Goal: Task Accomplishment & Management: Manage account settings

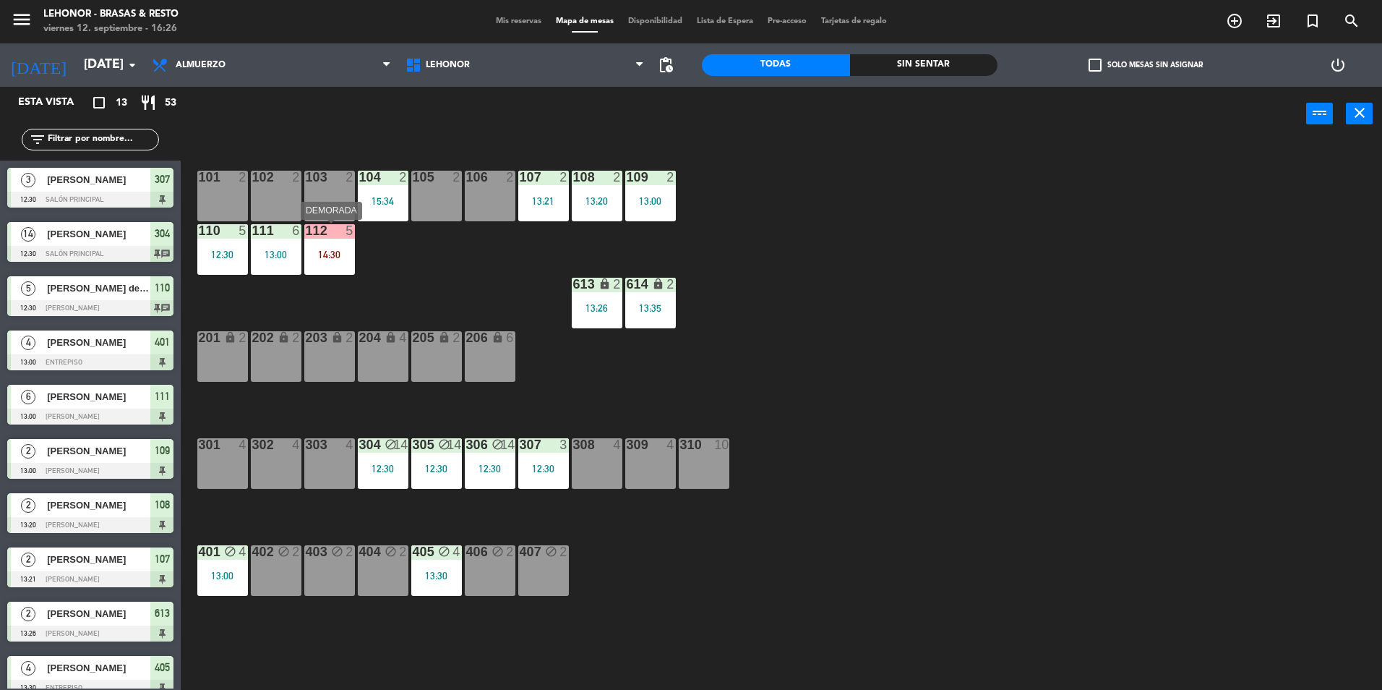
click at [347, 254] on div "14:30" at bounding box center [329, 254] width 51 height 10
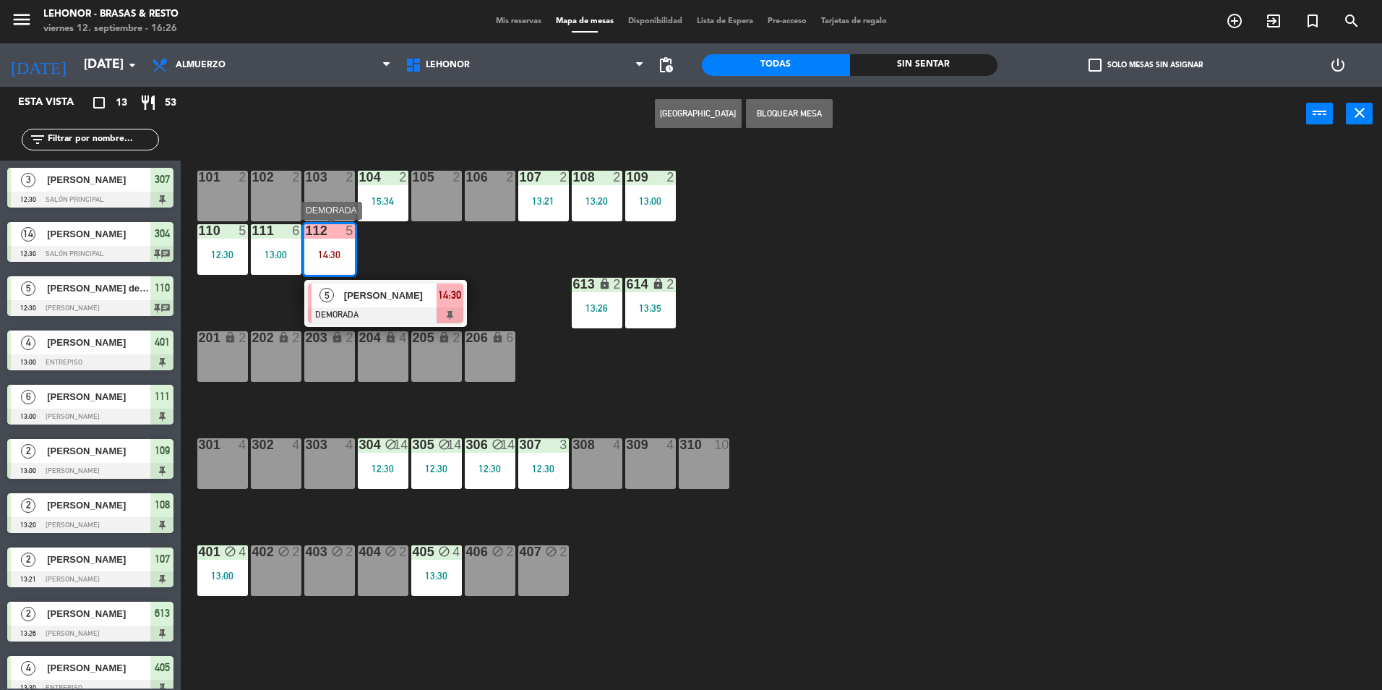
click at [374, 299] on span "[PERSON_NAME]" at bounding box center [390, 295] width 93 height 15
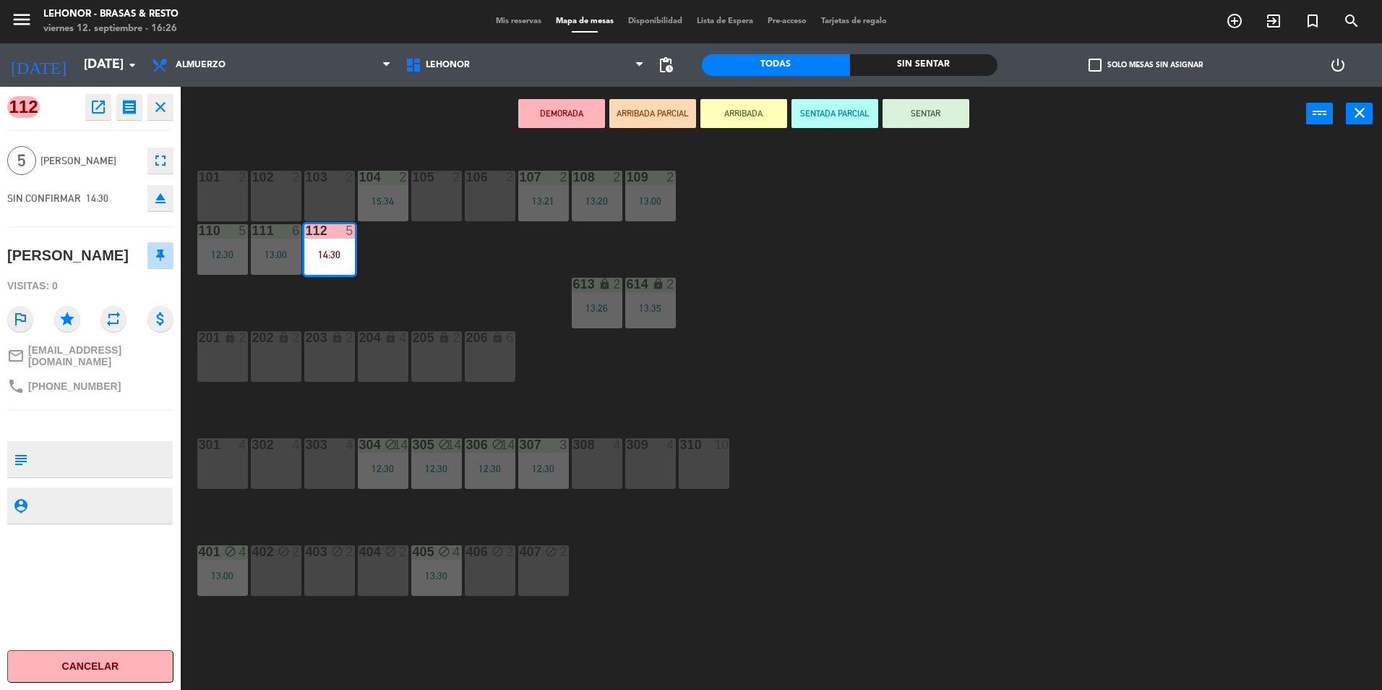
click at [703, 536] on div "101 2 102 2 103 2 104 2 15:34 105 2 106 2 107 2 13:21 108 2 13:20 109 2 13:00 1…" at bounding box center [788, 419] width 1188 height 549
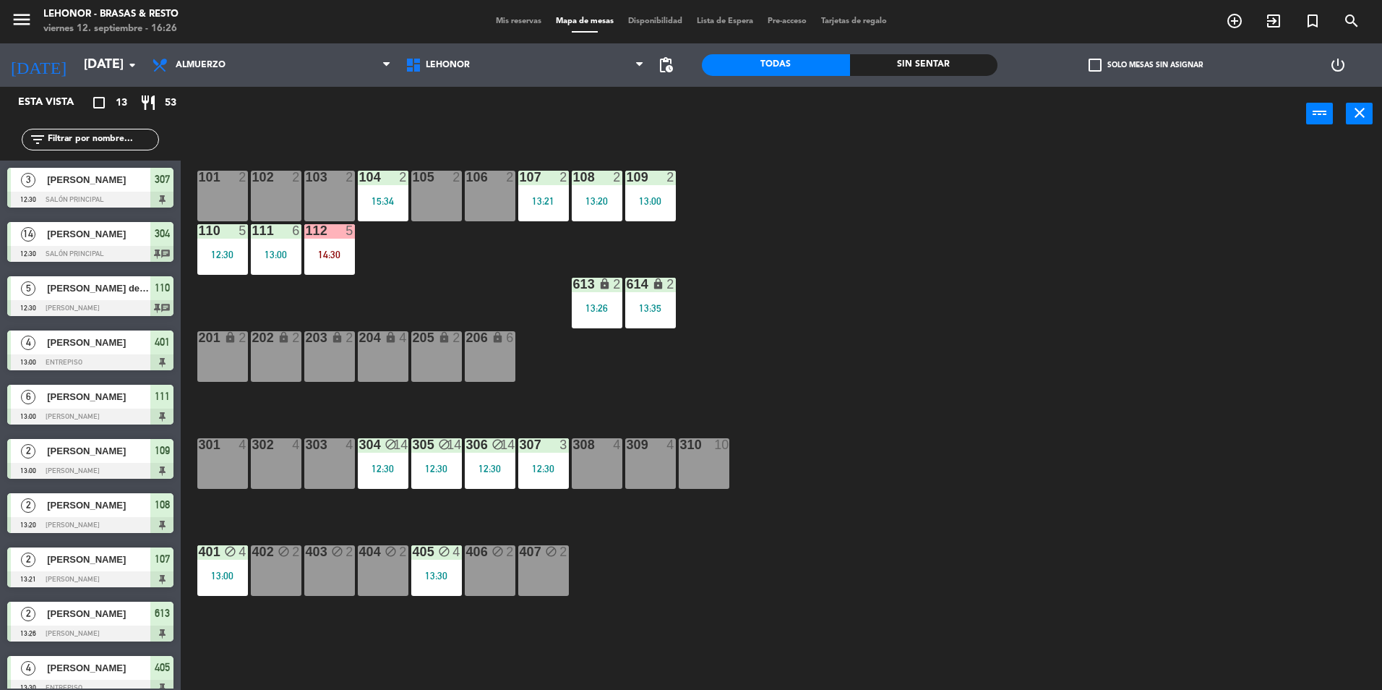
scroll to position [145, 0]
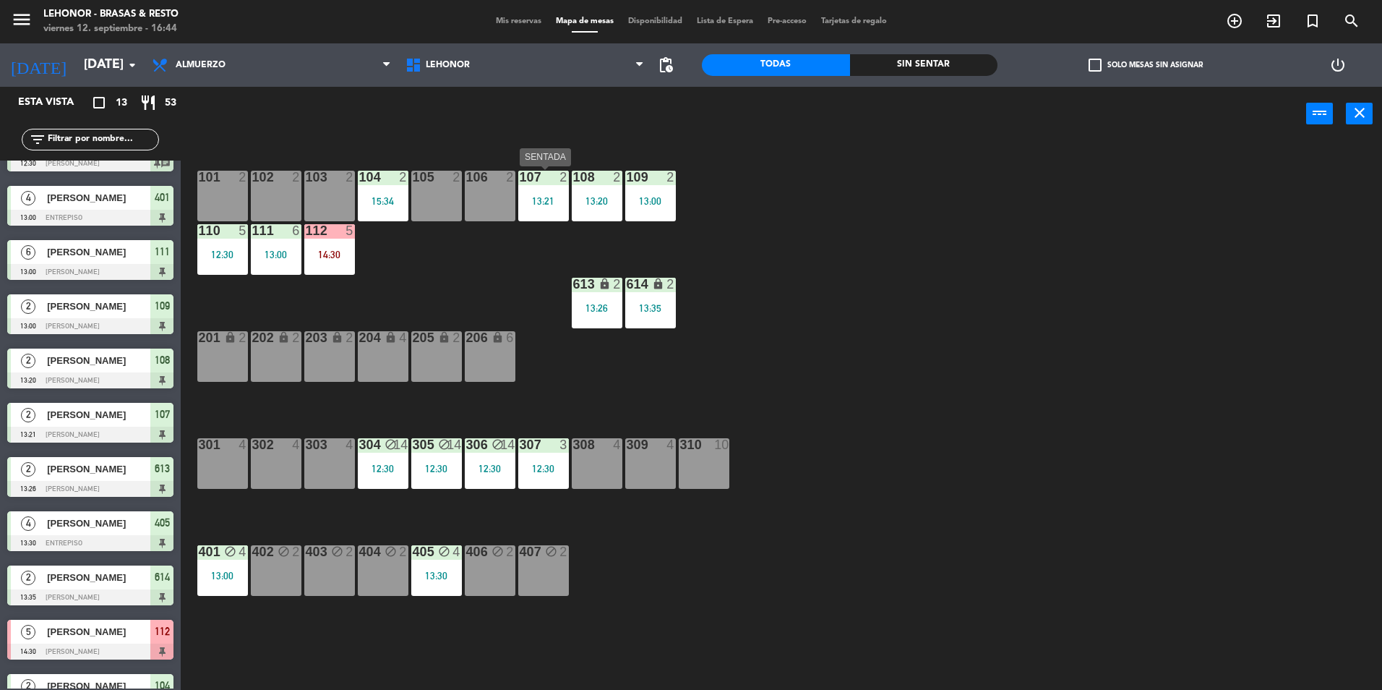
click at [533, 198] on div "13:21" at bounding box center [543, 201] width 51 height 10
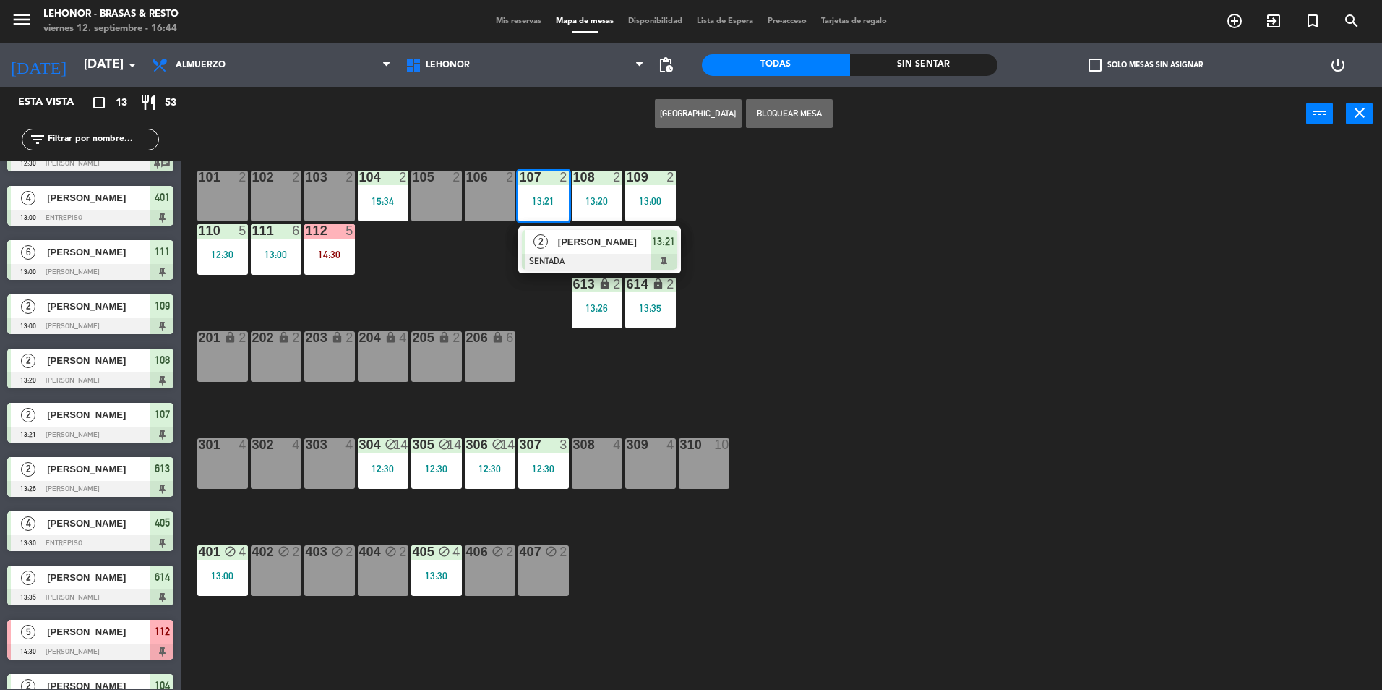
click at [561, 259] on div at bounding box center [599, 262] width 155 height 16
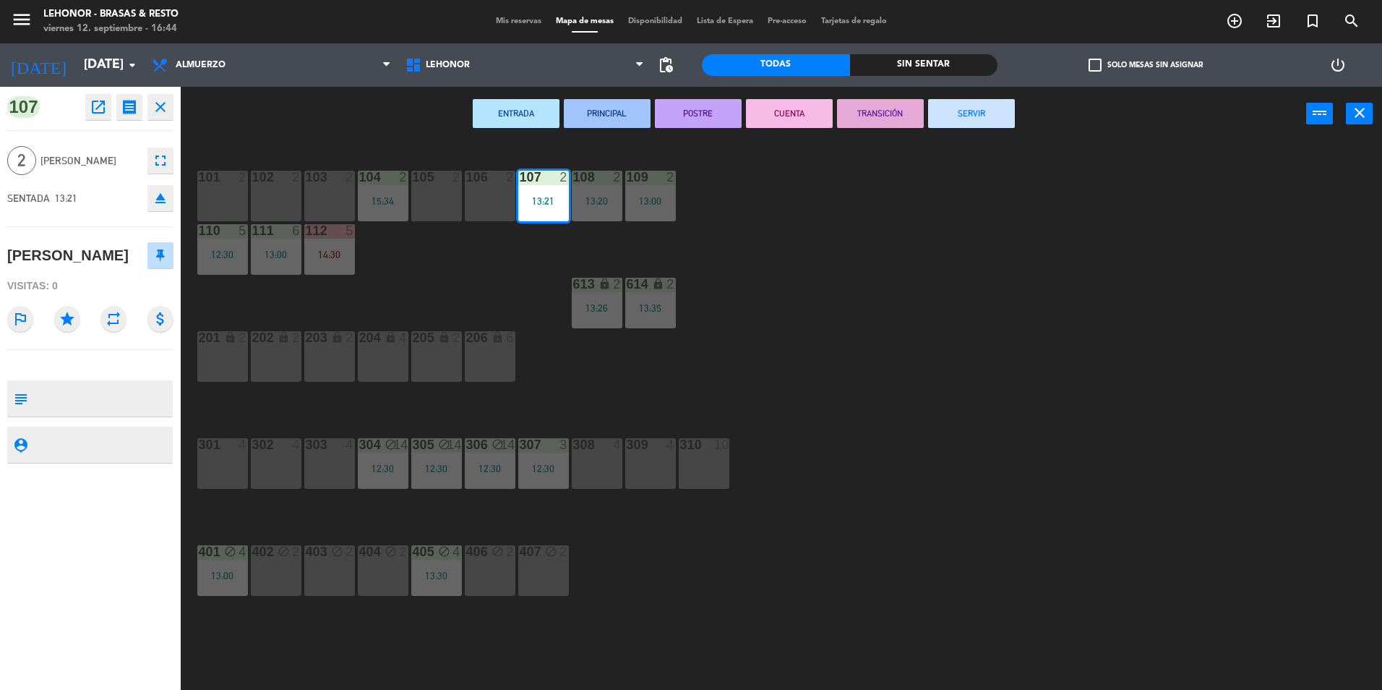
click at [963, 117] on button "SERVIR" at bounding box center [971, 113] width 87 height 29
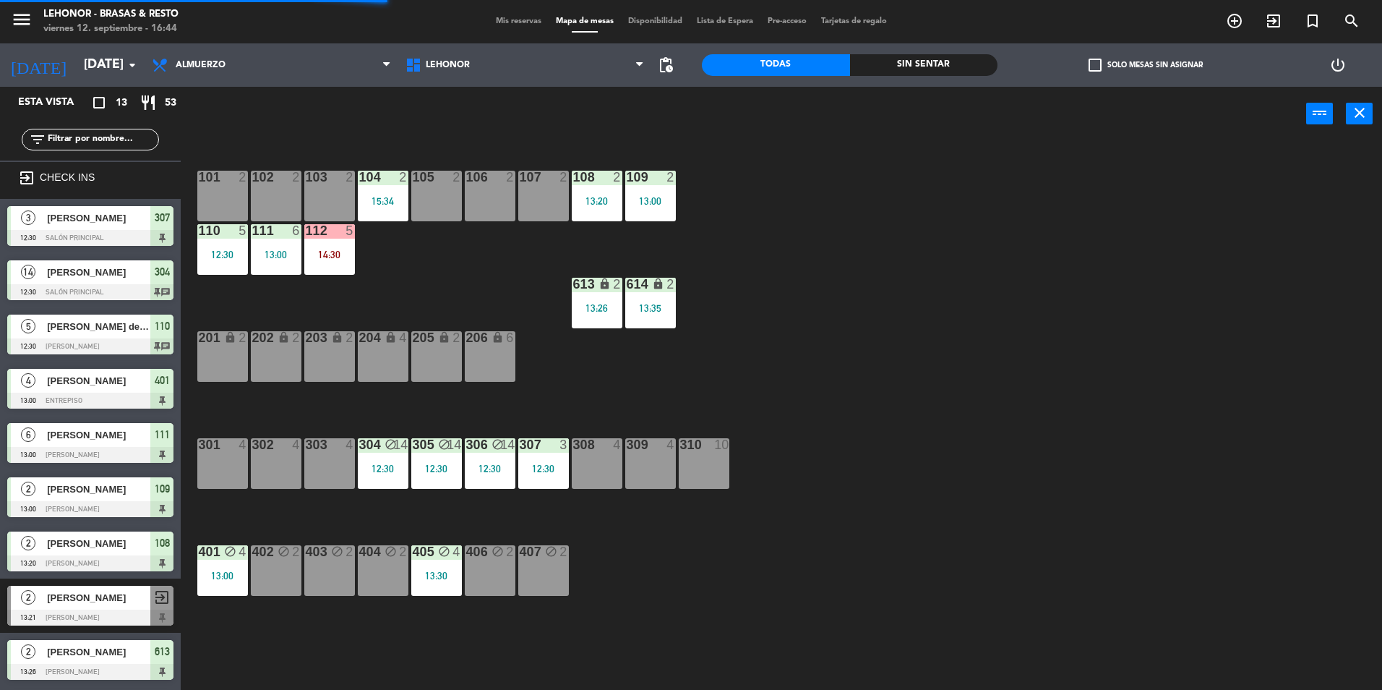
click at [627, 189] on div "109 2 13:00" at bounding box center [650, 196] width 51 height 51
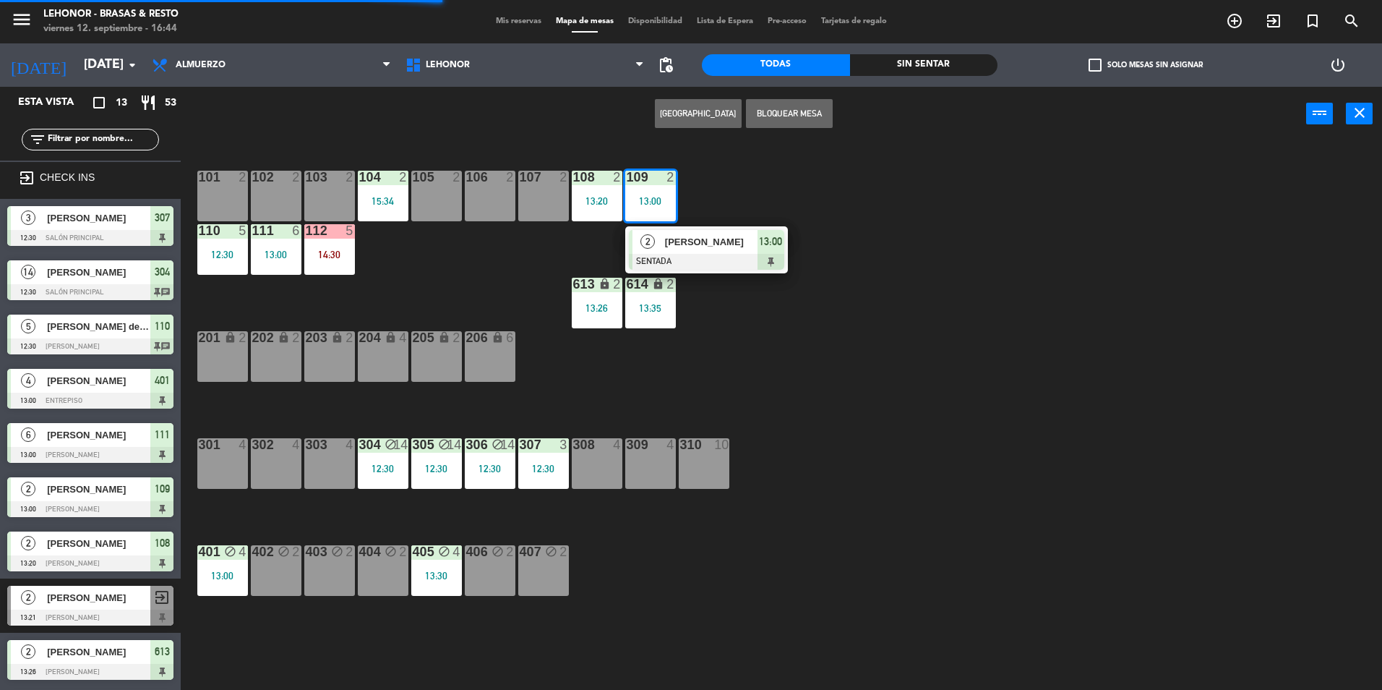
click at [654, 244] on span "2" at bounding box center [647, 241] width 14 height 14
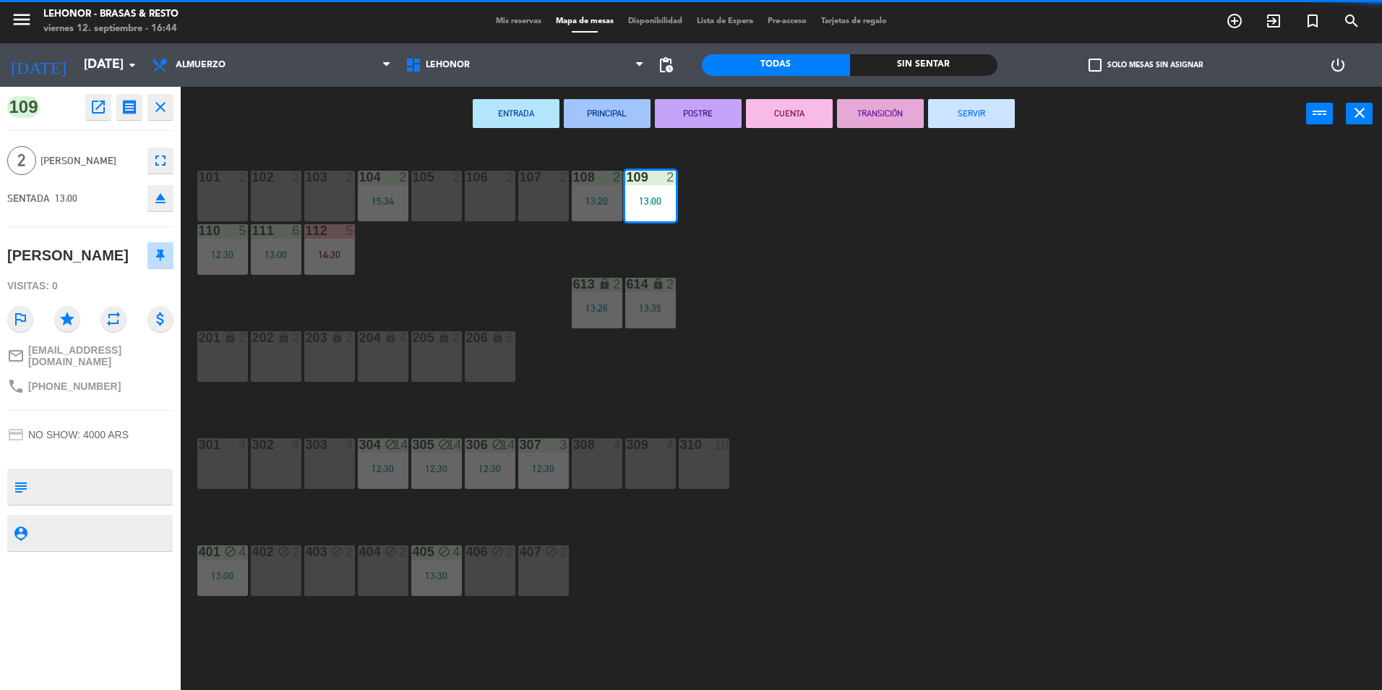
click at [988, 120] on button "SERVIR" at bounding box center [971, 113] width 87 height 29
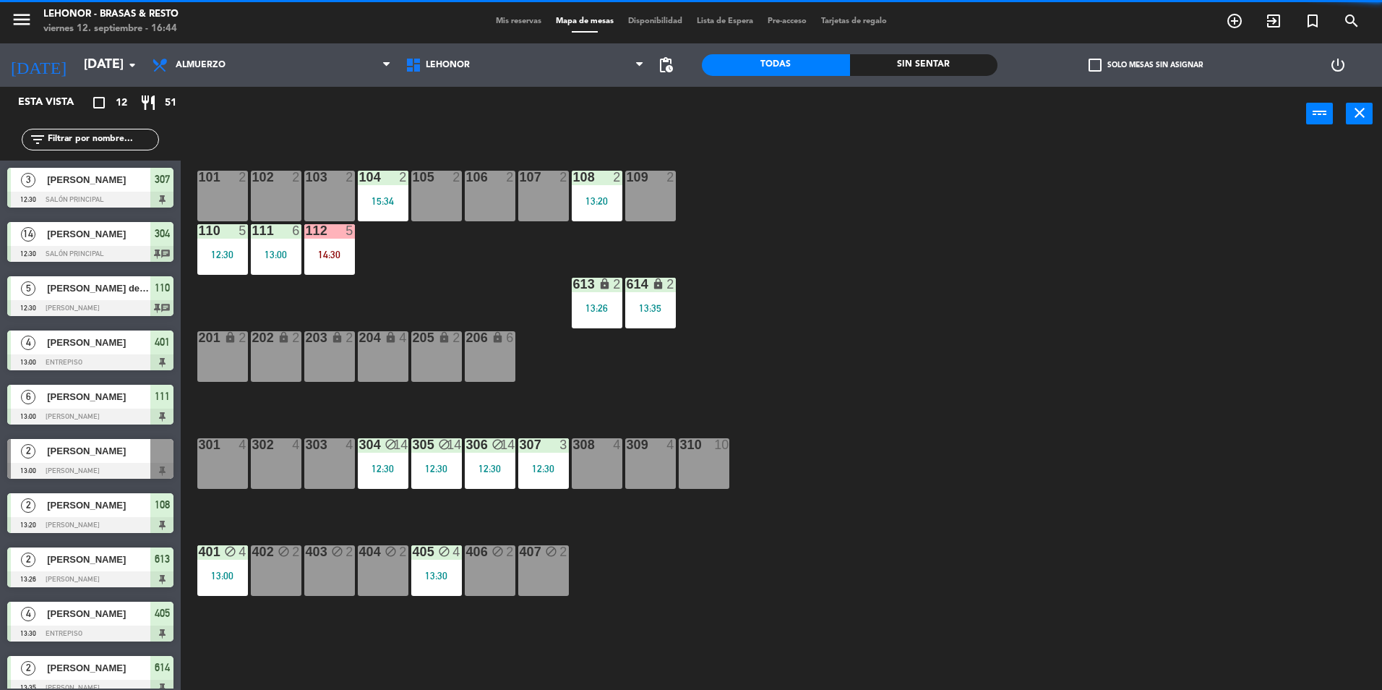
click at [609, 195] on div "13:20" at bounding box center [597, 200] width 51 height 11
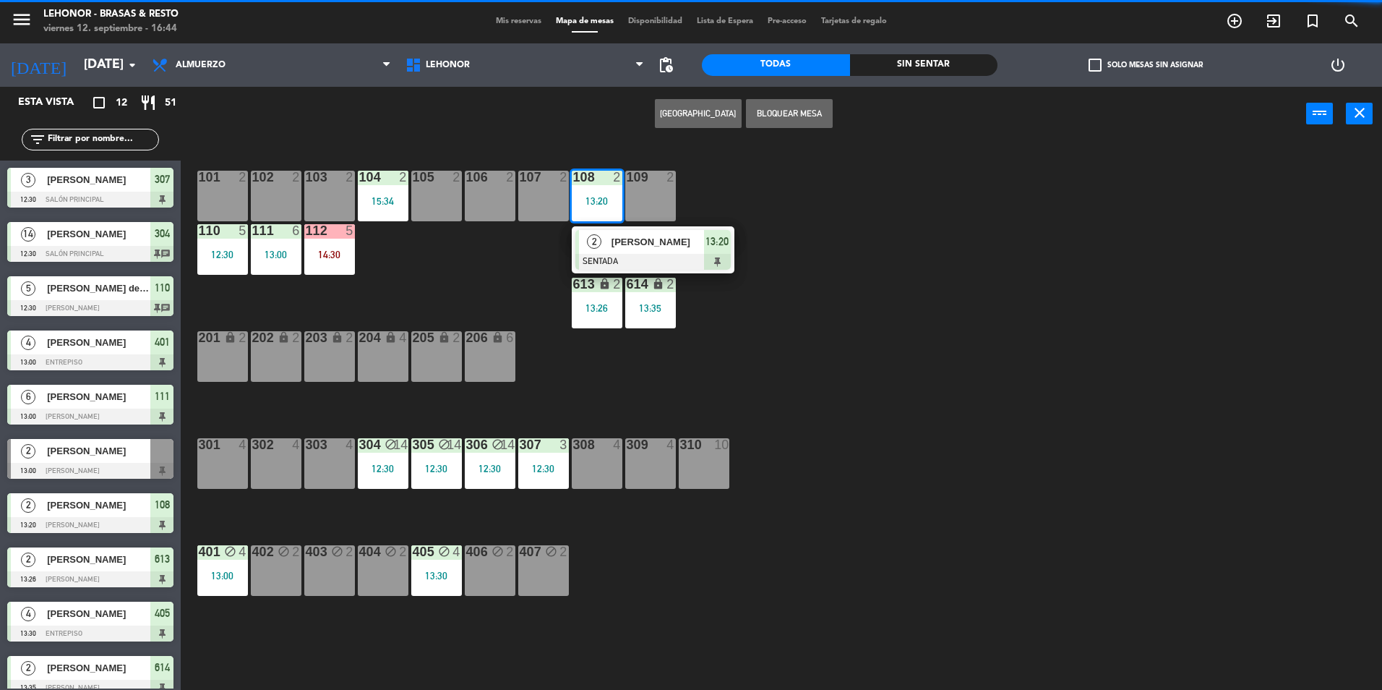
click at [650, 264] on div at bounding box center [652, 262] width 155 height 16
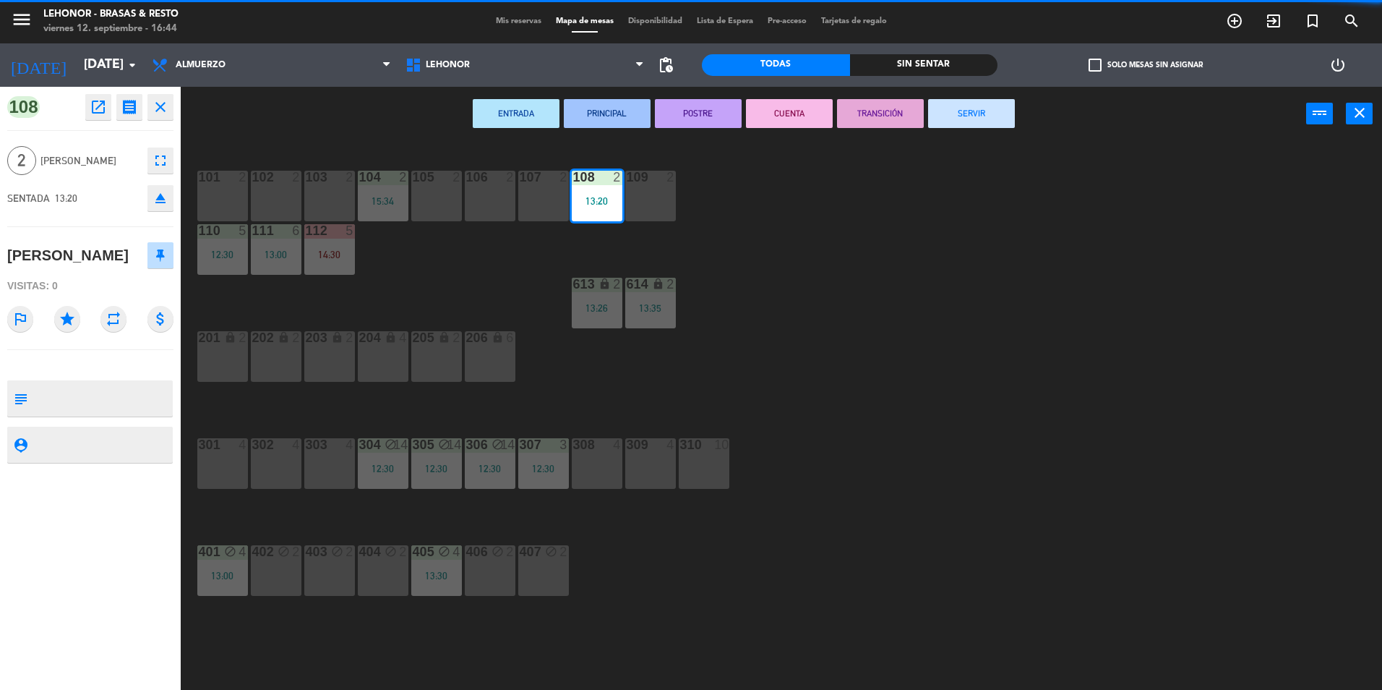
click at [962, 107] on button "SERVIR" at bounding box center [971, 113] width 87 height 29
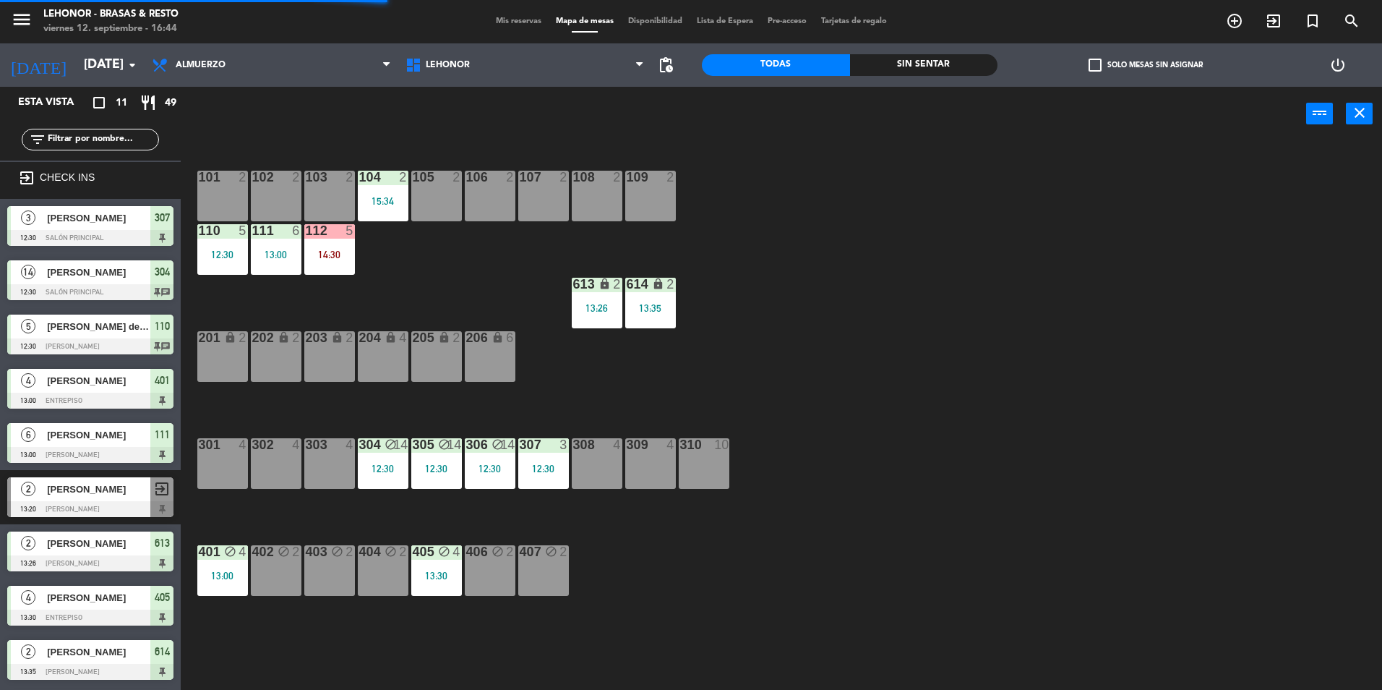
click at [614, 283] on div "614" at bounding box center [626, 285] width 24 height 14
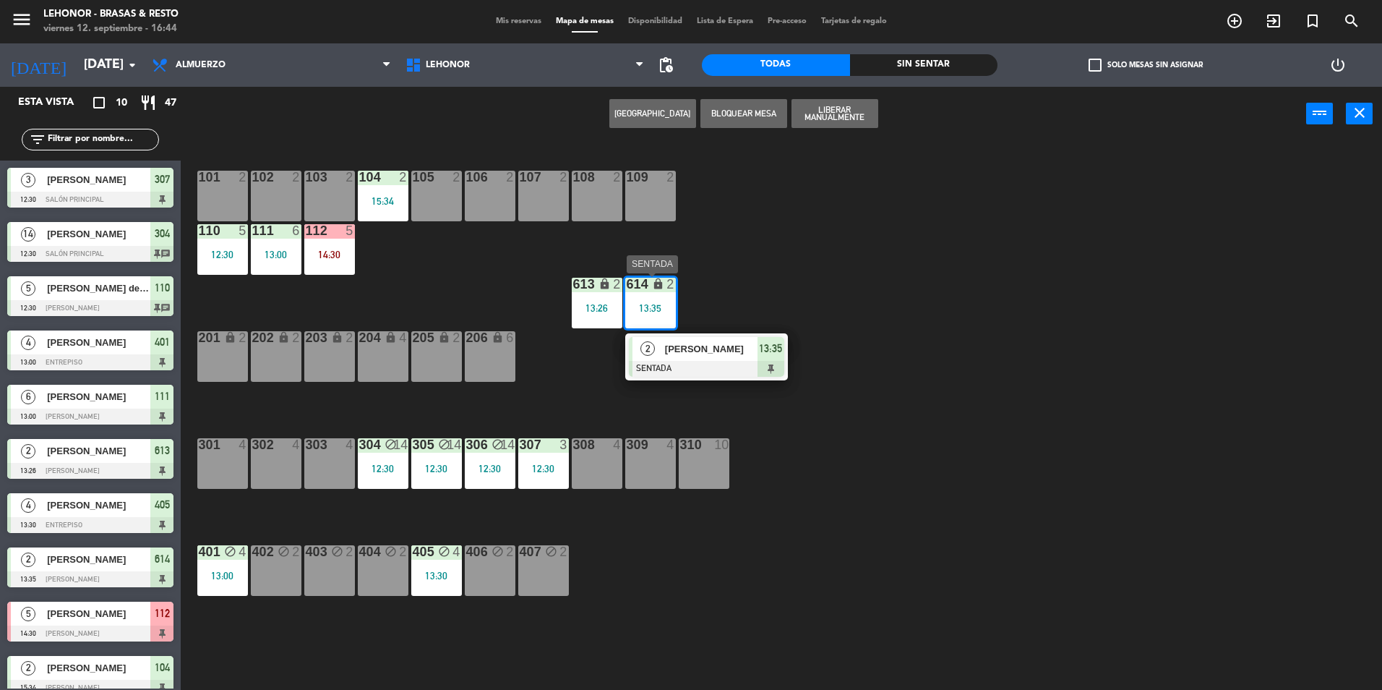
click at [743, 348] on span "[PERSON_NAME]" at bounding box center [711, 348] width 93 height 15
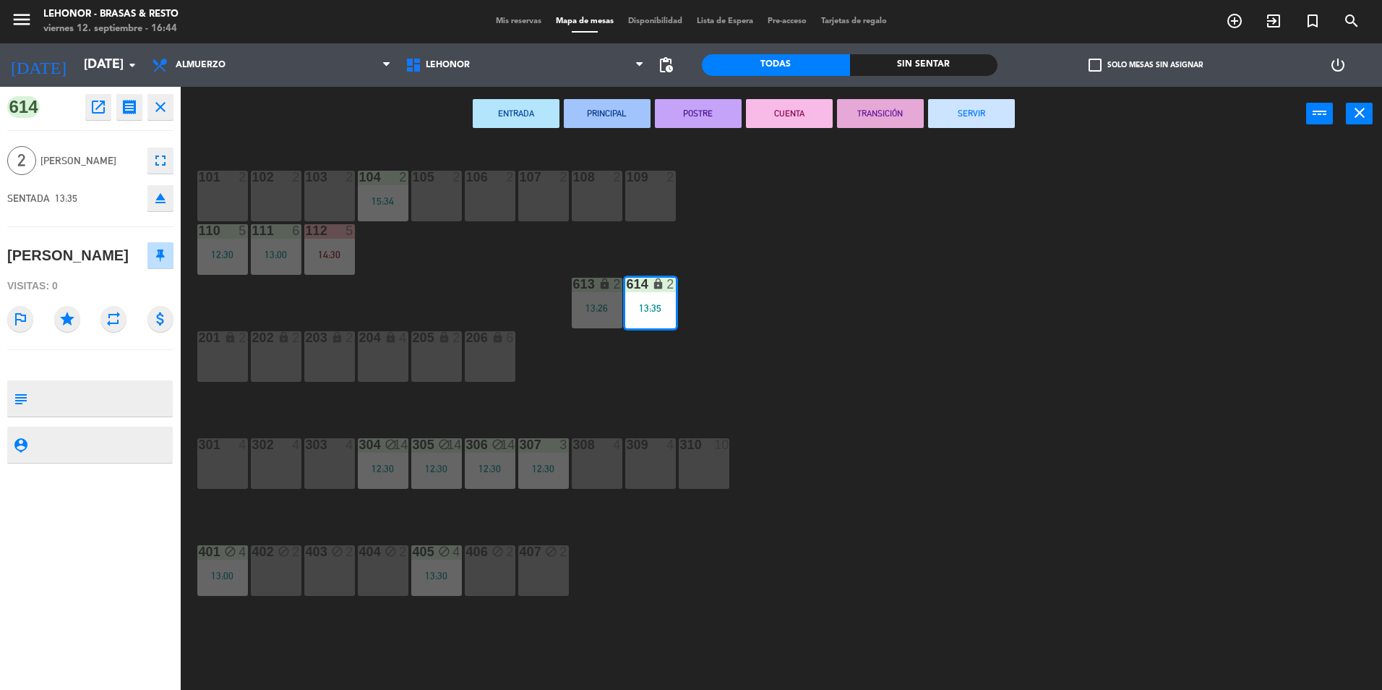
click at [966, 125] on button "SERVIR" at bounding box center [971, 113] width 87 height 29
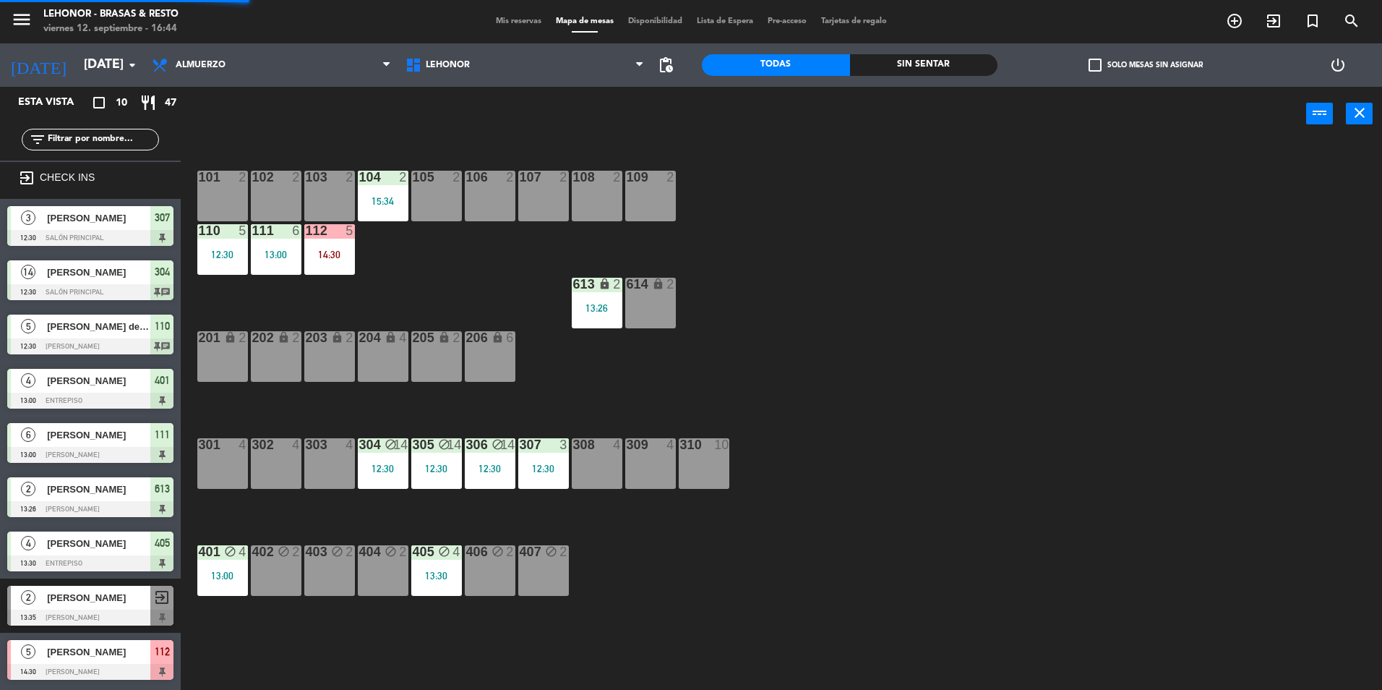
scroll to position [47, 0]
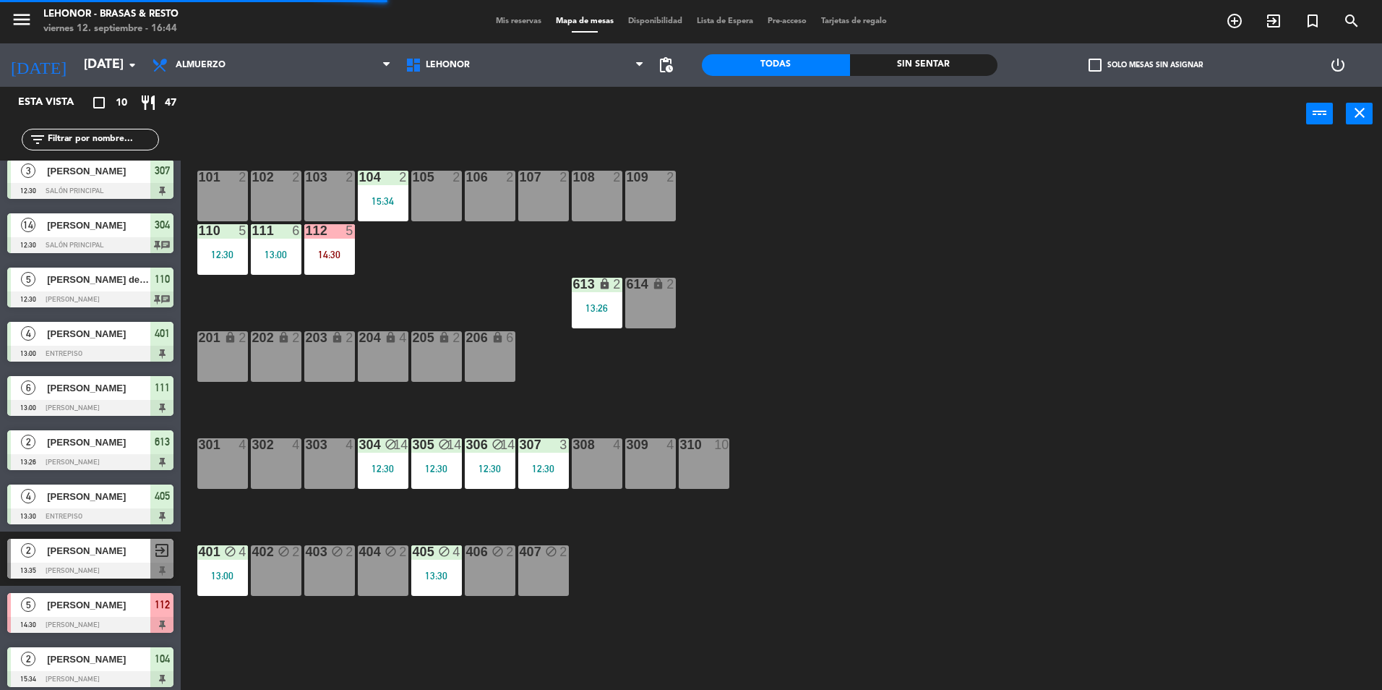
click at [608, 310] on div "13:26" at bounding box center [597, 308] width 51 height 10
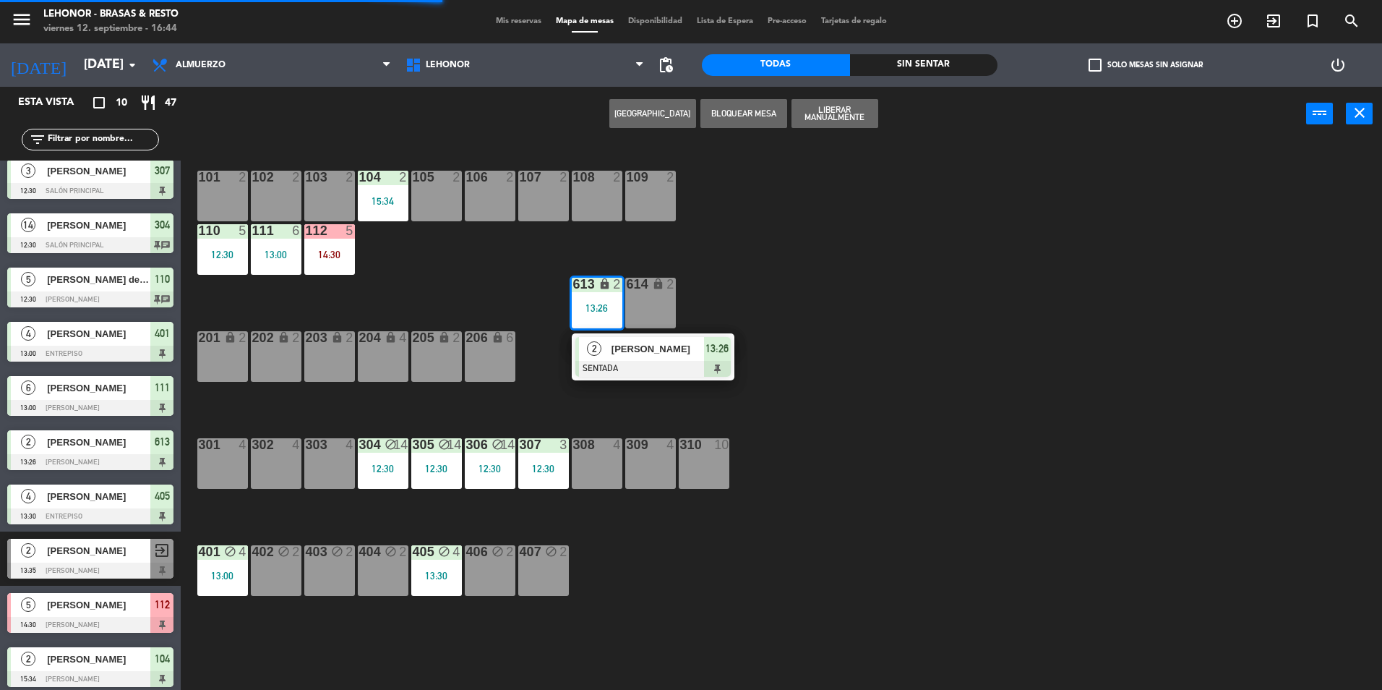
click at [648, 361] on div at bounding box center [652, 369] width 155 height 16
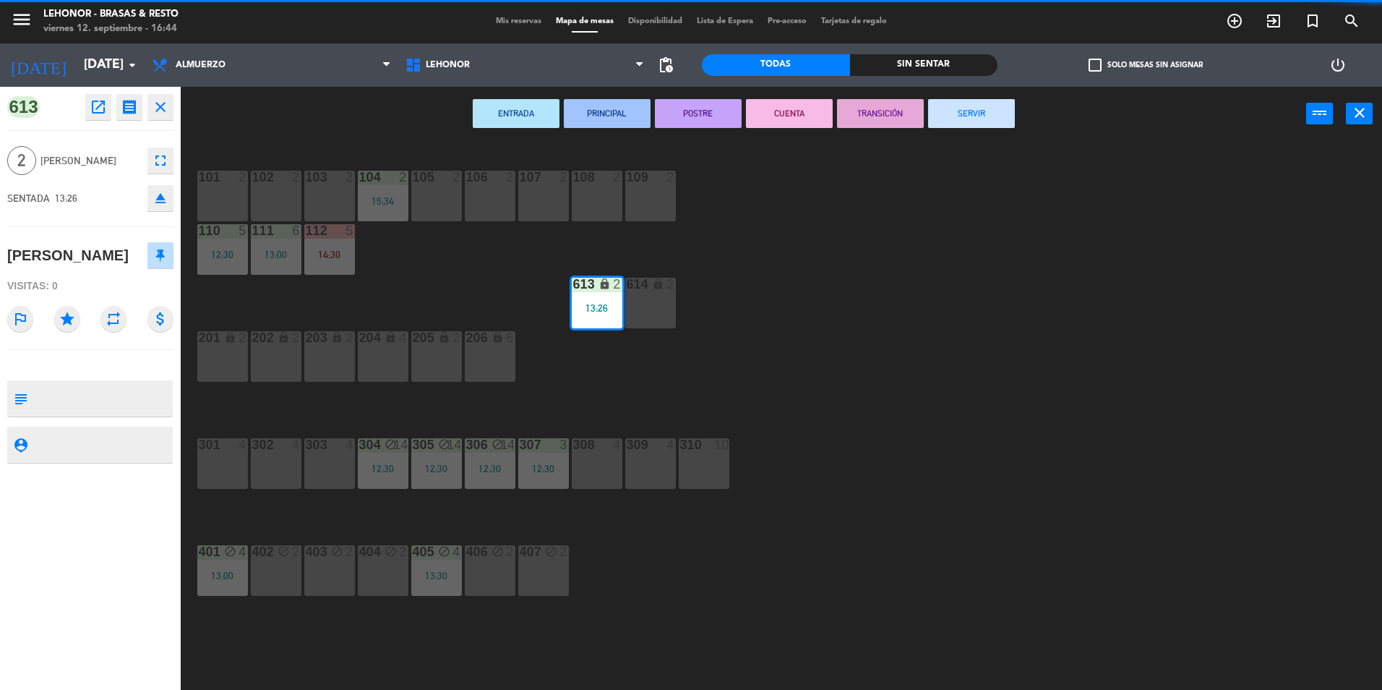
click at [996, 123] on button "SERVIR" at bounding box center [971, 113] width 87 height 29
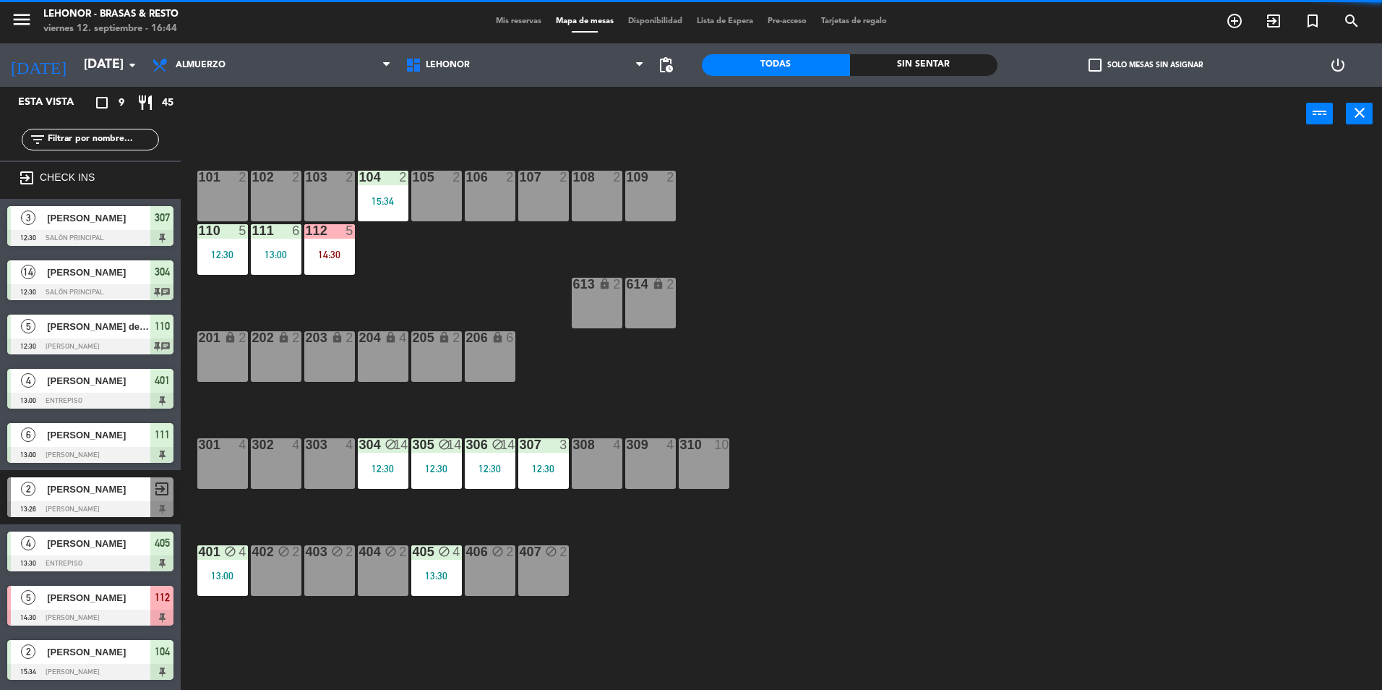
click at [346, 261] on div "112 5 14:30" at bounding box center [329, 249] width 51 height 51
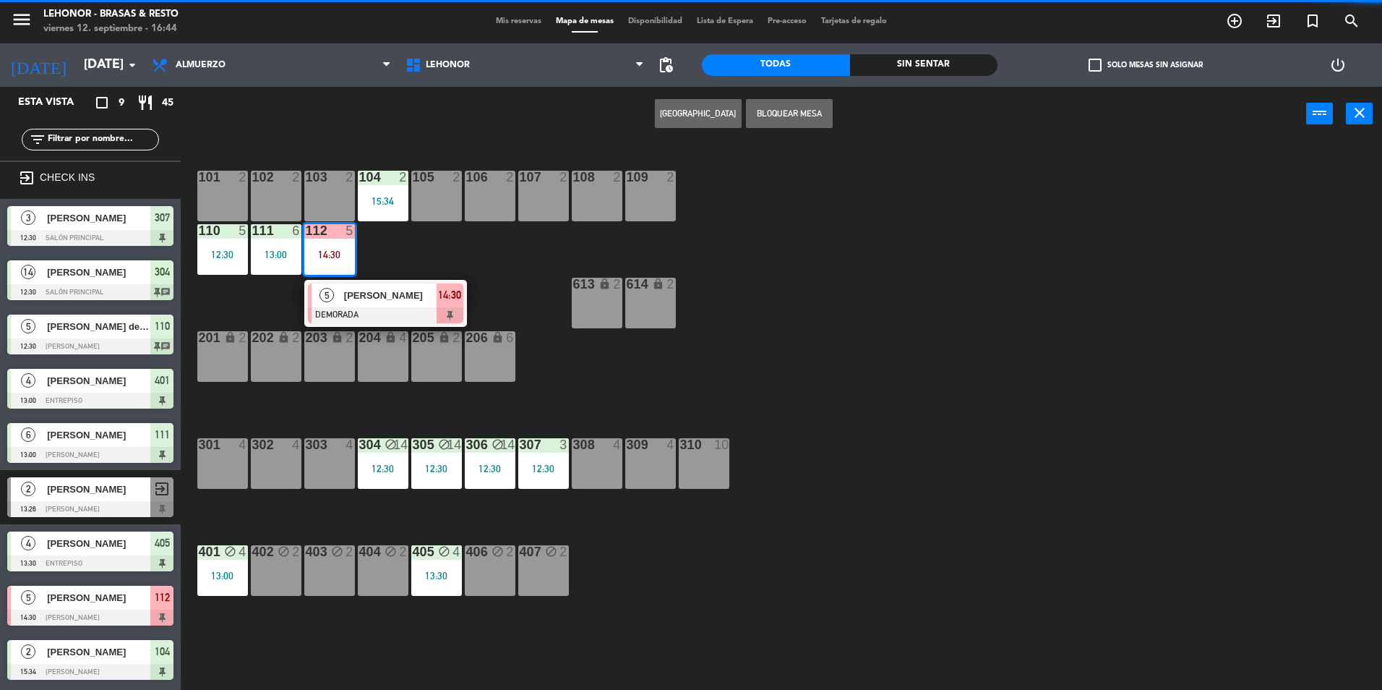
click at [386, 299] on span "[PERSON_NAME]" at bounding box center [390, 295] width 93 height 15
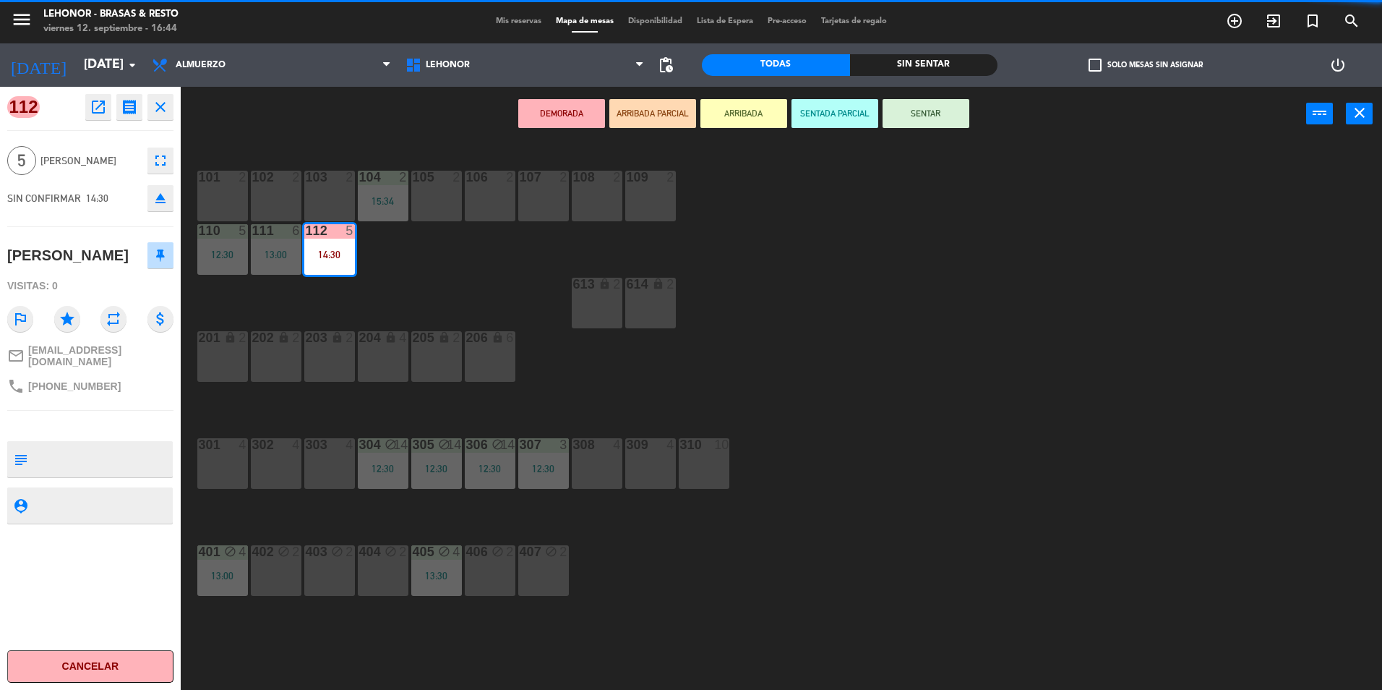
click at [944, 116] on button "SENTAR" at bounding box center [926, 113] width 87 height 29
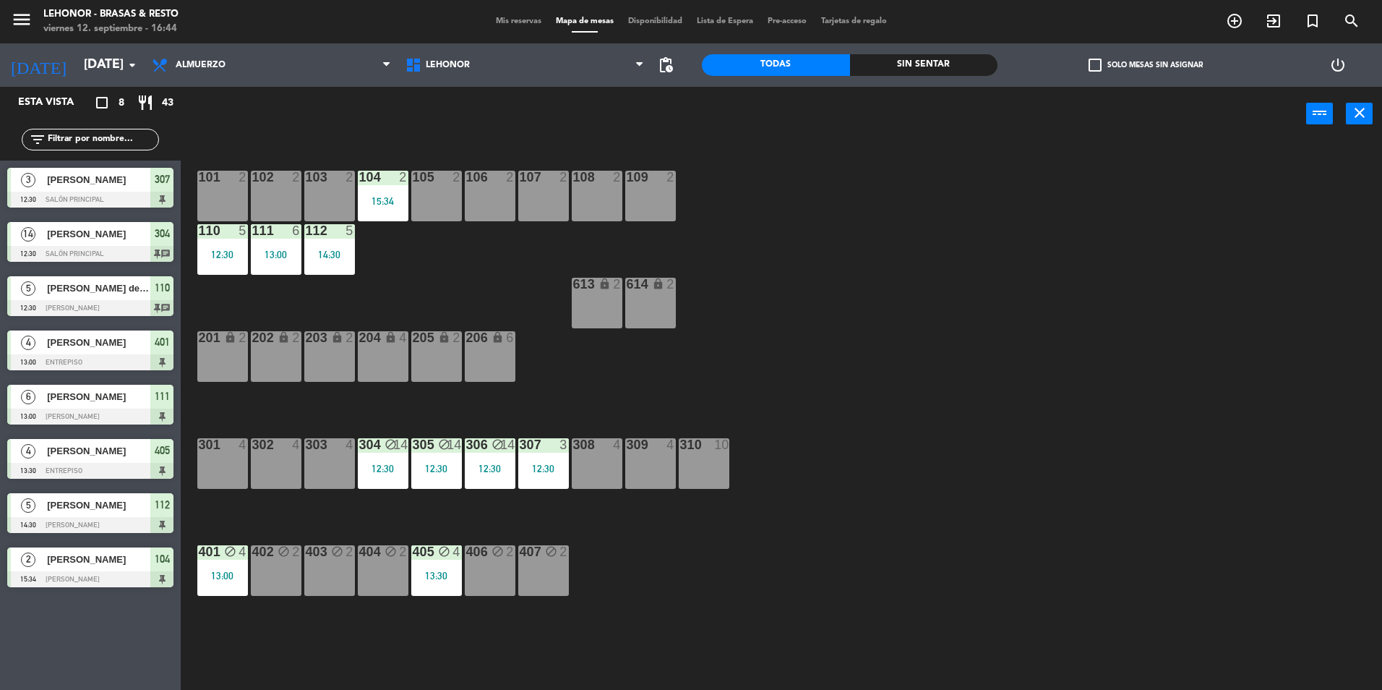
click at [280, 242] on div "111 6 13:00" at bounding box center [276, 249] width 51 height 51
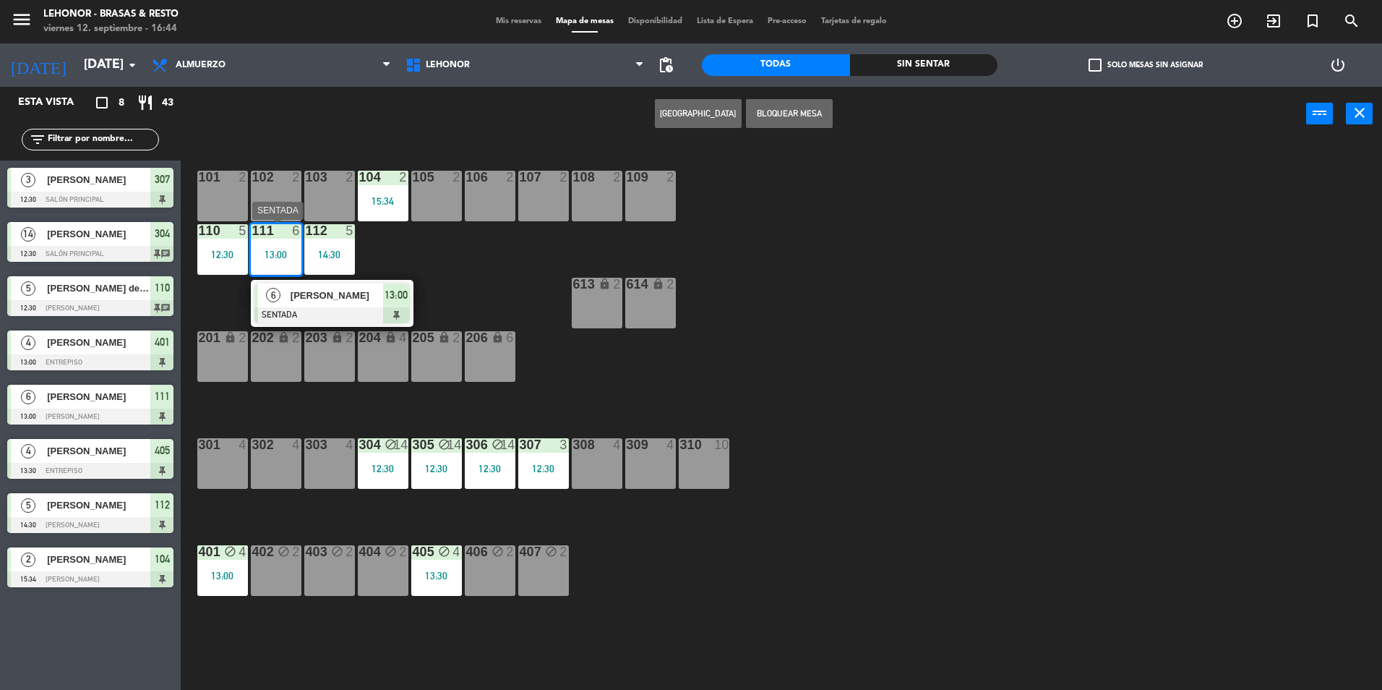
click at [358, 298] on span "[PERSON_NAME]" at bounding box center [337, 295] width 93 height 15
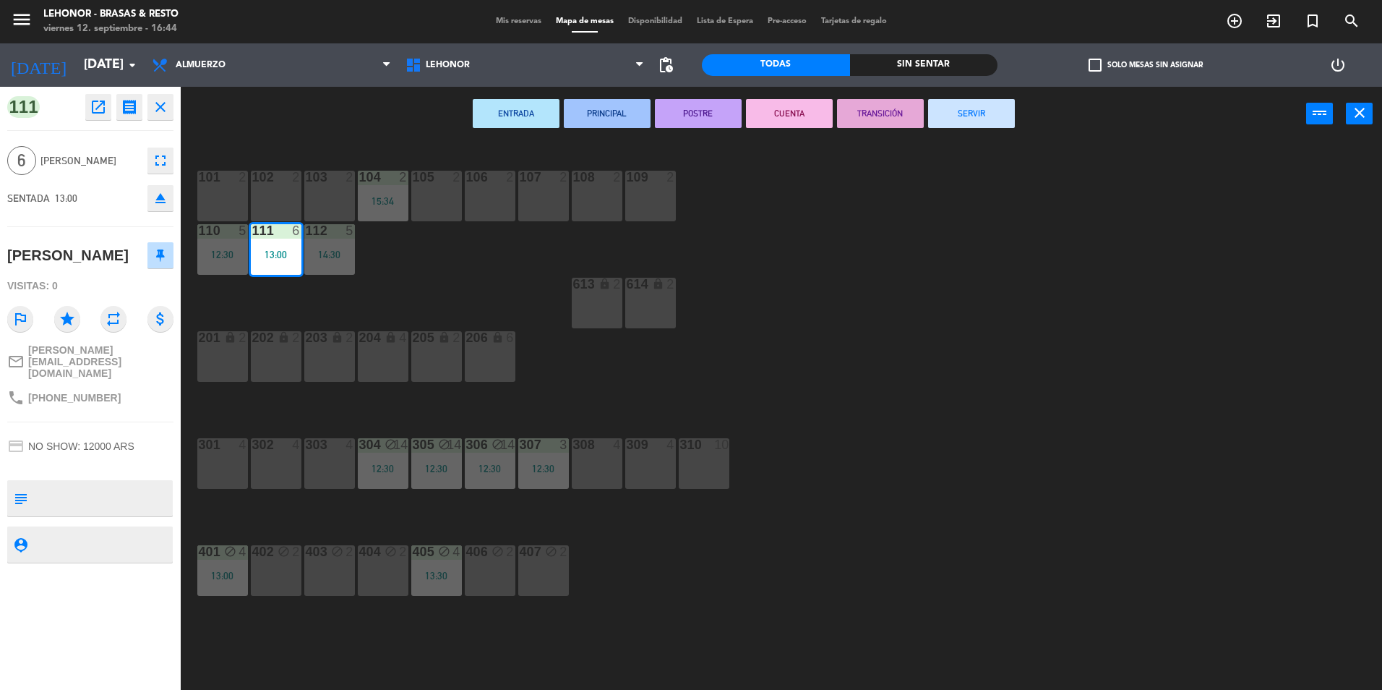
click at [958, 106] on button "SERVIR" at bounding box center [971, 113] width 87 height 29
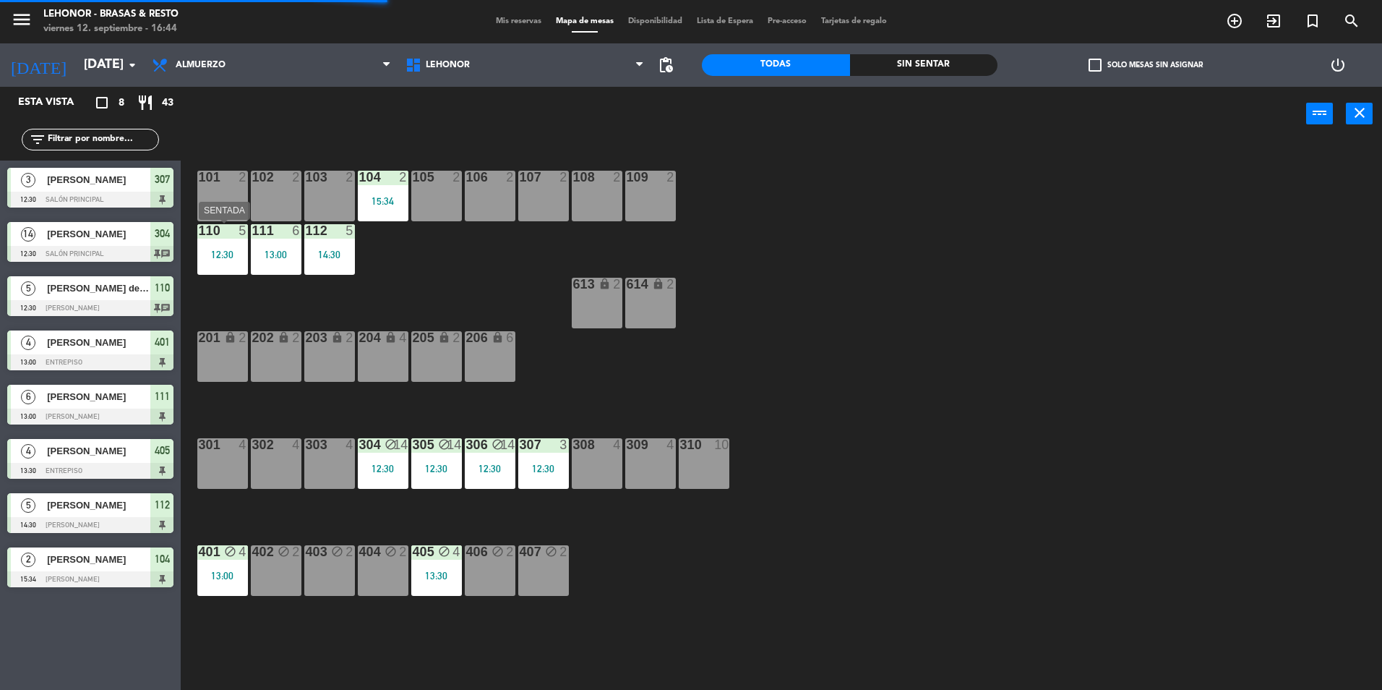
click at [237, 250] on div "12:30" at bounding box center [222, 254] width 51 height 10
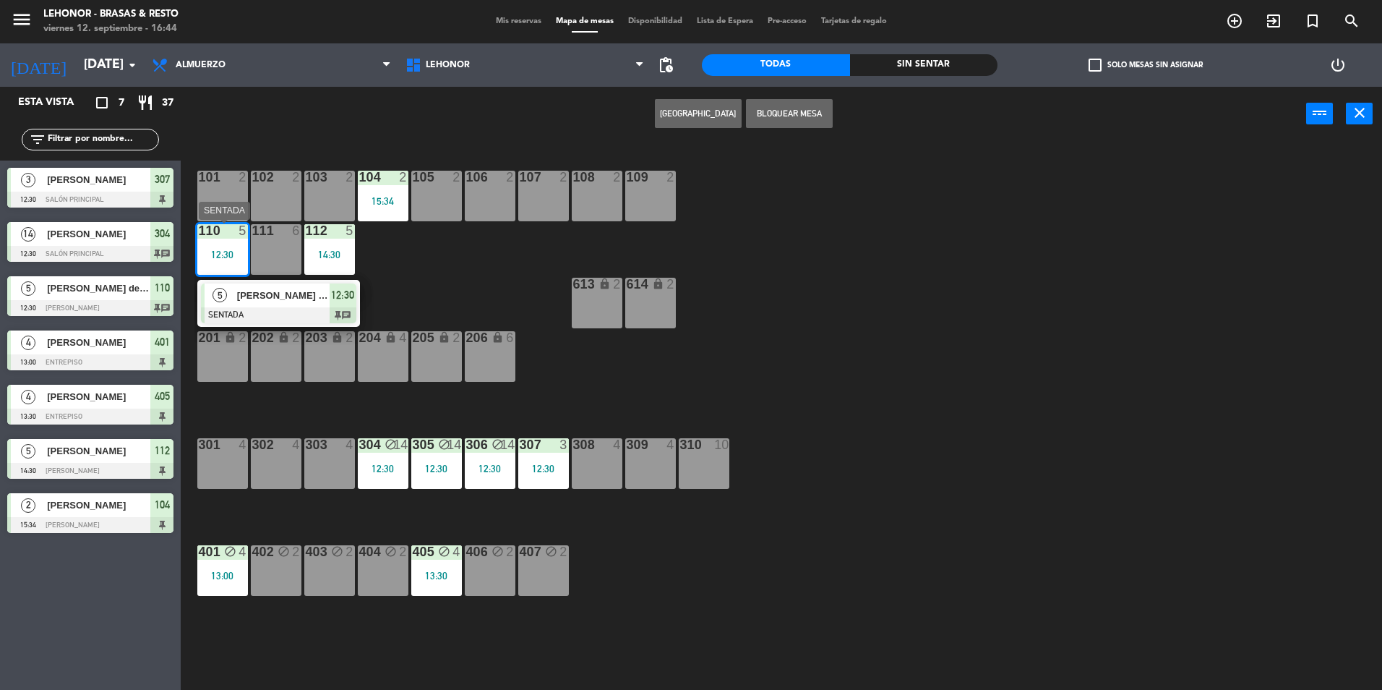
click at [270, 308] on div at bounding box center [278, 315] width 155 height 16
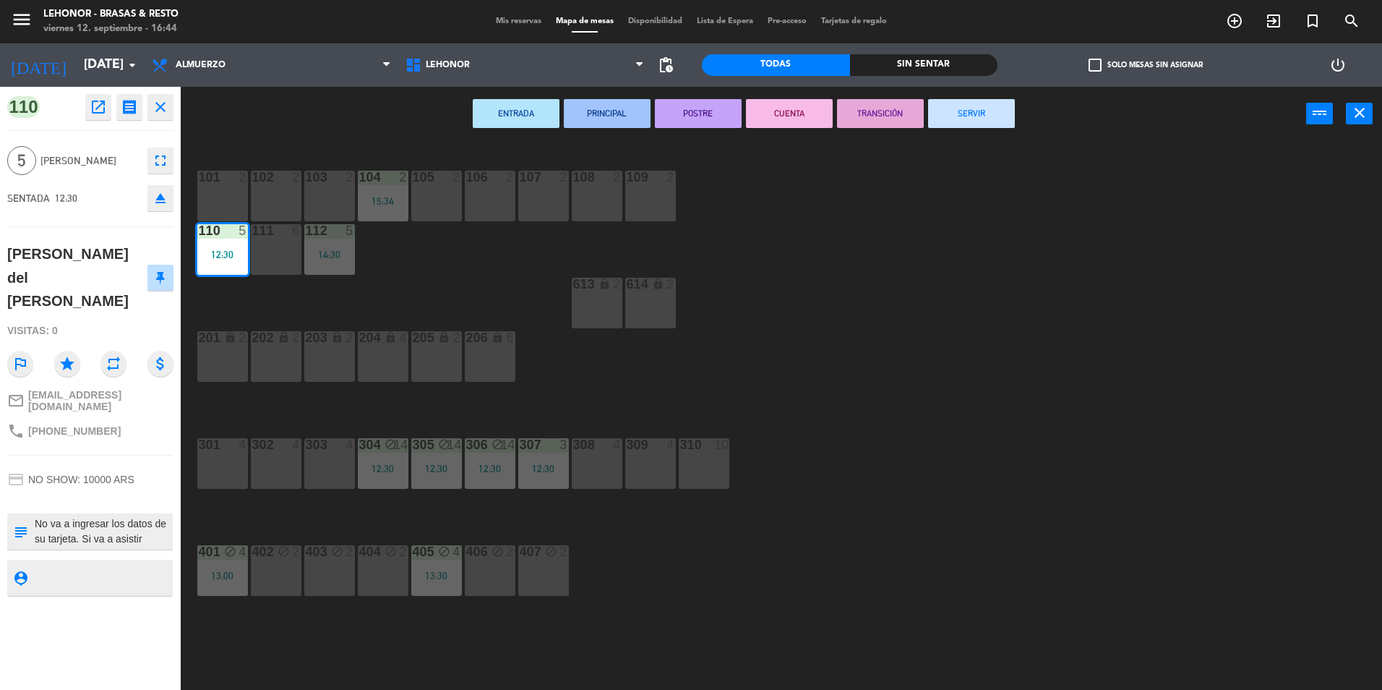
click at [956, 113] on button "SERVIR" at bounding box center [971, 113] width 87 height 29
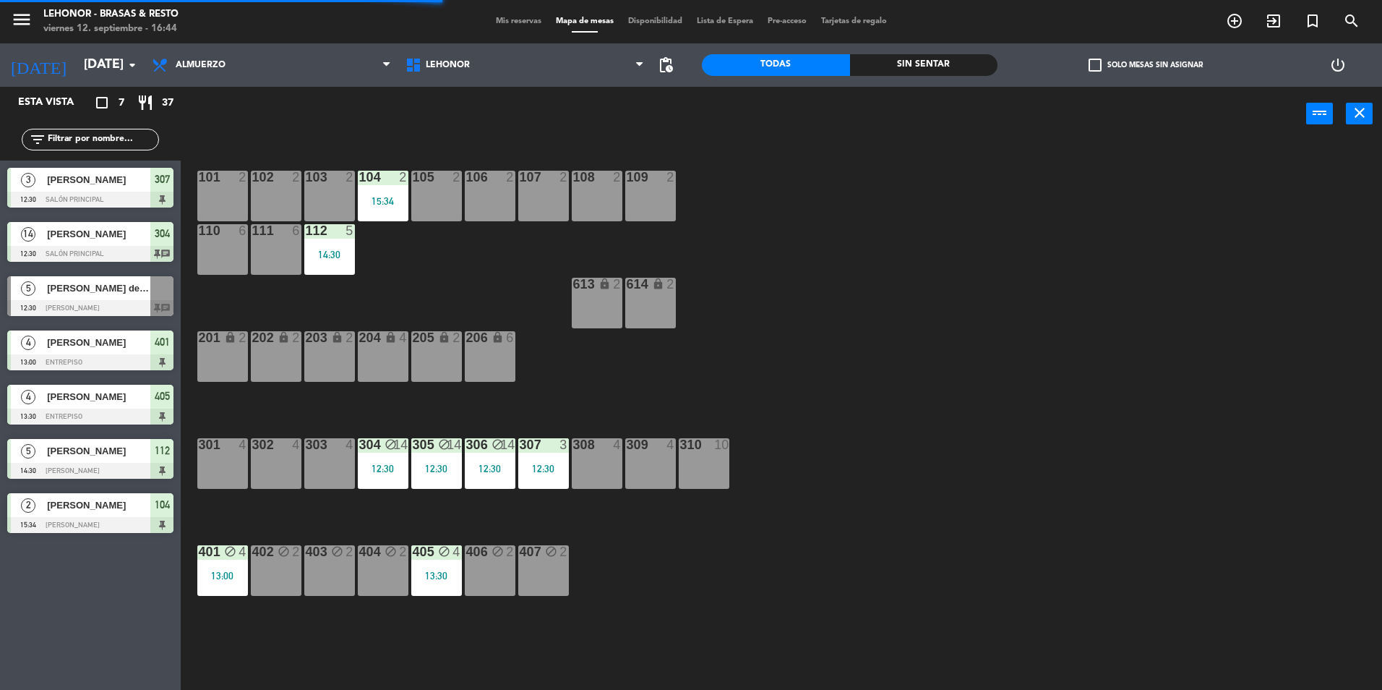
click at [327, 272] on div "112 5 14:30" at bounding box center [329, 249] width 51 height 51
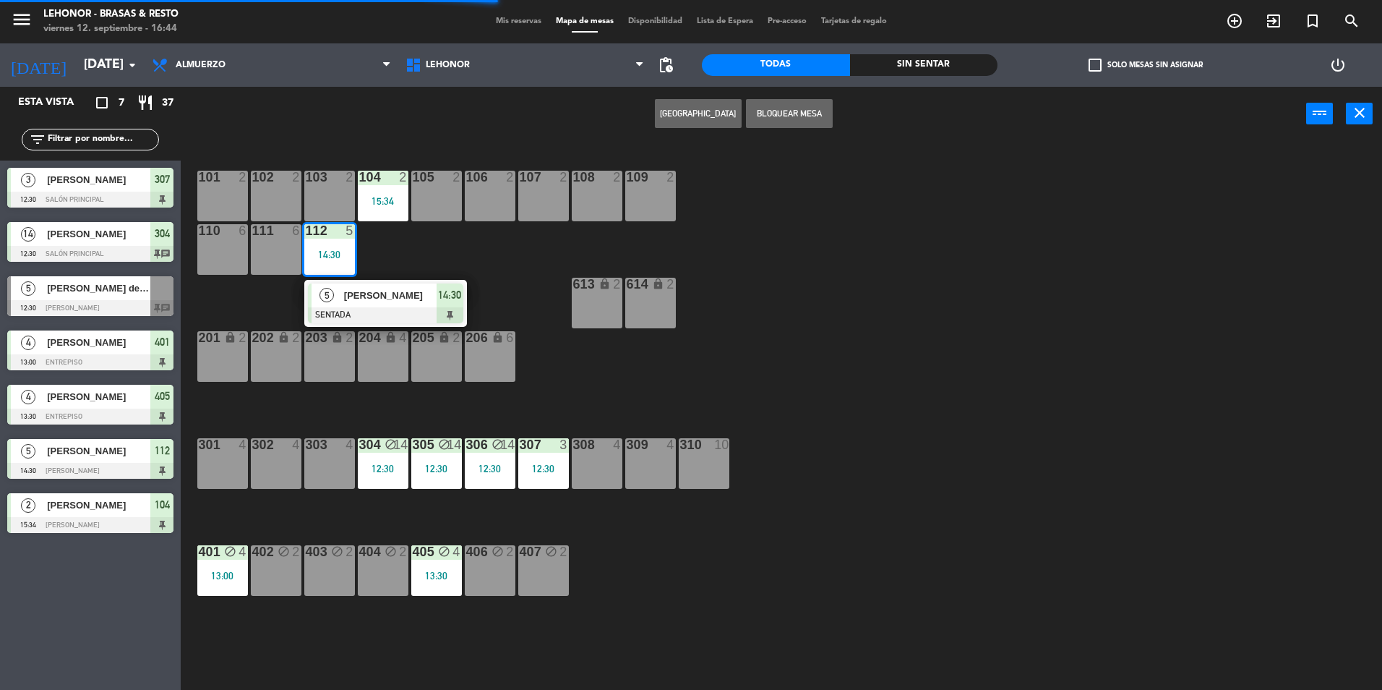
click at [359, 301] on span "[PERSON_NAME]" at bounding box center [390, 295] width 93 height 15
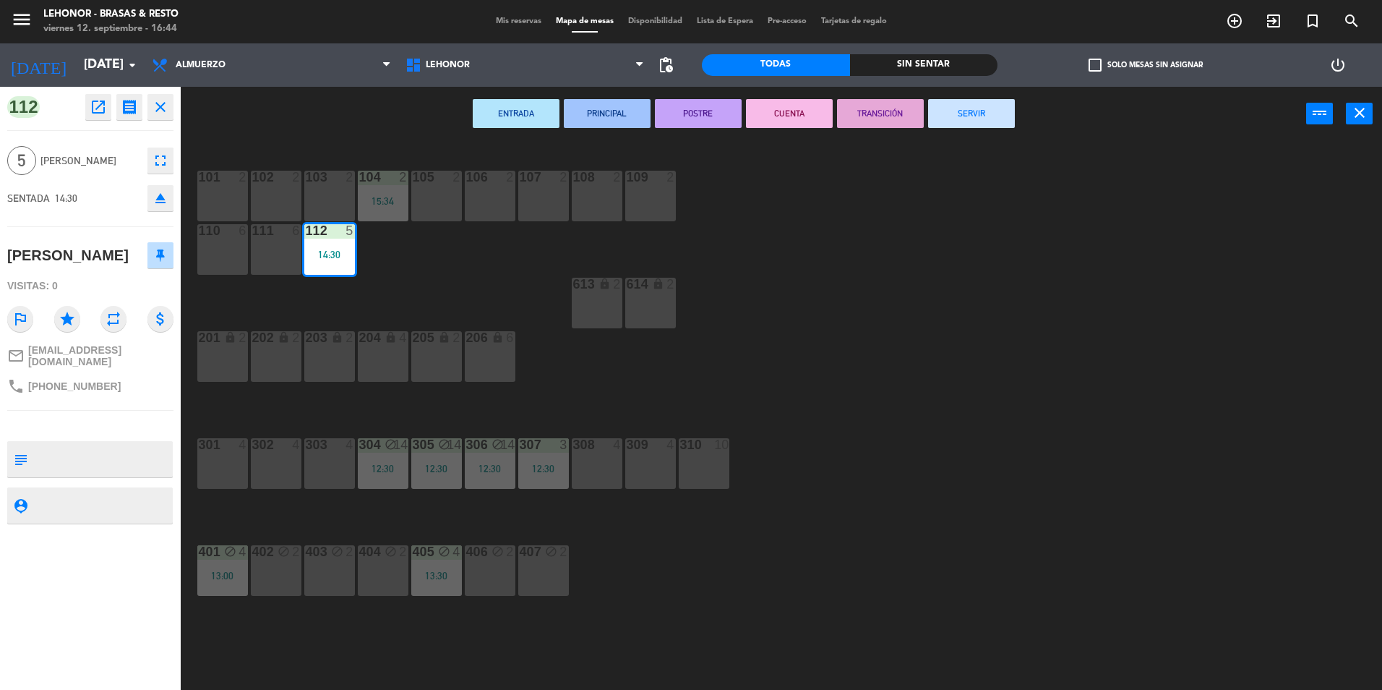
click at [987, 109] on button "SERVIR" at bounding box center [971, 113] width 87 height 29
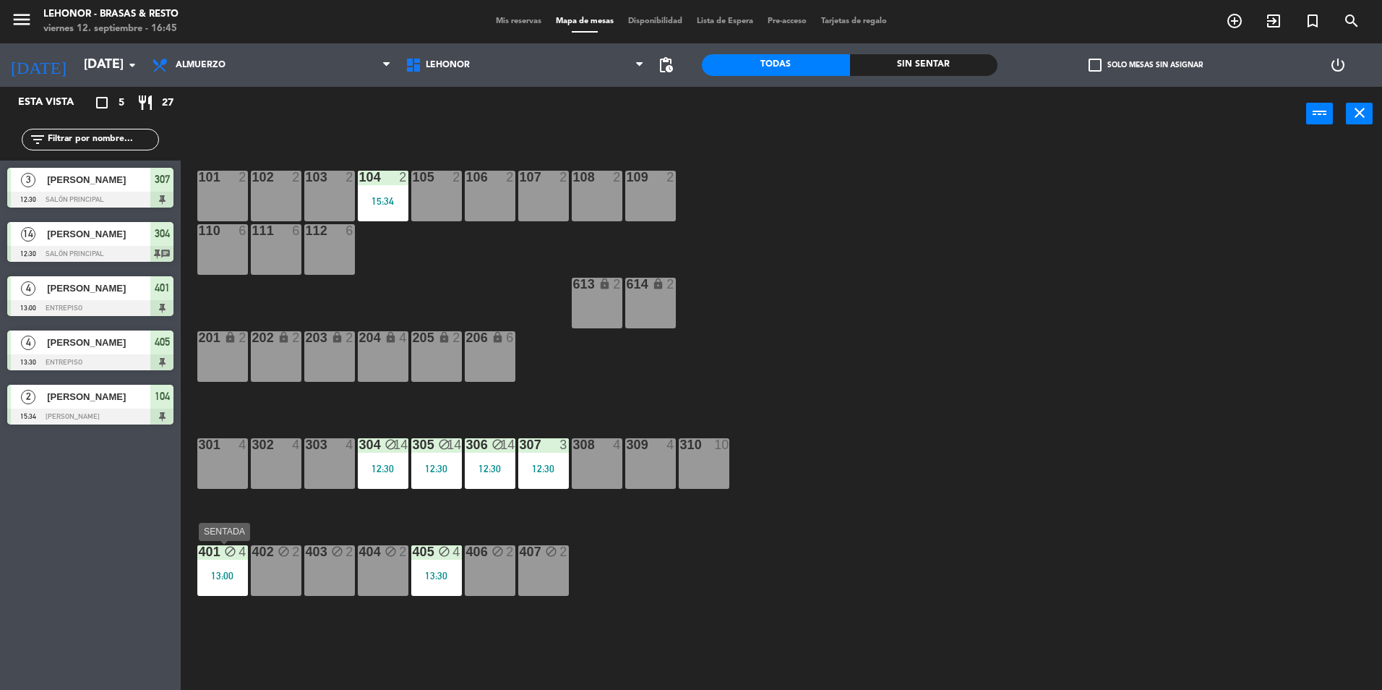
click at [215, 578] on div "13:00" at bounding box center [222, 575] width 51 height 10
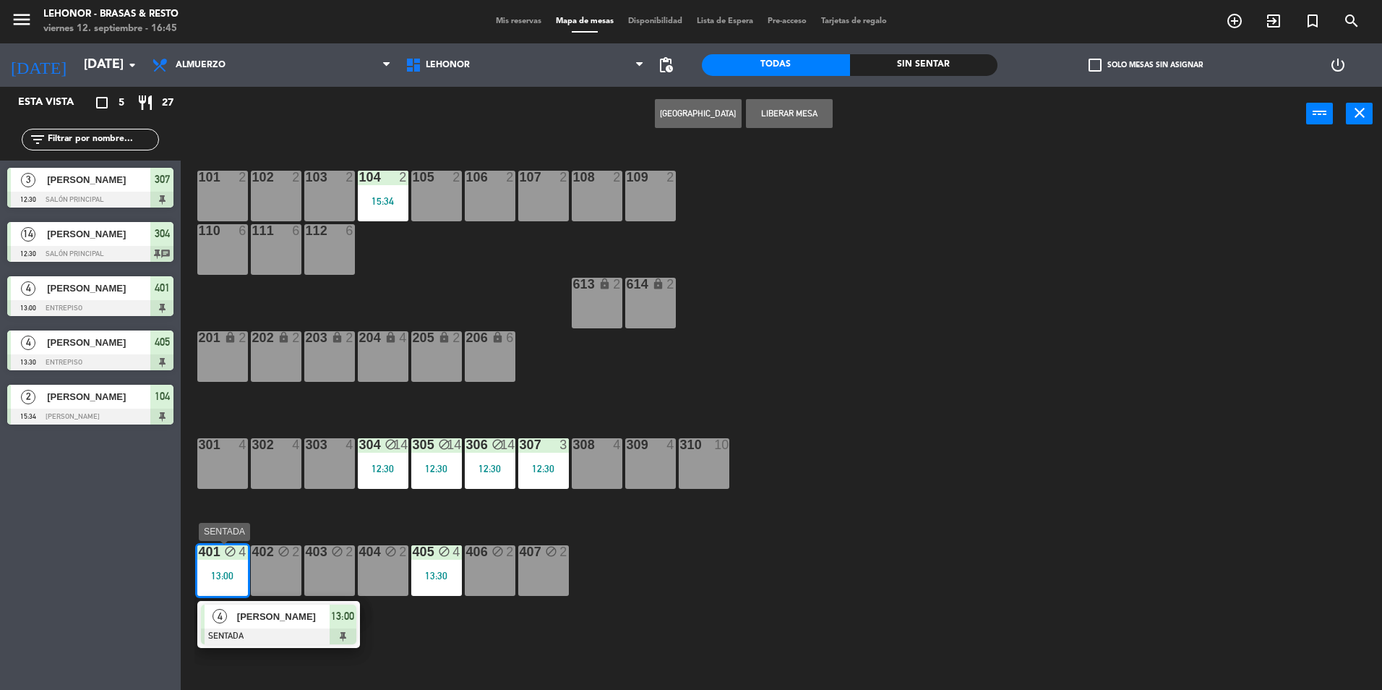
click at [280, 633] on div at bounding box center [278, 636] width 155 height 16
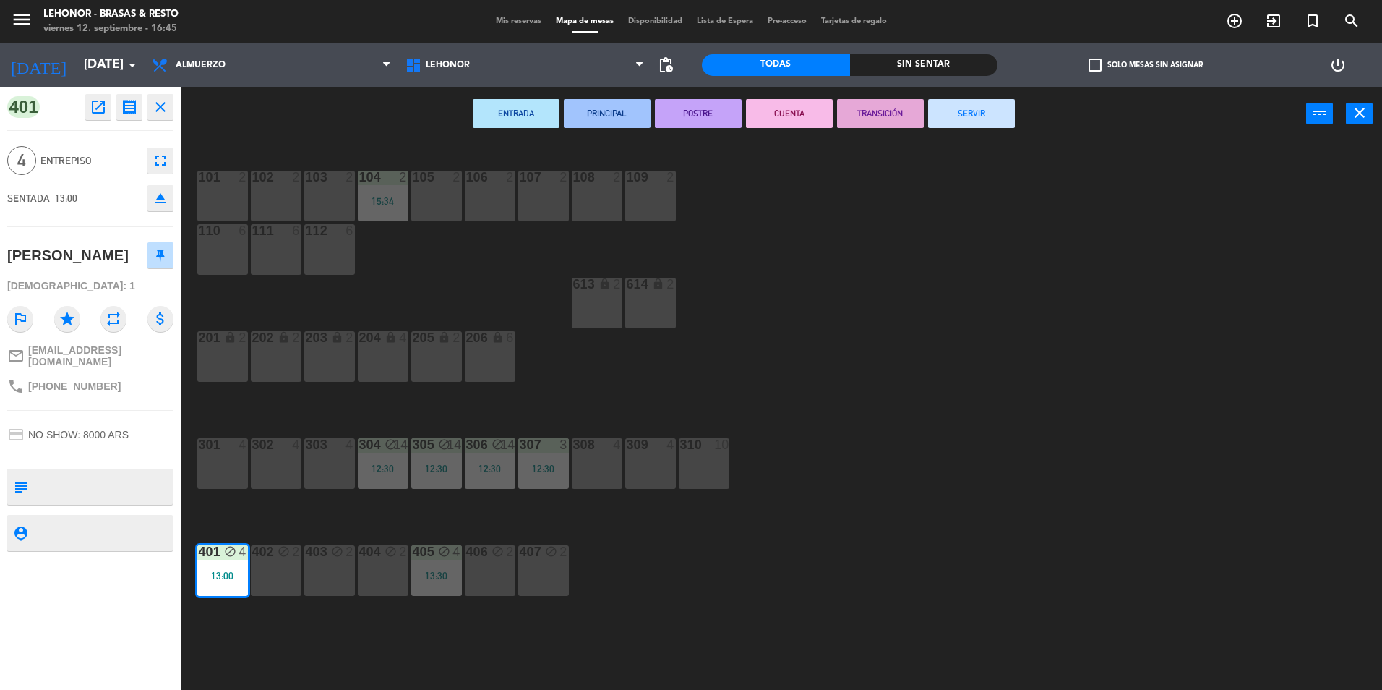
click at [975, 119] on button "SERVIR" at bounding box center [971, 113] width 87 height 29
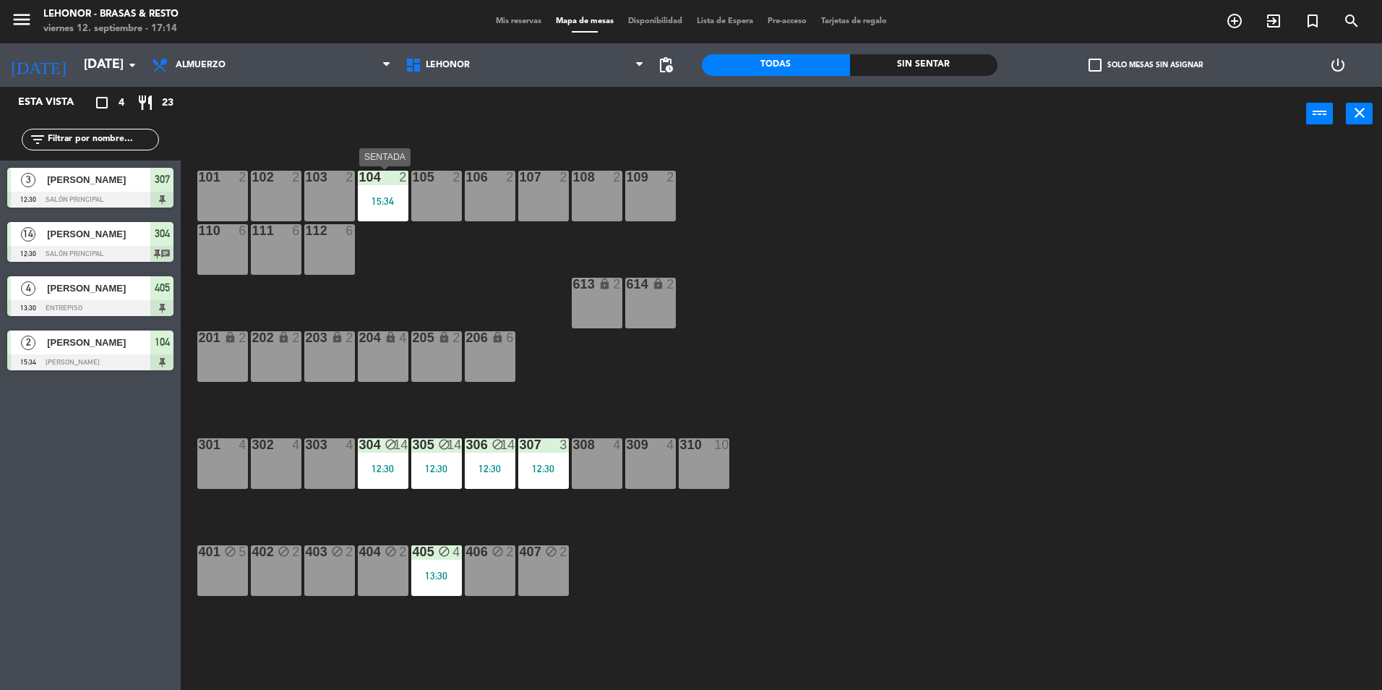
click at [377, 199] on div "15:34" at bounding box center [383, 201] width 51 height 10
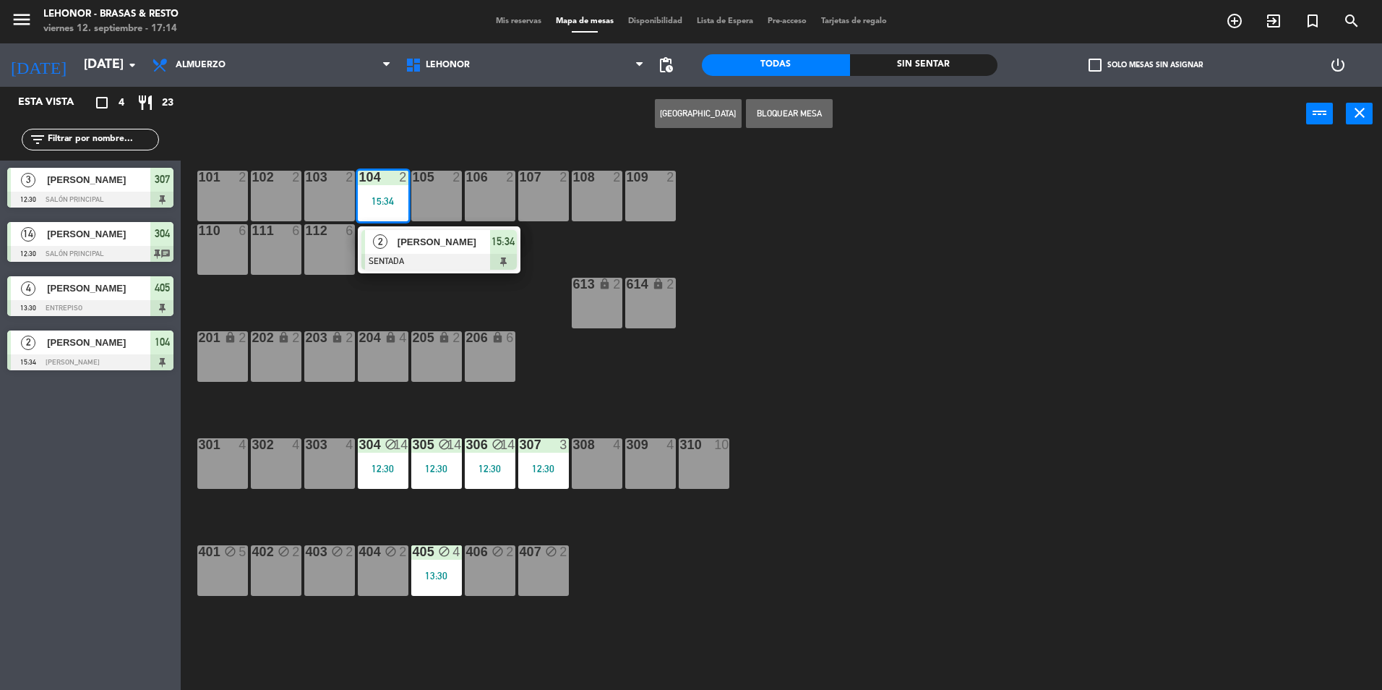
click at [427, 256] on div at bounding box center [438, 262] width 155 height 16
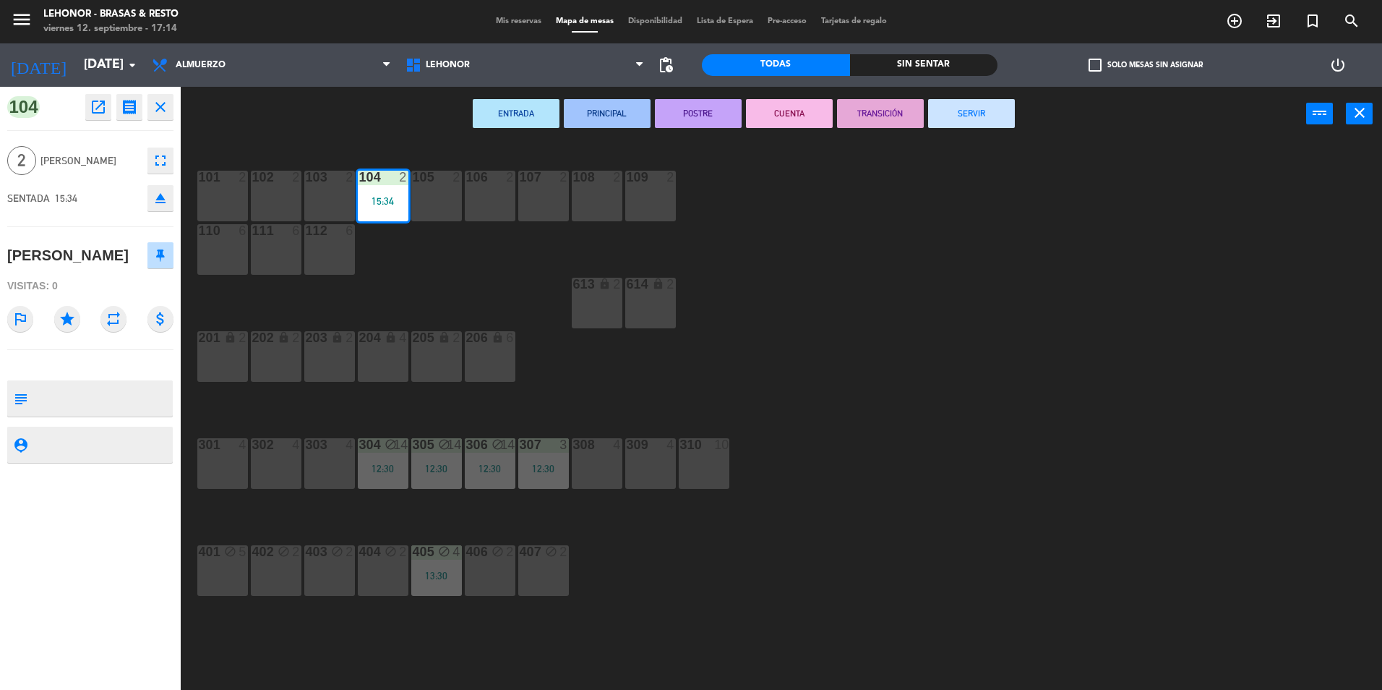
click at [979, 112] on button "SERVIR" at bounding box center [971, 113] width 87 height 29
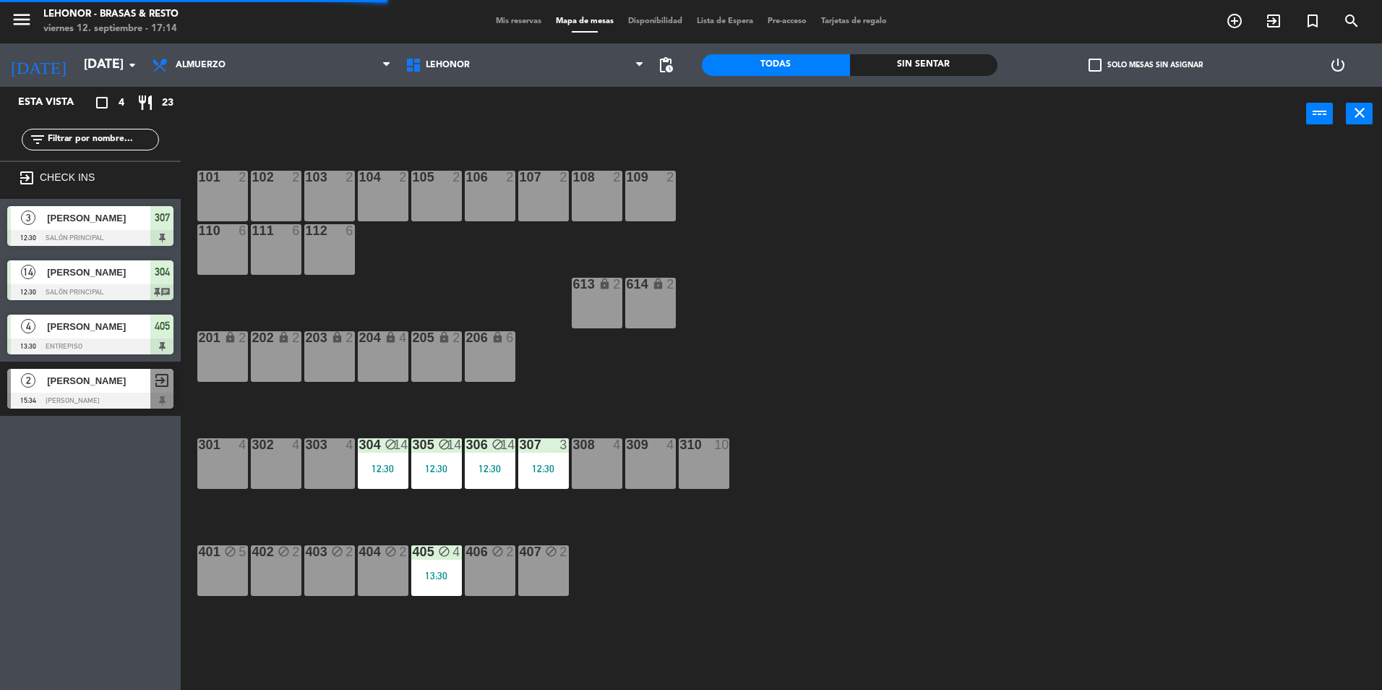
click at [403, 452] on div "304 block 14 12:30" at bounding box center [383, 463] width 51 height 51
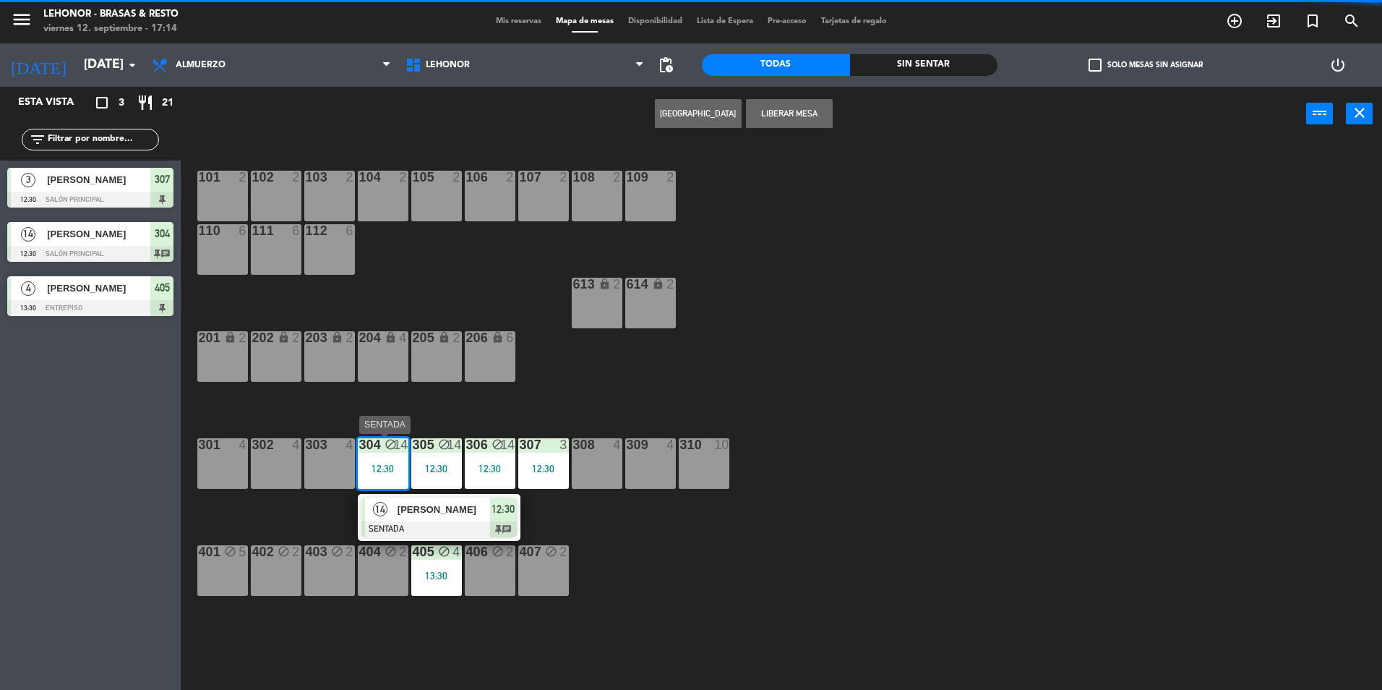
click at [438, 515] on span "[PERSON_NAME]" at bounding box center [444, 509] width 93 height 15
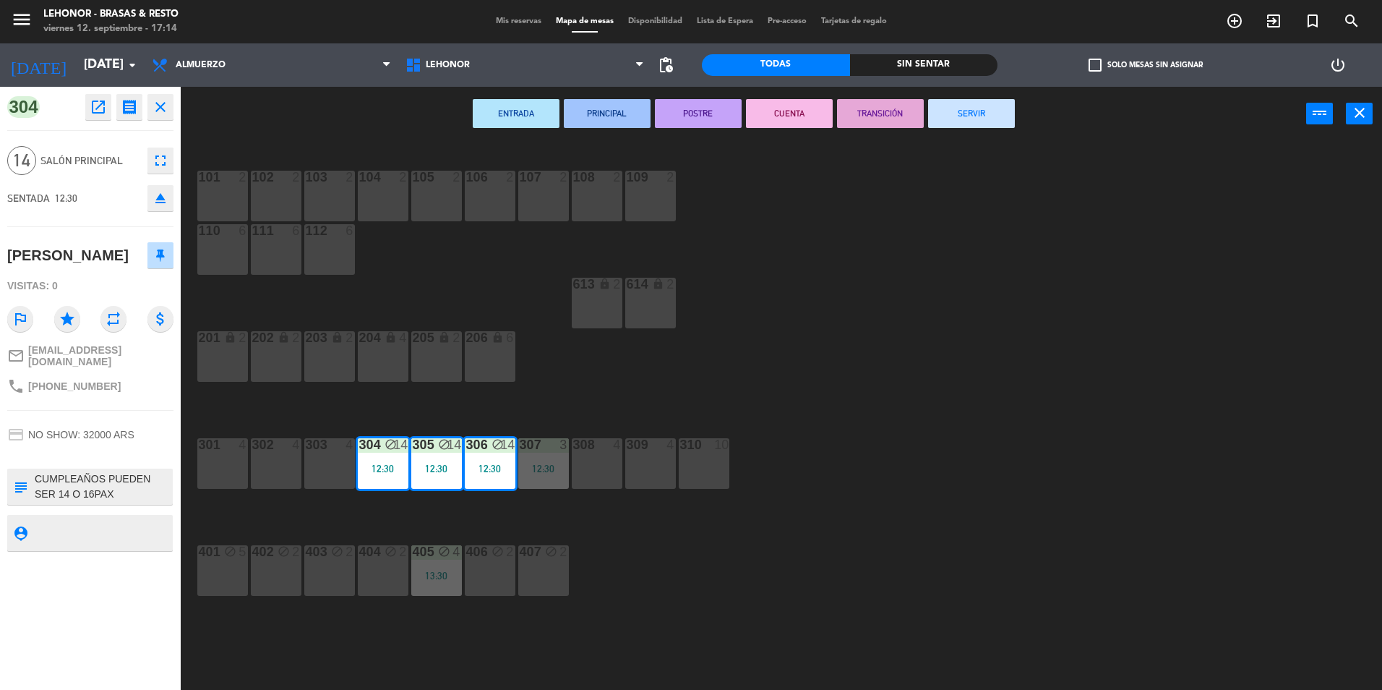
click at [971, 112] on button "SERVIR" at bounding box center [971, 113] width 87 height 29
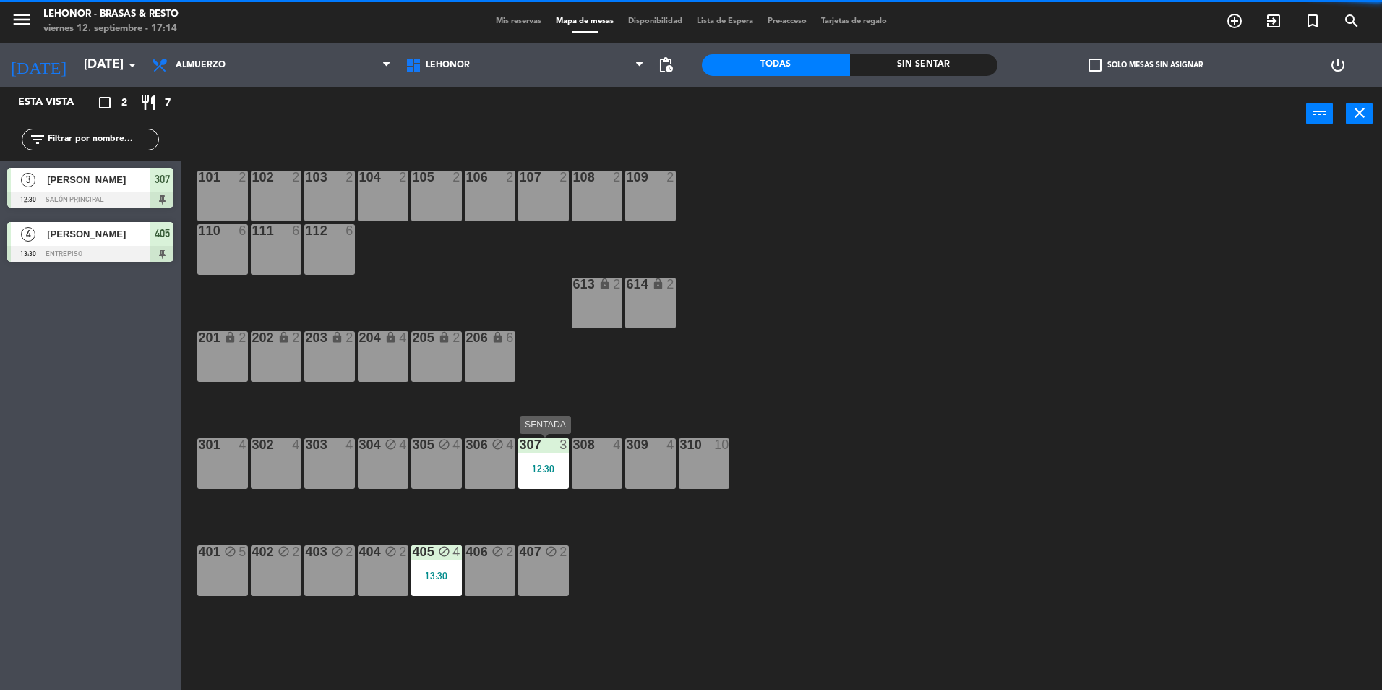
click at [538, 463] on div "12:30" at bounding box center [543, 468] width 51 height 10
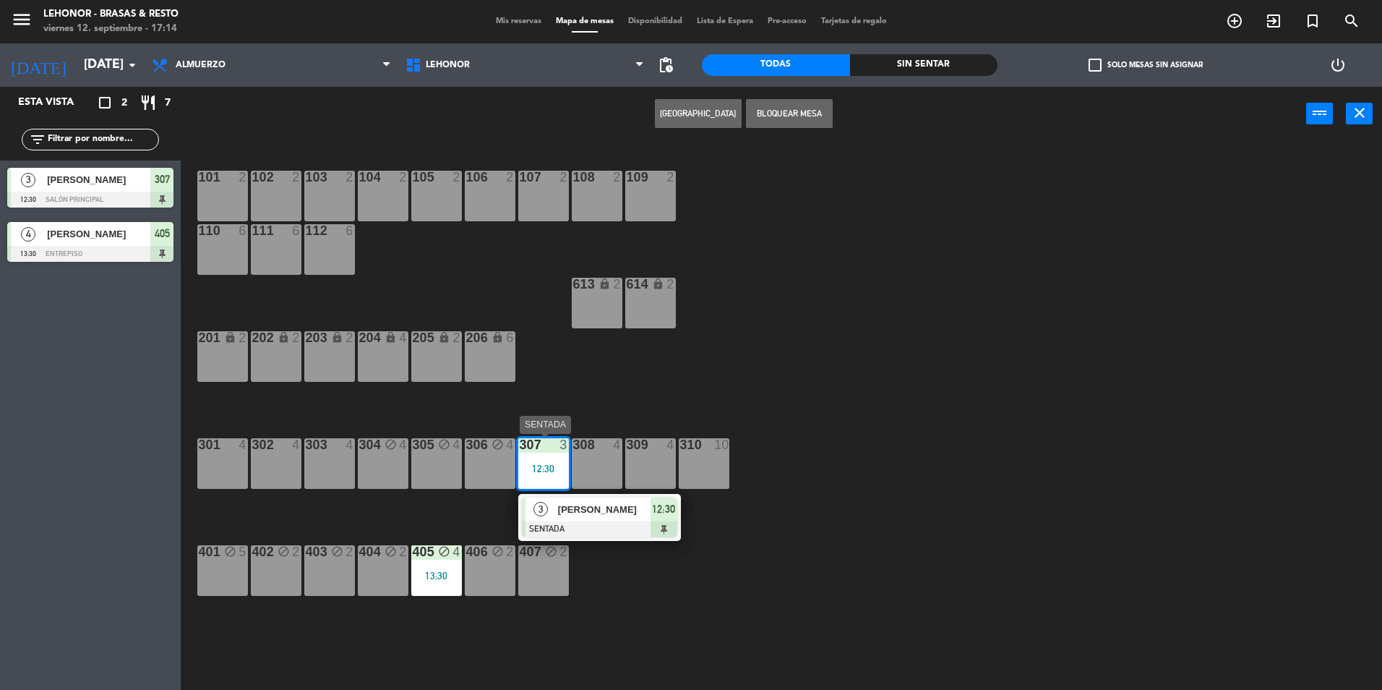
click at [611, 511] on span "[PERSON_NAME]" at bounding box center [604, 509] width 93 height 15
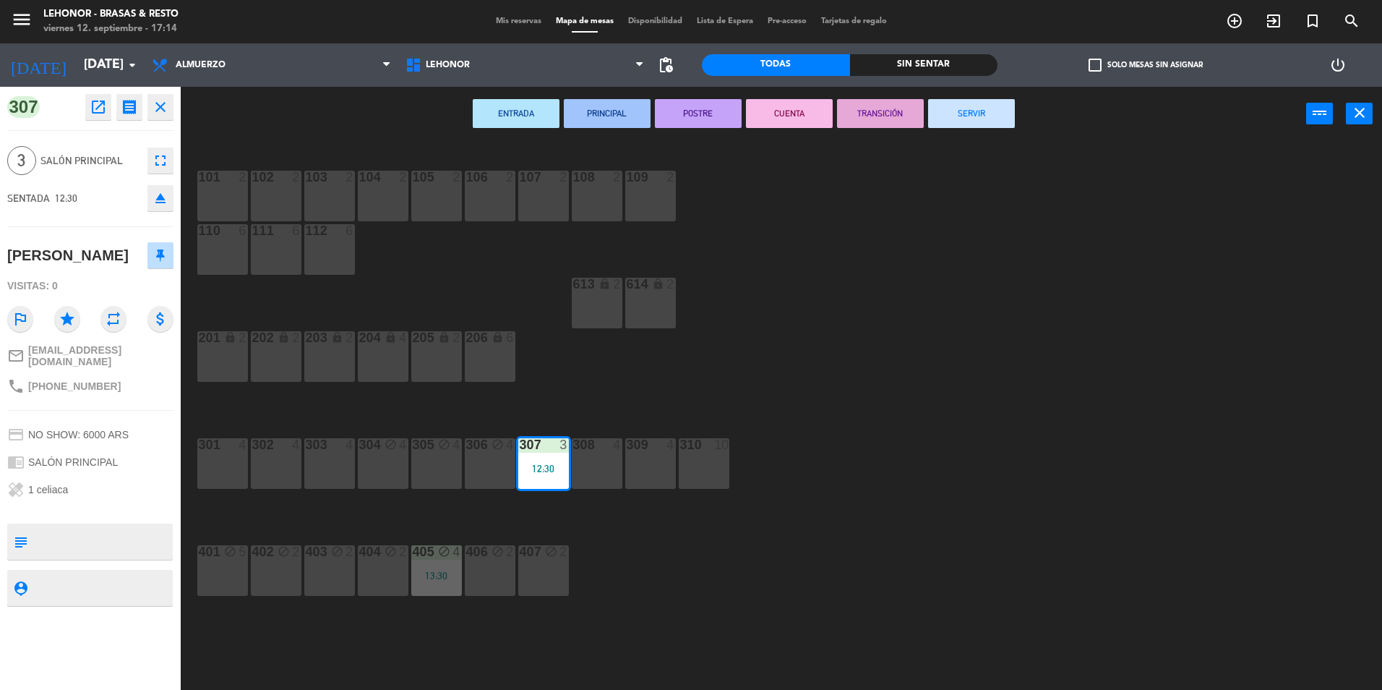
click at [992, 116] on button "SERVIR" at bounding box center [971, 113] width 87 height 29
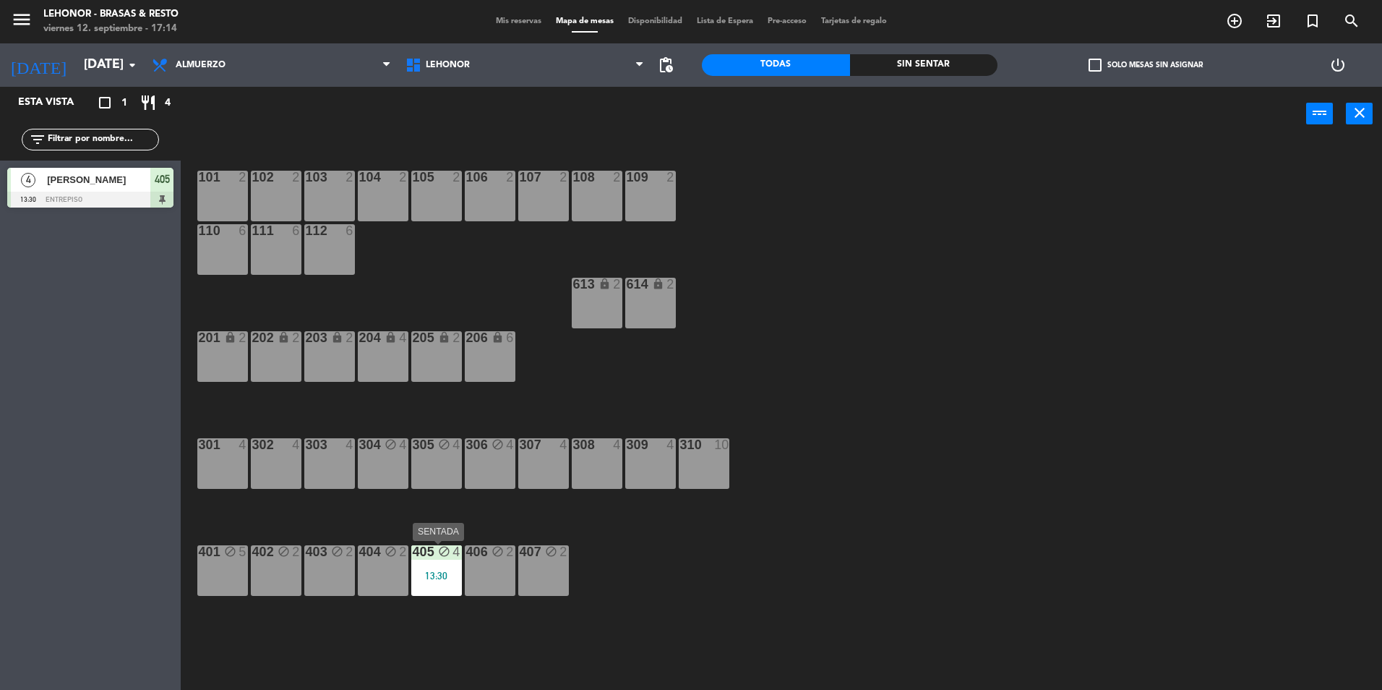
click at [445, 570] on div "13:30" at bounding box center [436, 575] width 51 height 10
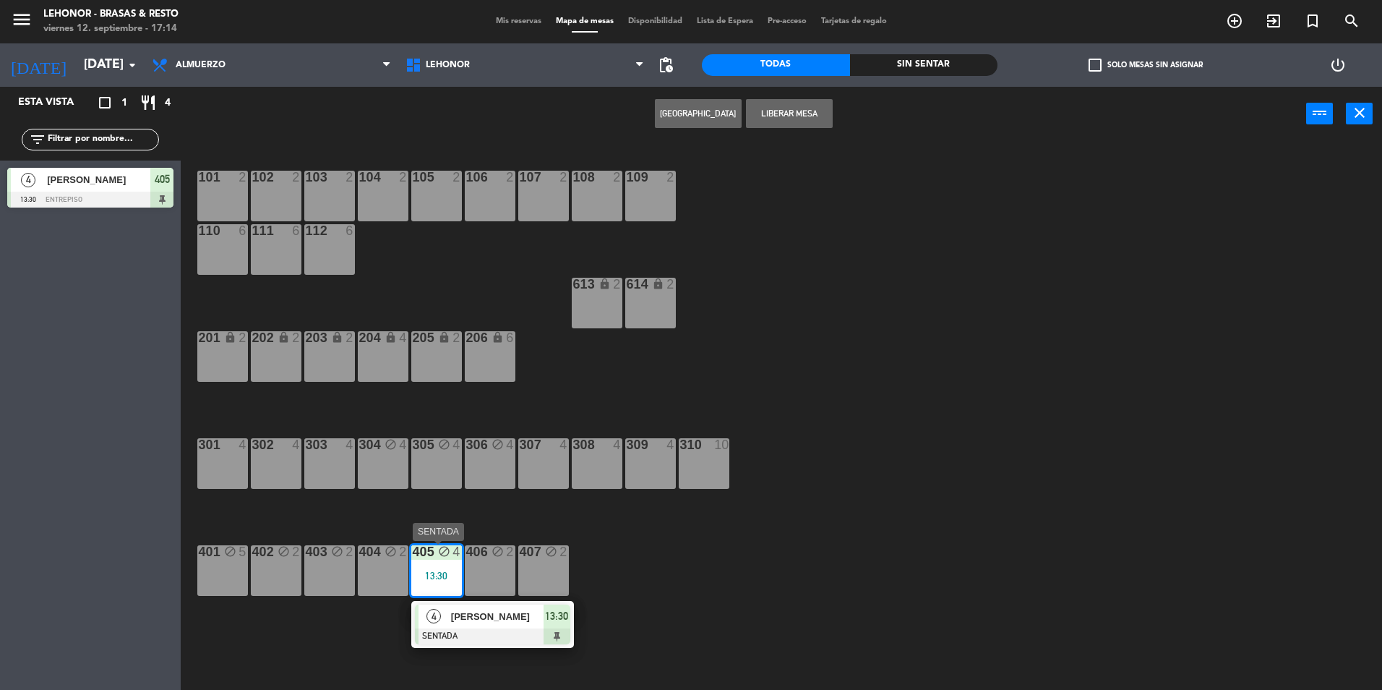
click at [492, 635] on div at bounding box center [492, 636] width 155 height 16
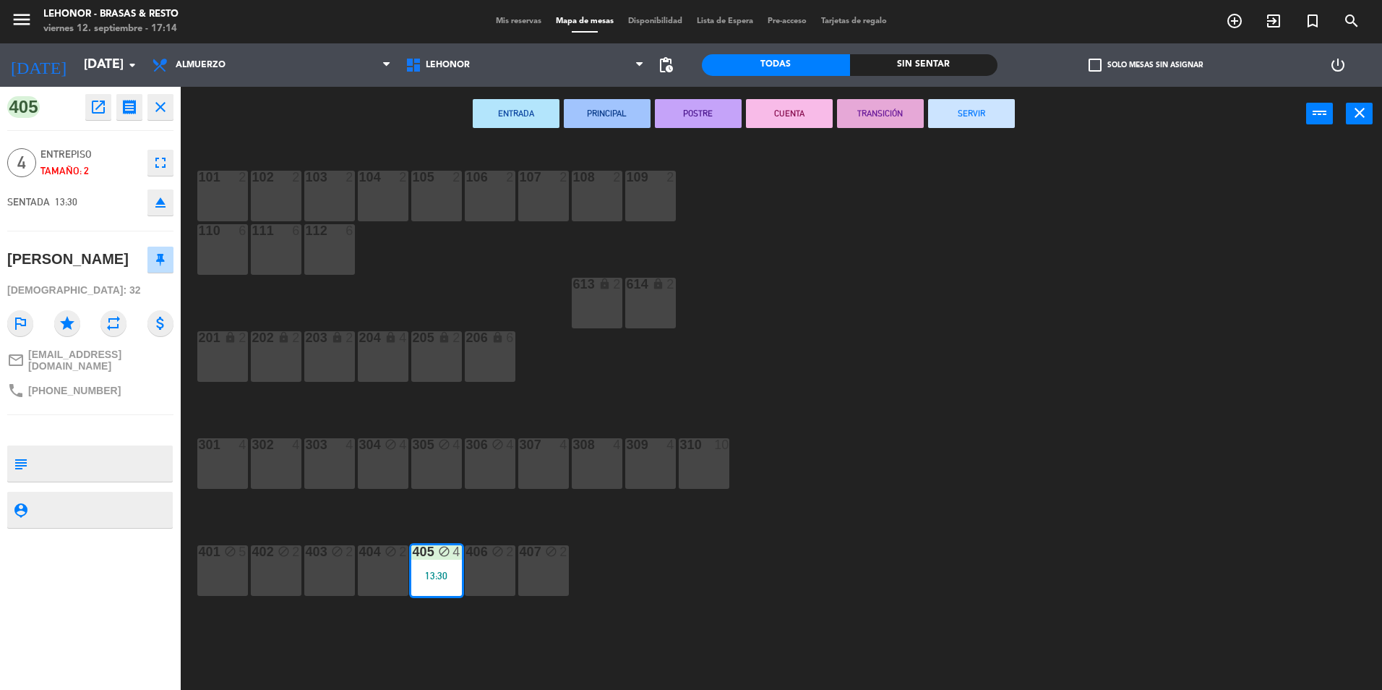
click at [977, 118] on button "SERVIR" at bounding box center [971, 113] width 87 height 29
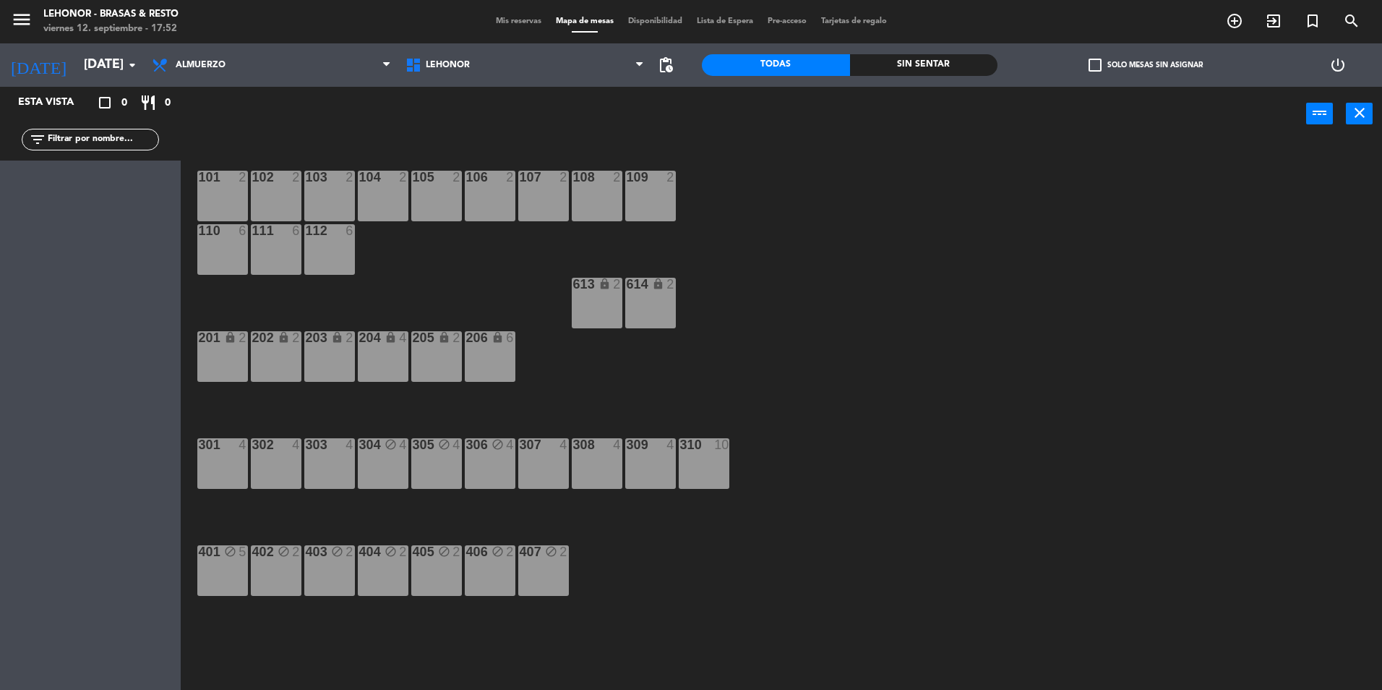
click at [339, 48] on div "Almuerzo Cena Almuerzo Almuerzo Cena" at bounding box center [272, 64] width 254 height 43
click at [336, 62] on span "Almuerzo" at bounding box center [272, 65] width 254 height 32
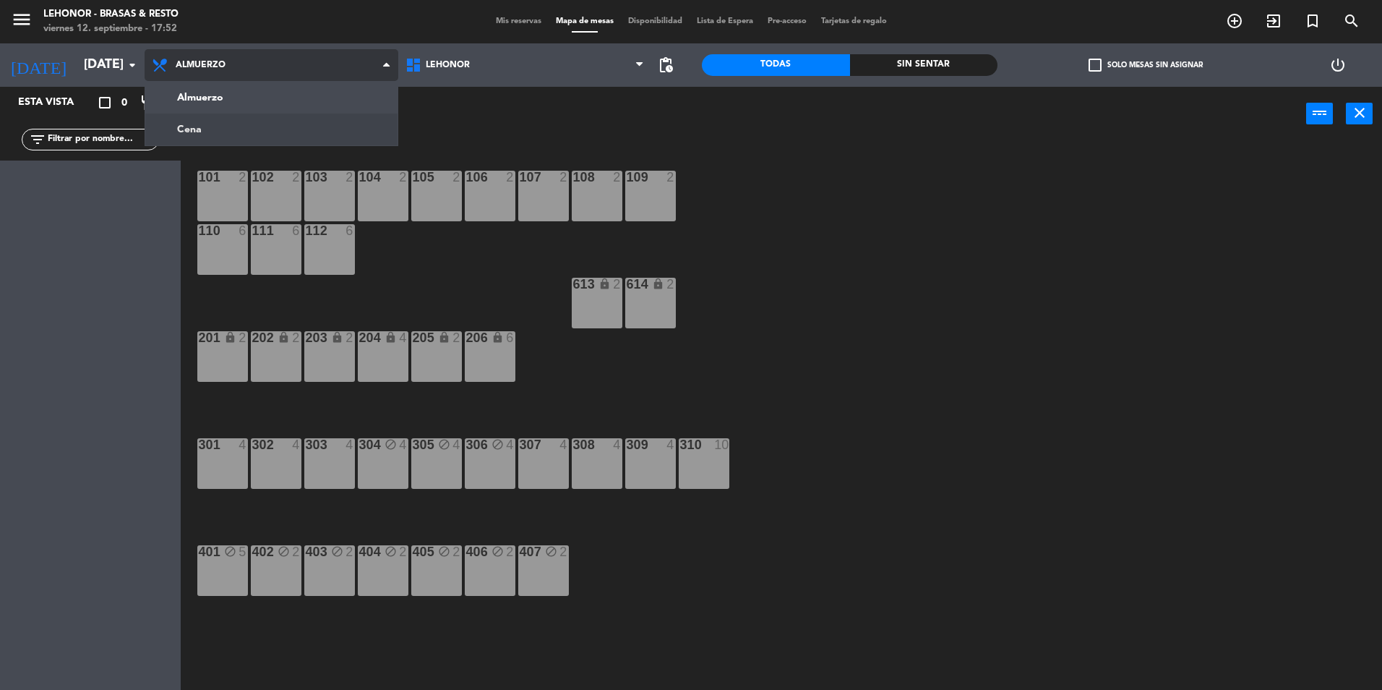
click at [297, 129] on ng-component "menu [PERSON_NAME] - Brasas & Resto [DATE] 12. septiembre - 17:52 Mis reservas …" at bounding box center [691, 346] width 1382 height 693
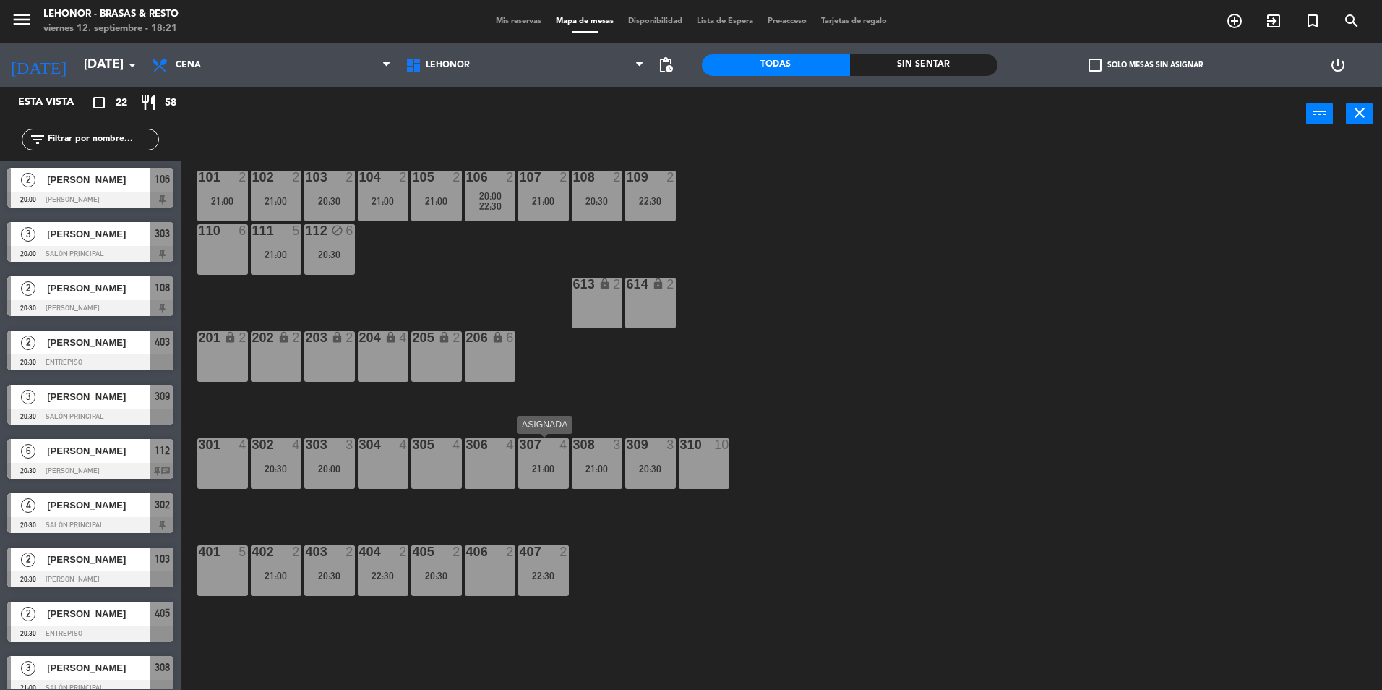
click at [543, 465] on div "21:00" at bounding box center [543, 468] width 51 height 10
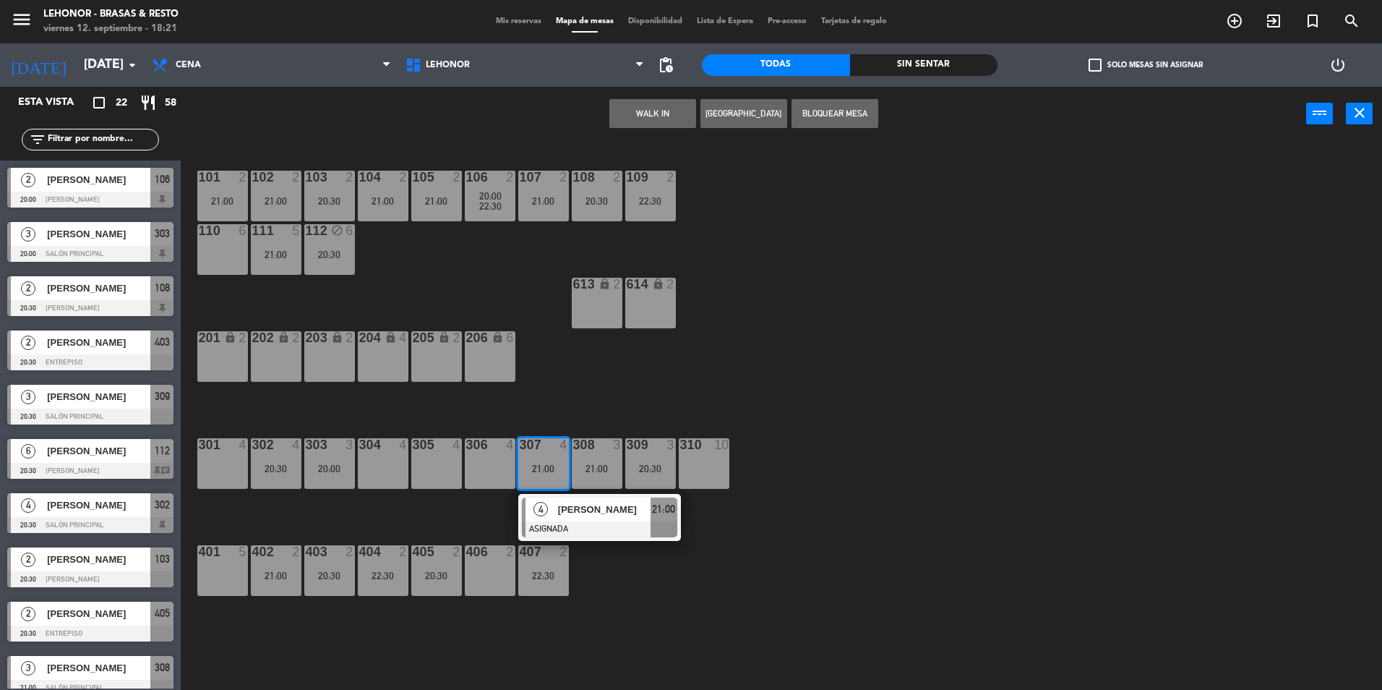
click at [480, 454] on div "306 4" at bounding box center [490, 463] width 51 height 51
click at [611, 116] on button "Mover" at bounding box center [607, 113] width 87 height 29
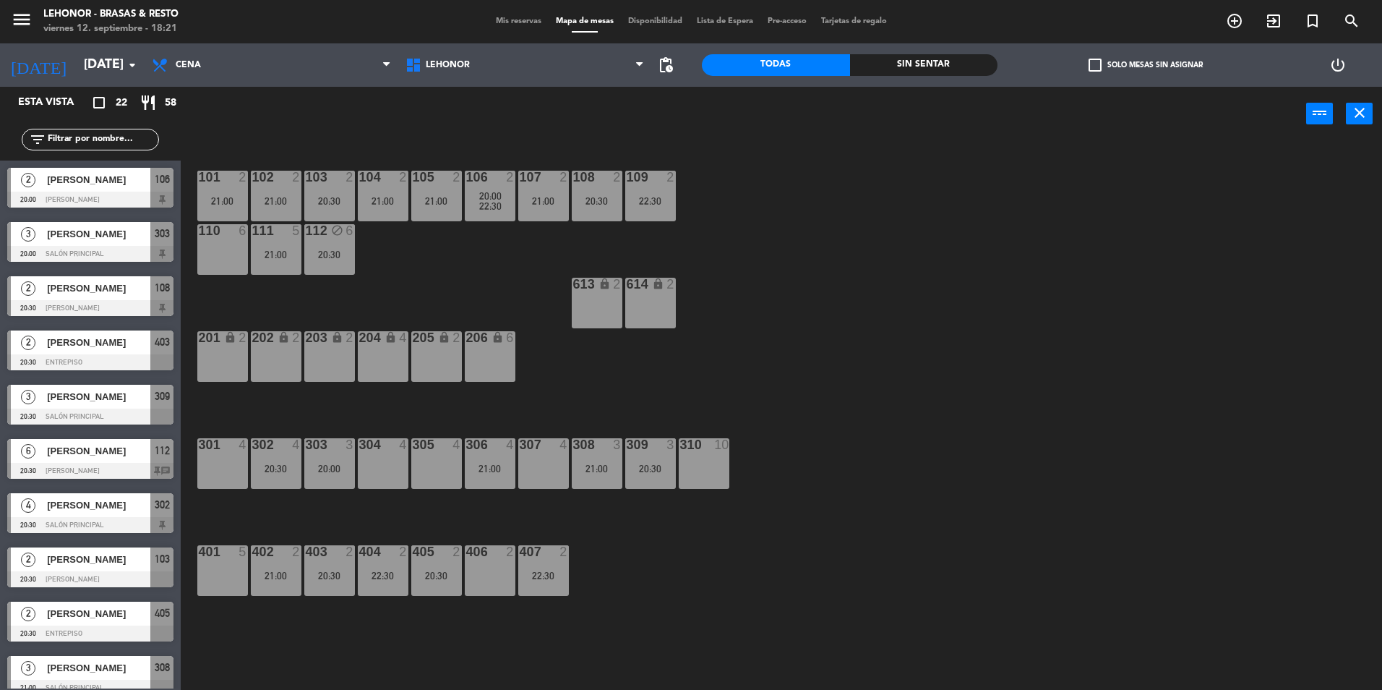
click at [661, 482] on div "309 3 20:30" at bounding box center [650, 463] width 51 height 51
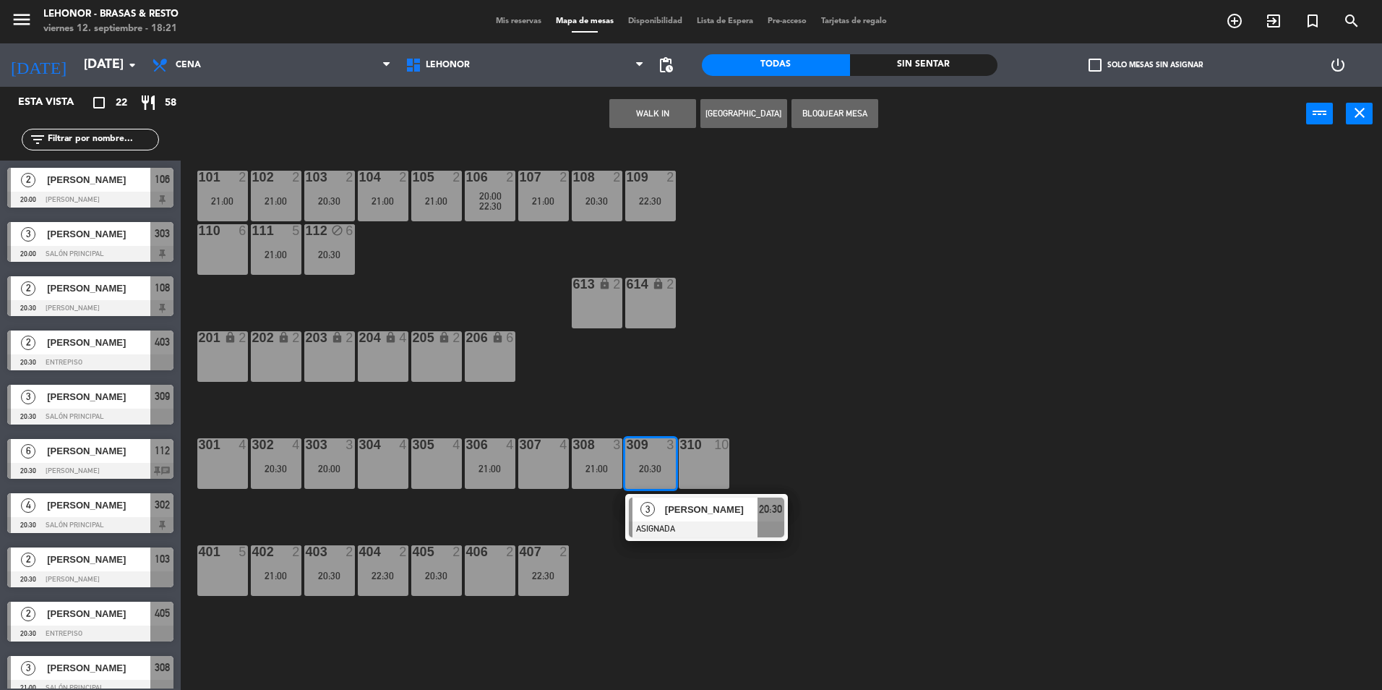
click at [549, 474] on div "307 4" at bounding box center [543, 463] width 51 height 51
click at [597, 95] on div "Mover WALK IN [GEOGRAPHIC_DATA] Bloquear Mesa power_input close" at bounding box center [743, 114] width 1125 height 55
click at [597, 101] on button "Mover" at bounding box center [607, 113] width 87 height 29
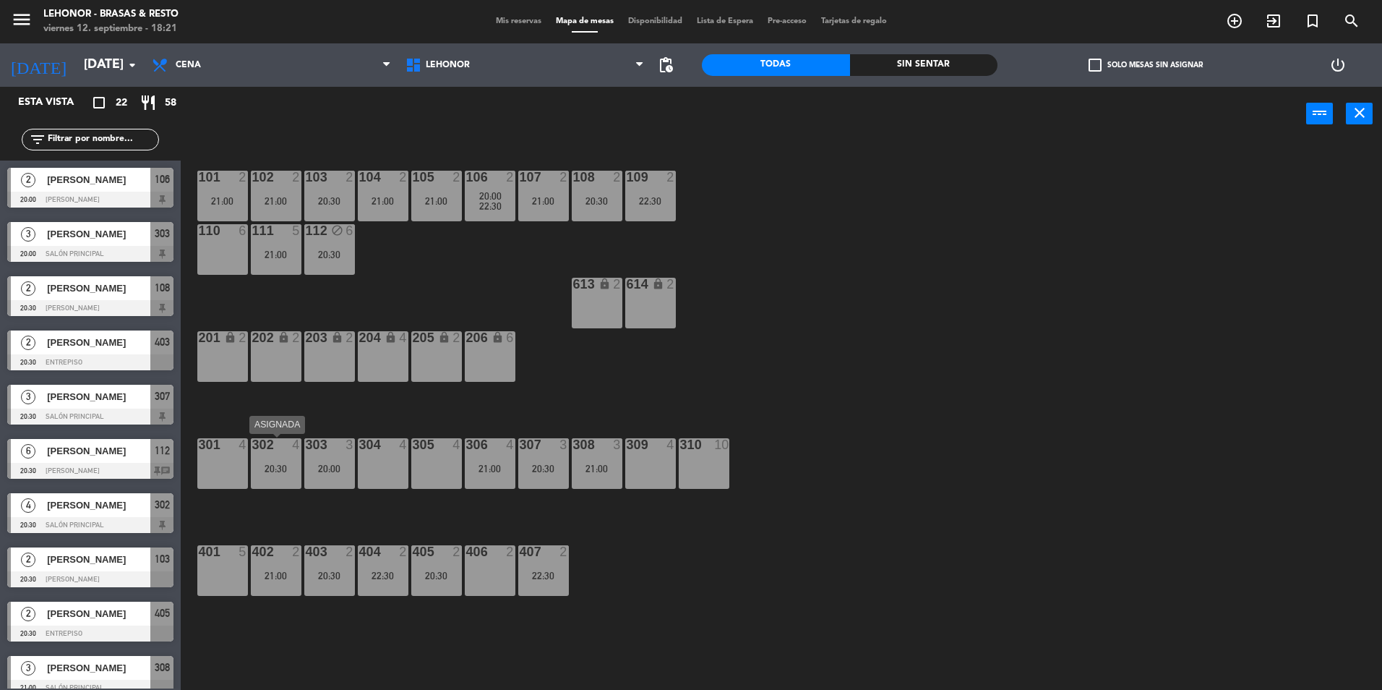
click at [278, 463] on div "20:30" at bounding box center [276, 468] width 51 height 10
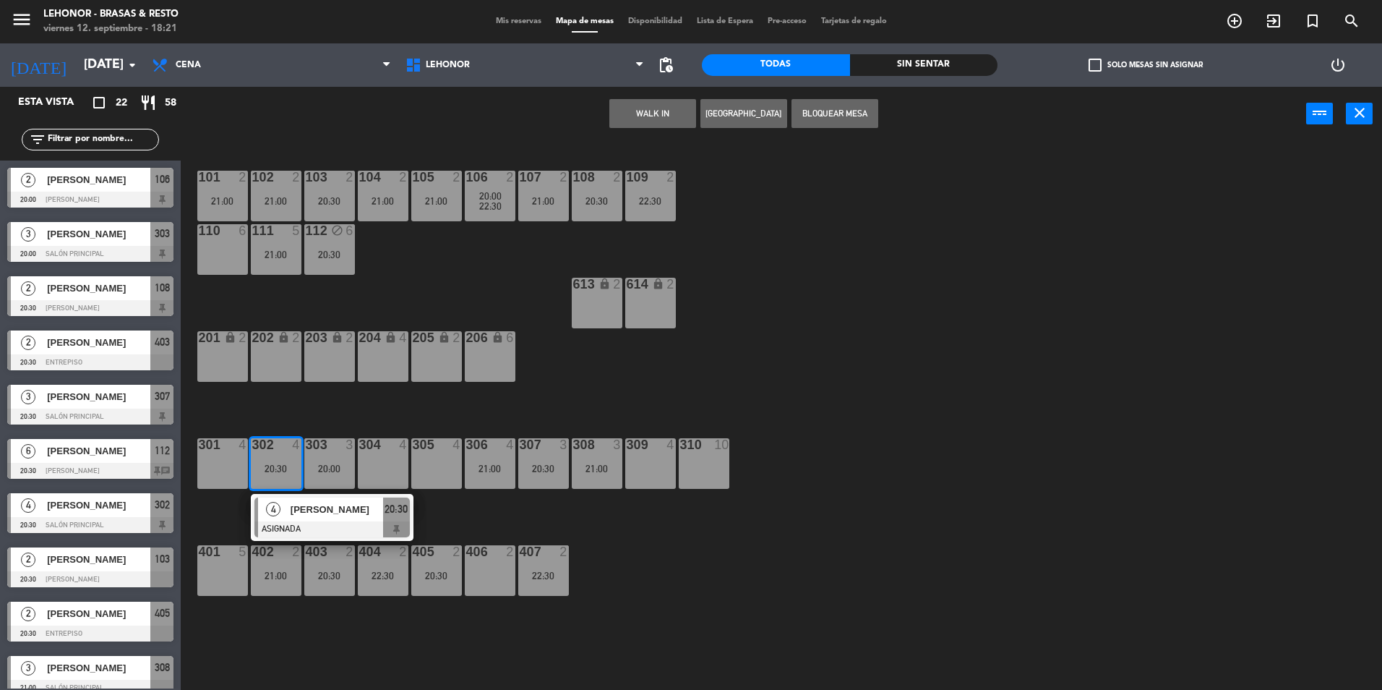
click at [397, 465] on div "304 4" at bounding box center [383, 463] width 51 height 51
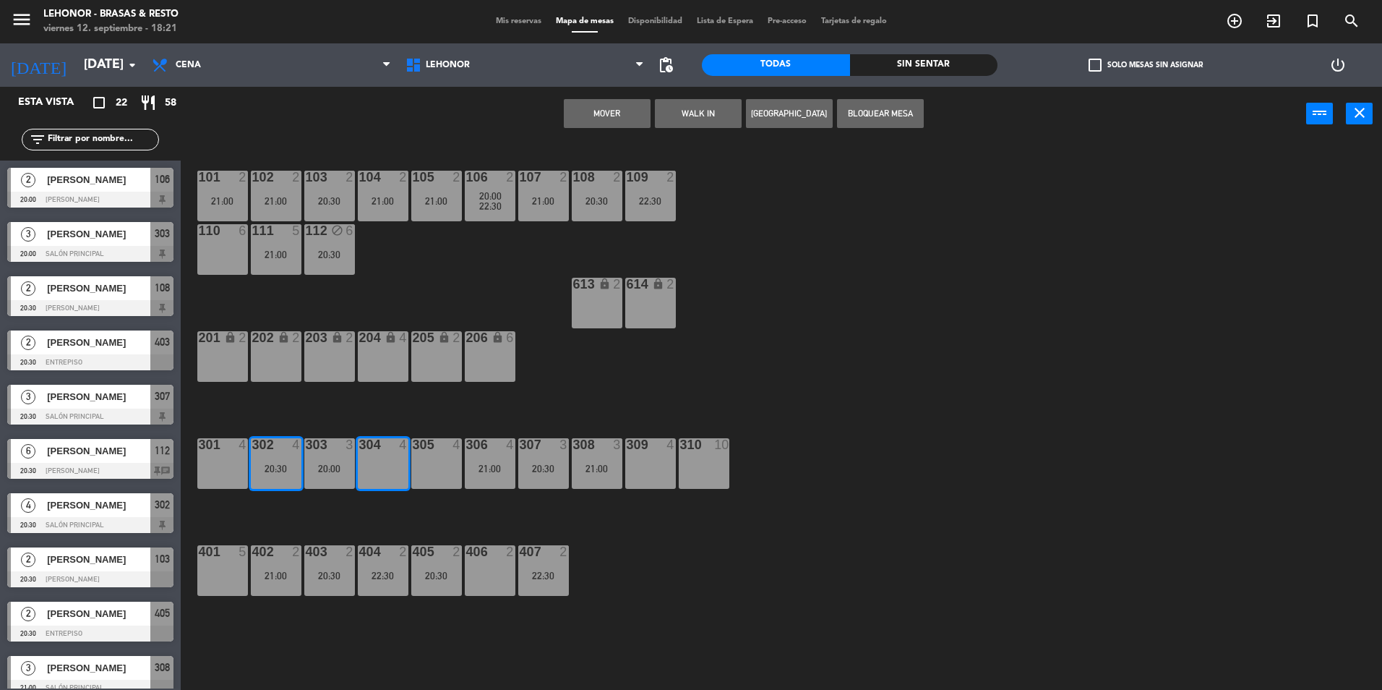
click at [609, 111] on button "Mover" at bounding box center [607, 113] width 87 height 29
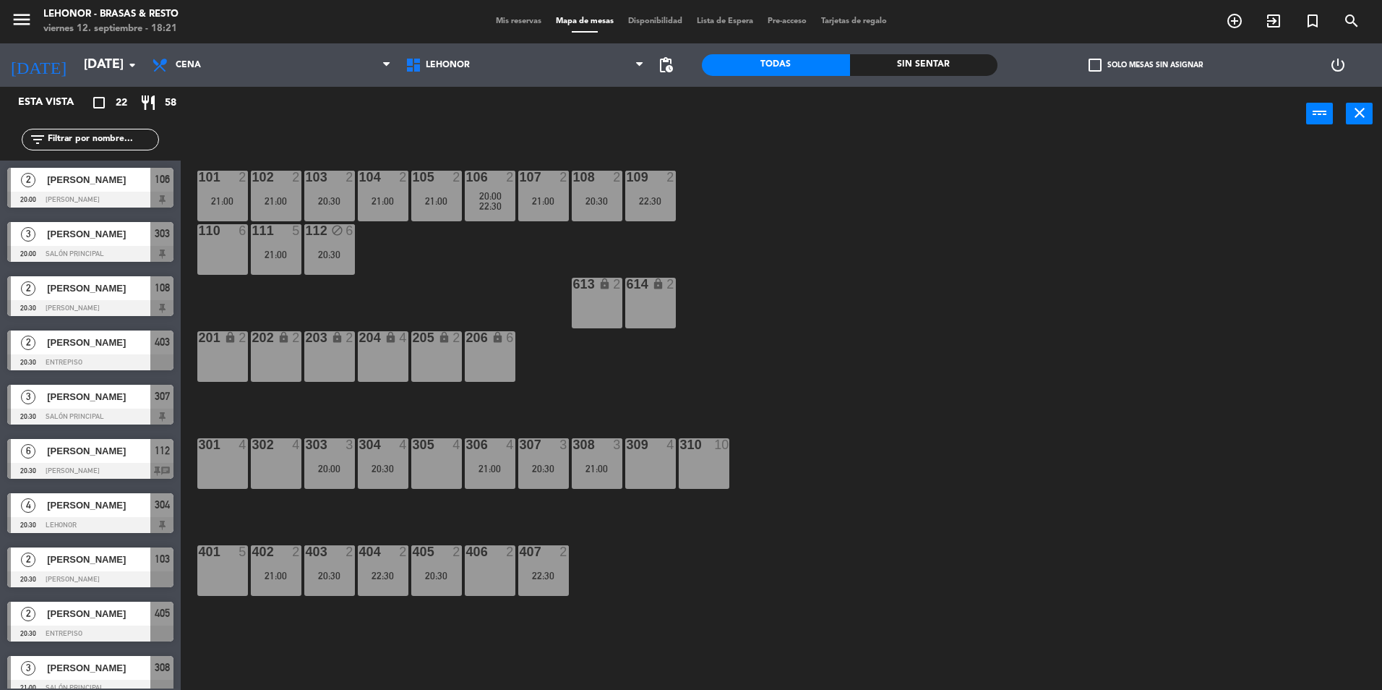
click at [342, 448] on div "3" at bounding box center [353, 444] width 24 height 13
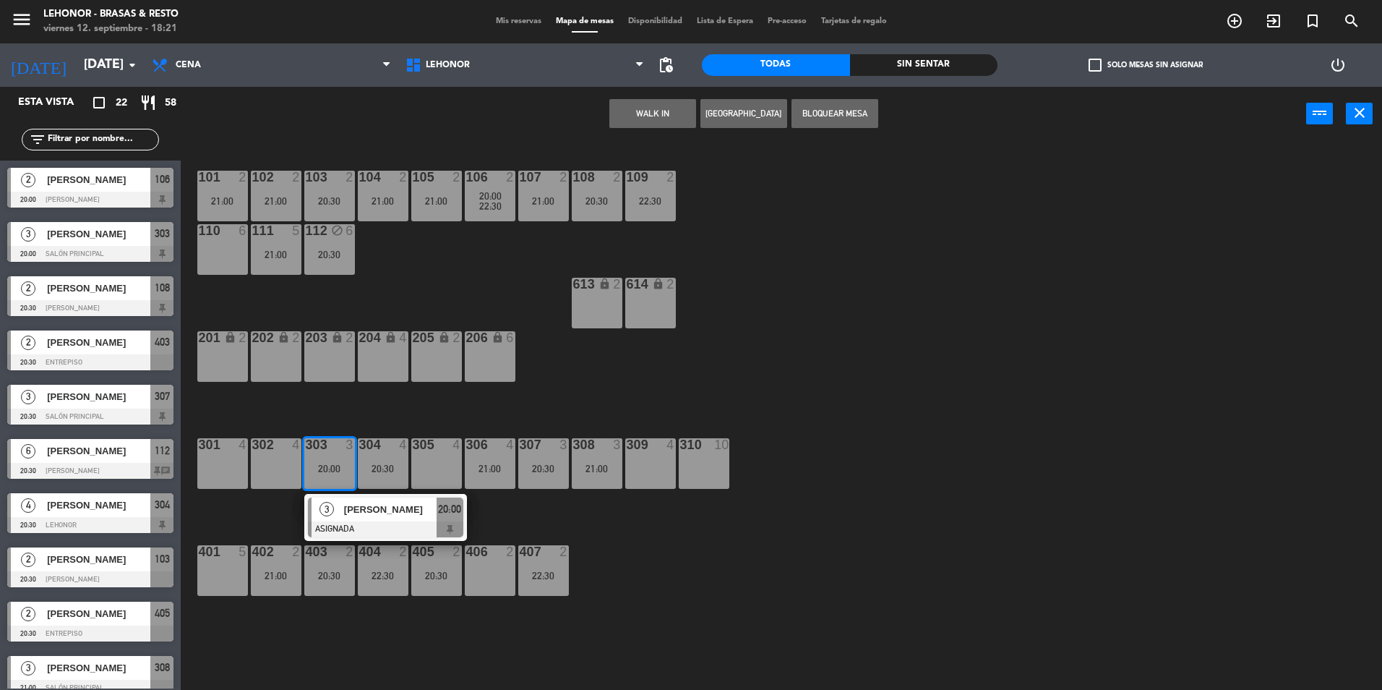
click at [282, 474] on div "302 4" at bounding box center [276, 463] width 51 height 51
click at [577, 124] on button "Mover" at bounding box center [607, 113] width 87 height 29
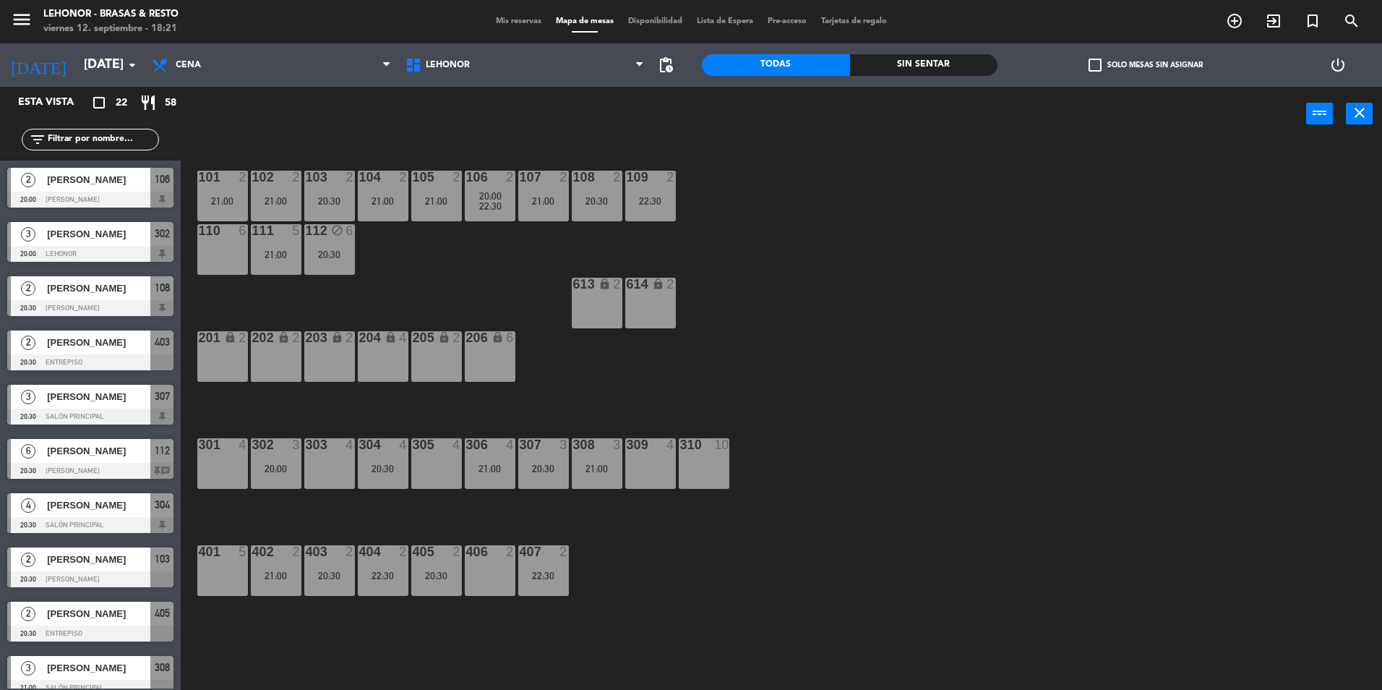
click at [503, 30] on div "menu [PERSON_NAME] - Brasas & Resto [DATE] 12. septiembre - 18:21 Mis reservas …" at bounding box center [691, 21] width 1382 height 43
click at [510, 21] on span "Mis reservas" at bounding box center [519, 21] width 60 height 8
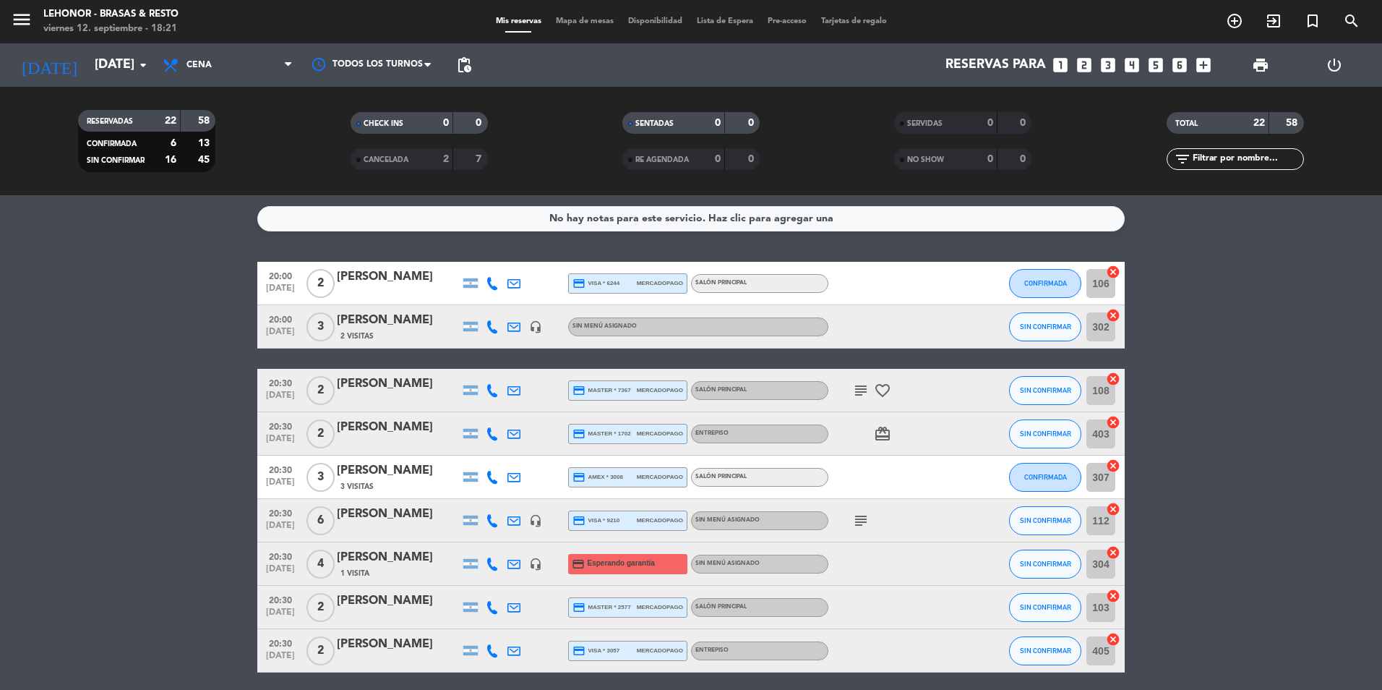
click at [866, 388] on icon "subject" at bounding box center [860, 390] width 17 height 17
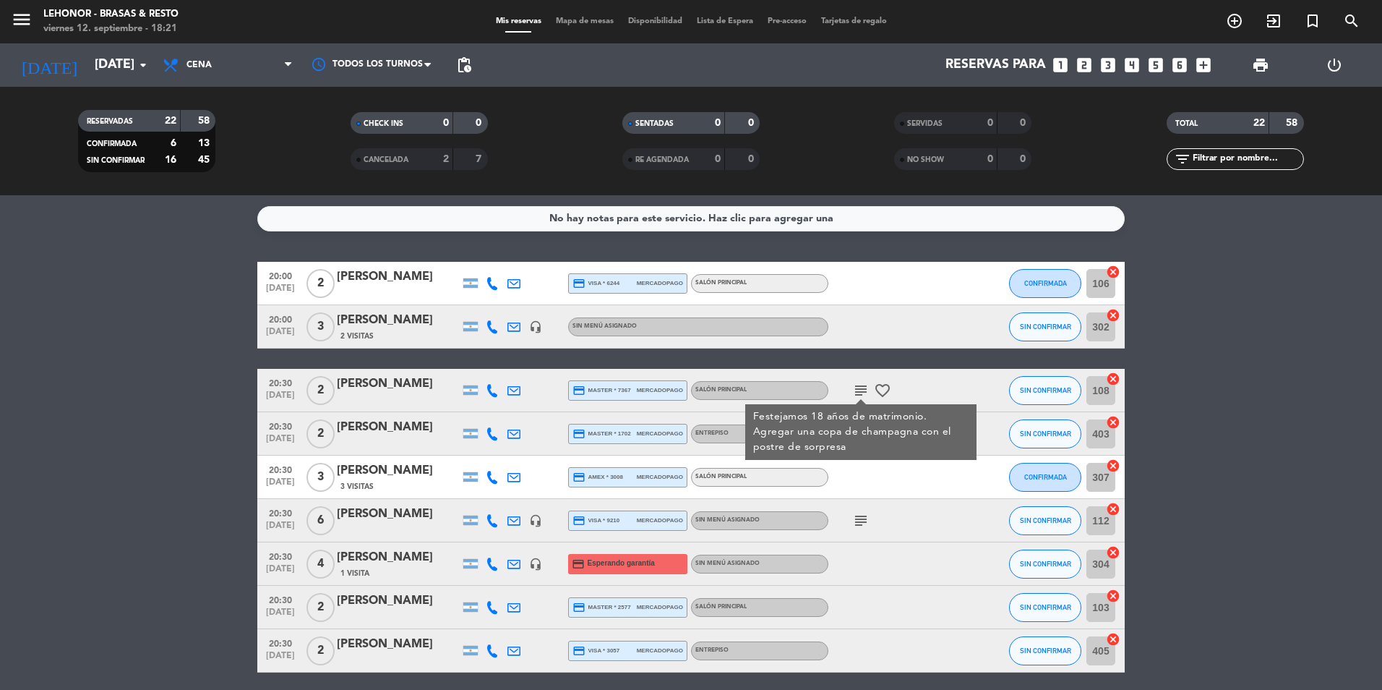
click at [858, 395] on icon "subject" at bounding box center [860, 390] width 17 height 17
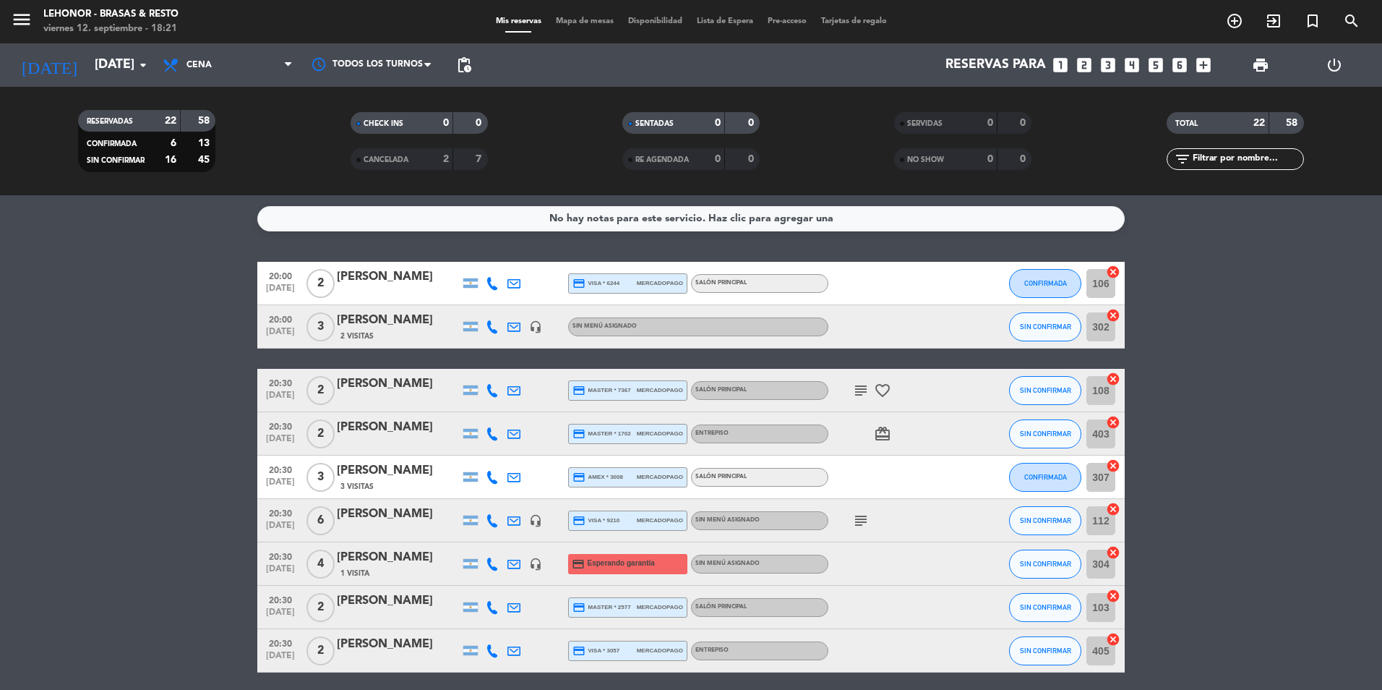
click at [859, 512] on icon "subject" at bounding box center [860, 520] width 17 height 17
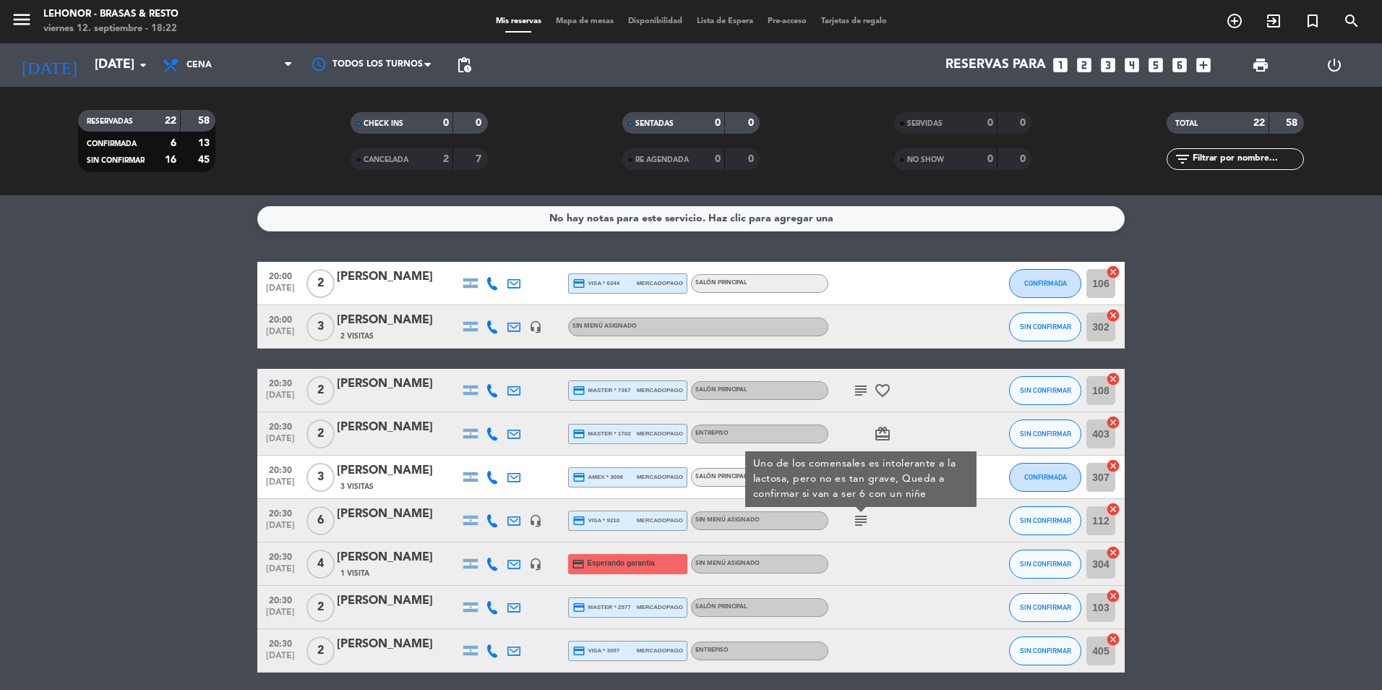
click at [874, 525] on div "subject Uno de los comensales es intolerante a la lactosa, pero no es tan grave…" at bounding box center [893, 520] width 130 height 43
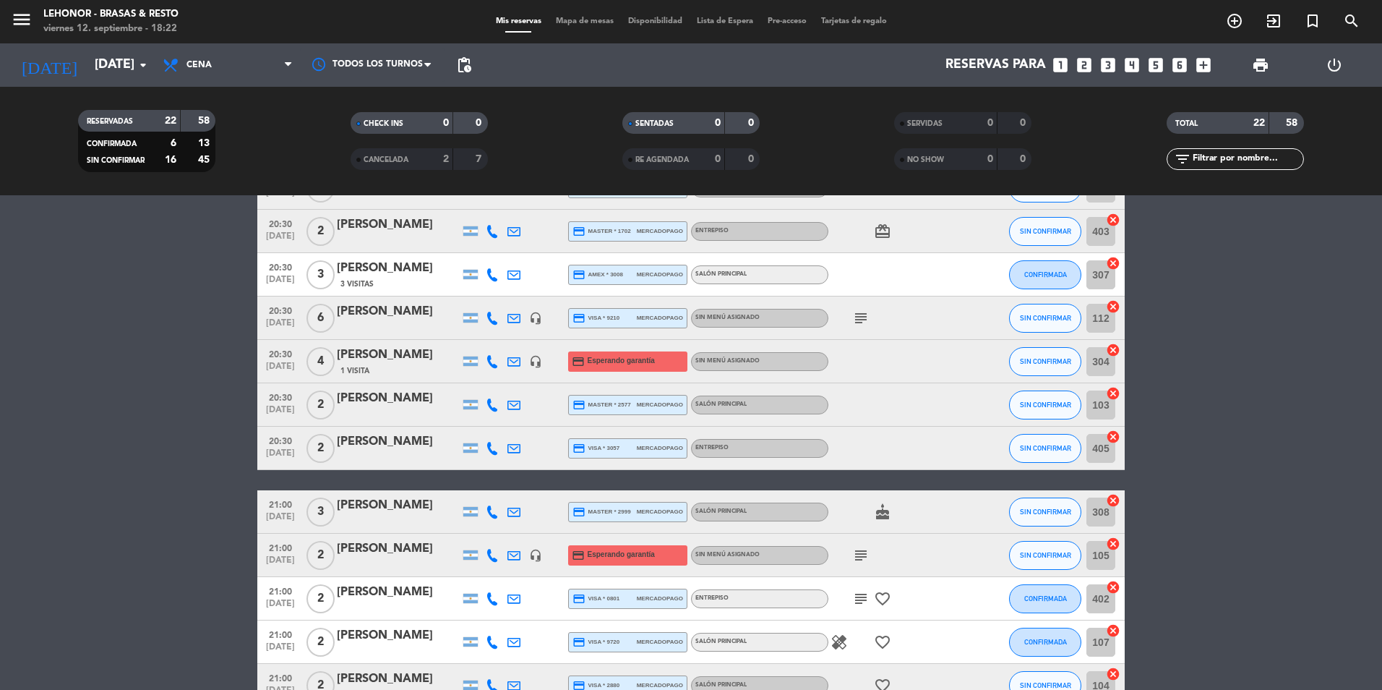
scroll to position [217, 0]
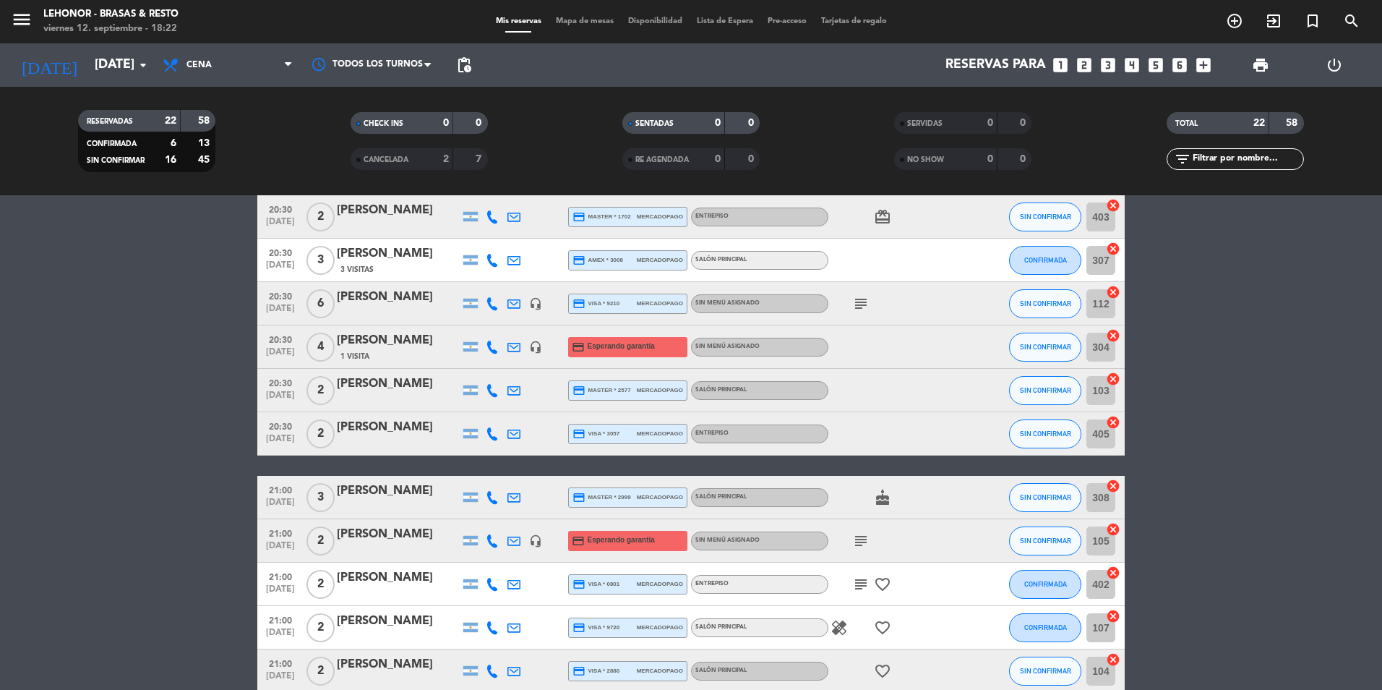
click at [869, 300] on span "subject" at bounding box center [861, 303] width 22 height 17
click at [862, 308] on icon "subject" at bounding box center [860, 303] width 17 height 17
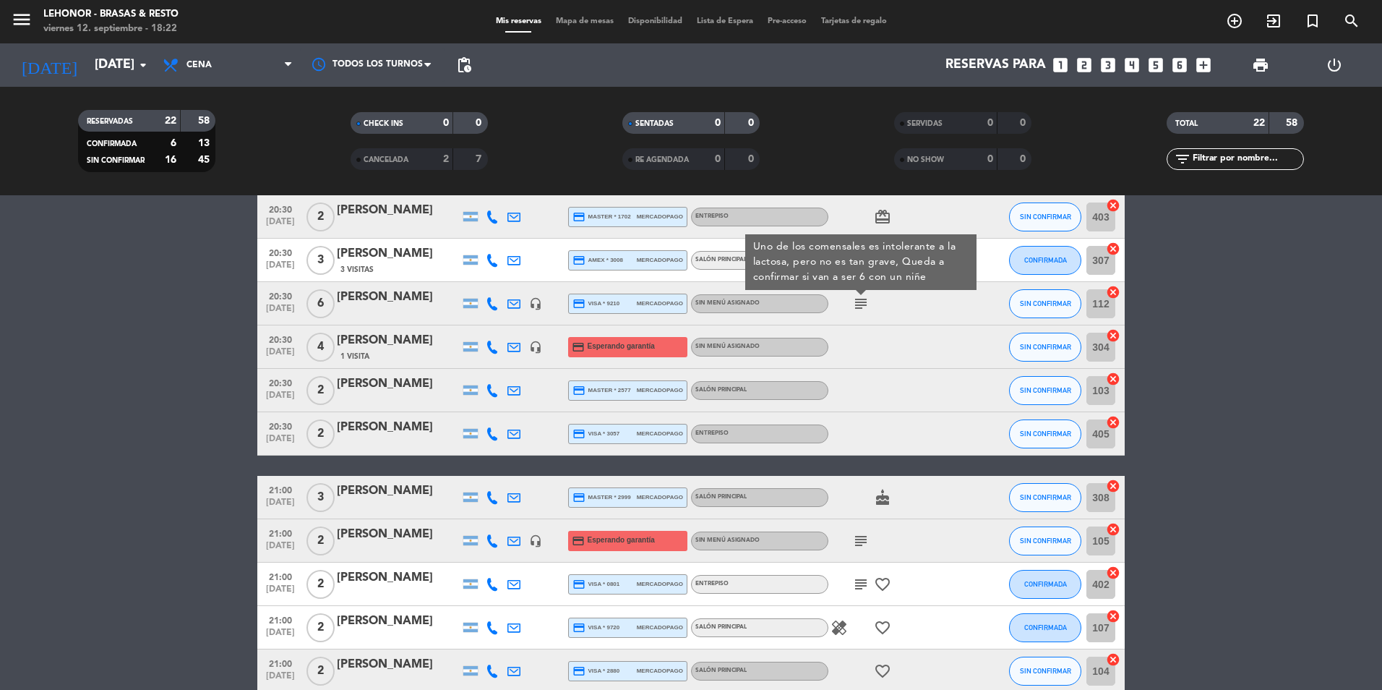
click at [885, 497] on icon "cake" at bounding box center [882, 497] width 17 height 17
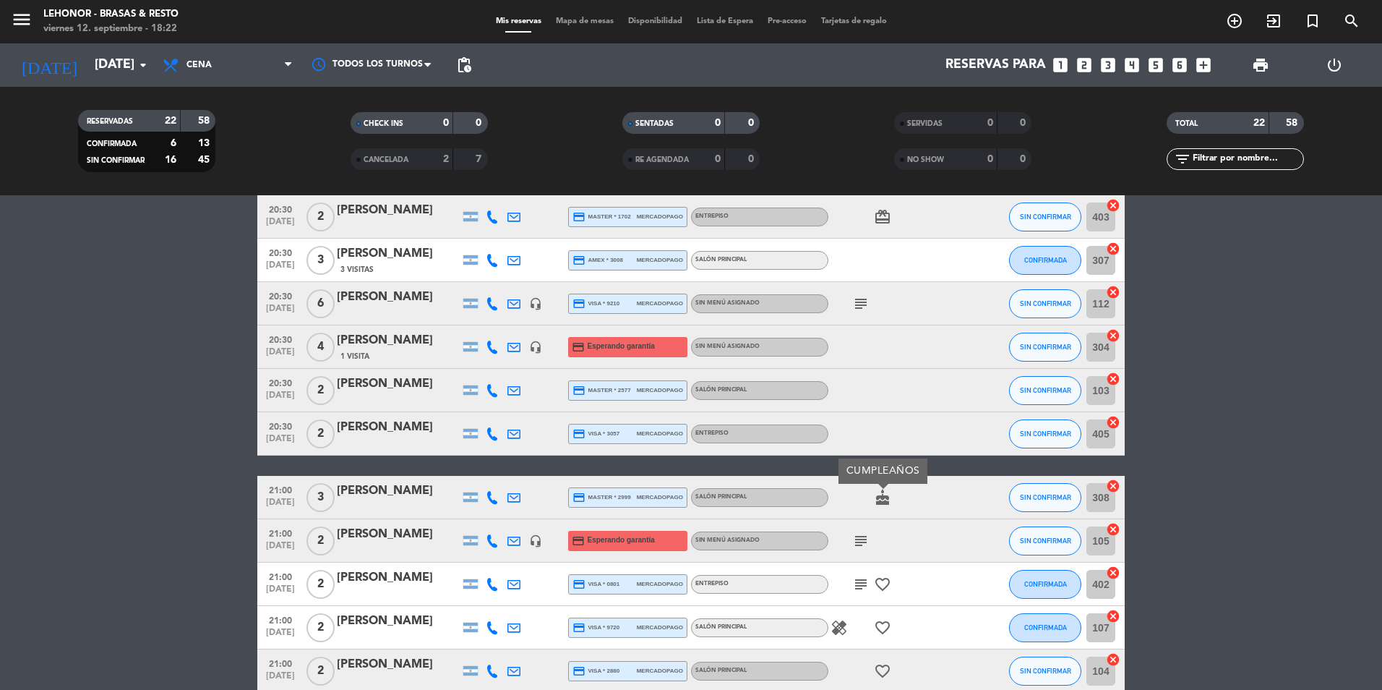
click at [861, 543] on icon "subject" at bounding box center [860, 540] width 17 height 17
click at [857, 580] on icon "subject" at bounding box center [860, 583] width 17 height 17
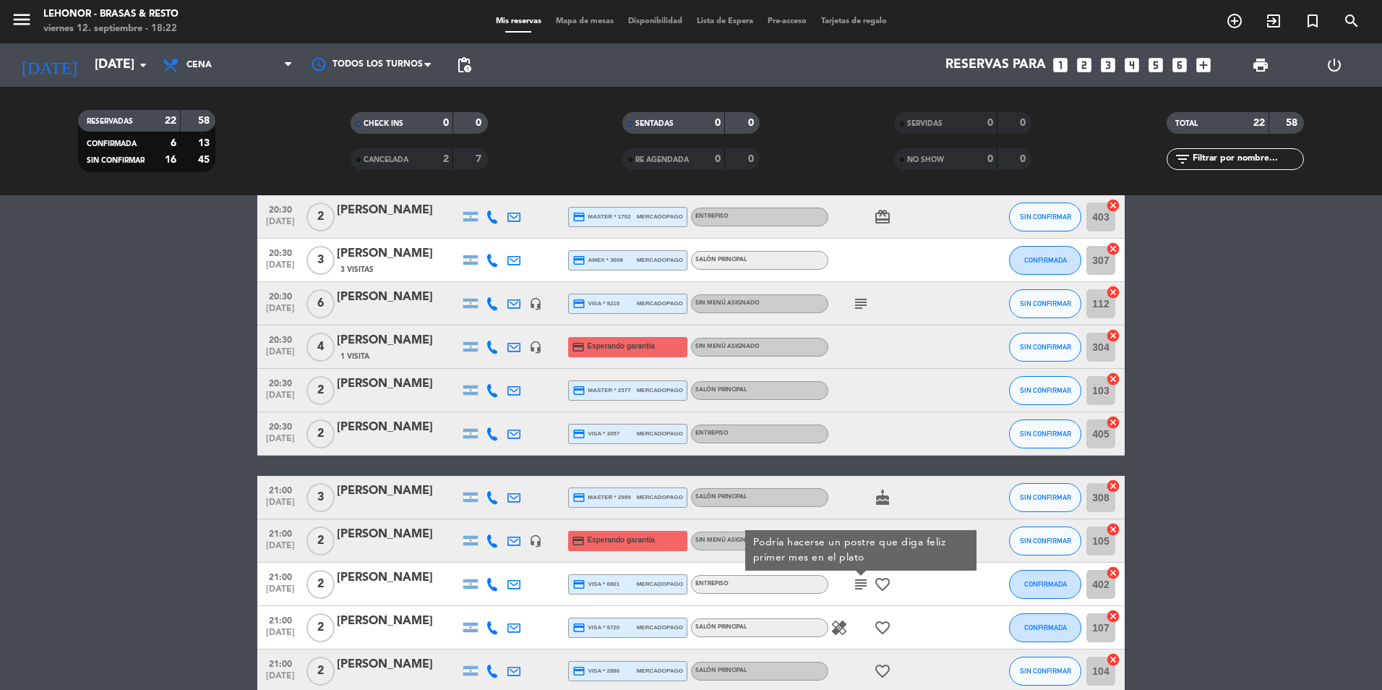
click at [854, 580] on icon "subject" at bounding box center [860, 583] width 17 height 17
click at [835, 633] on icon "healing" at bounding box center [838, 627] width 17 height 17
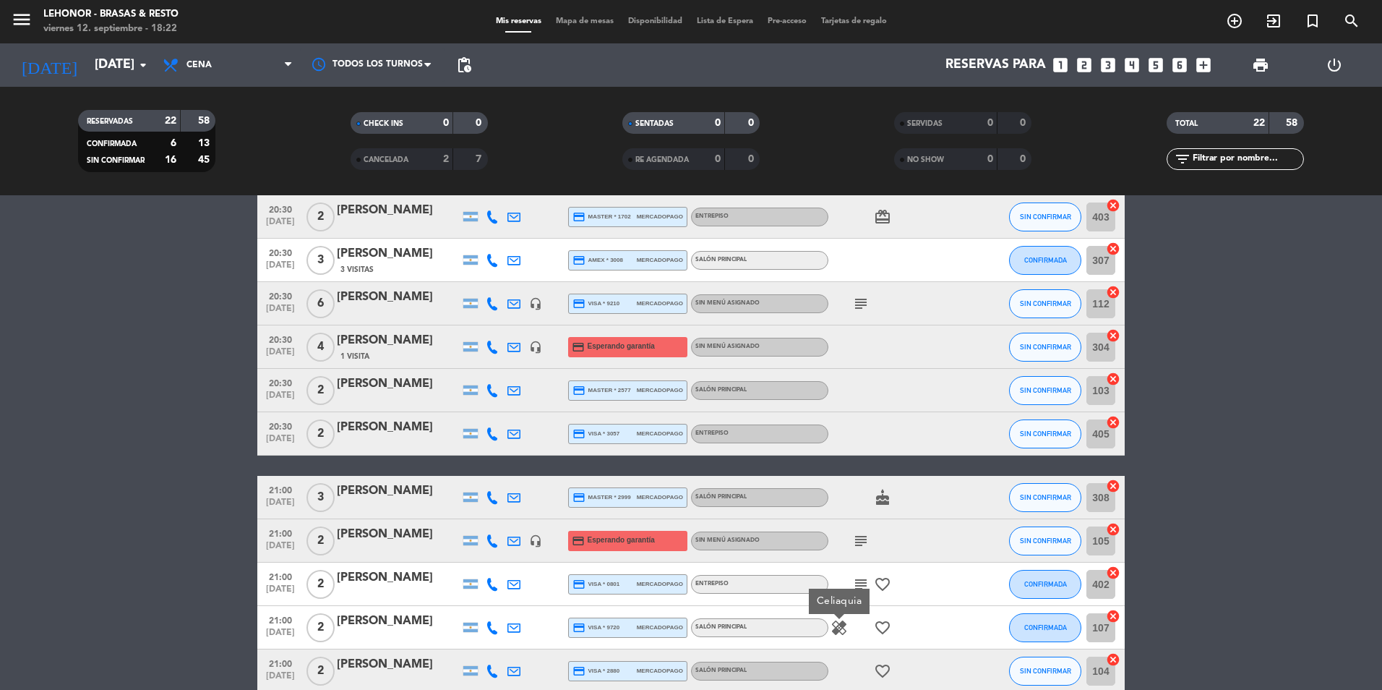
click at [871, 623] on div "healing Celiaquia favorite_border" at bounding box center [893, 627] width 130 height 43
click at [854, 299] on icon "subject" at bounding box center [860, 303] width 17 height 17
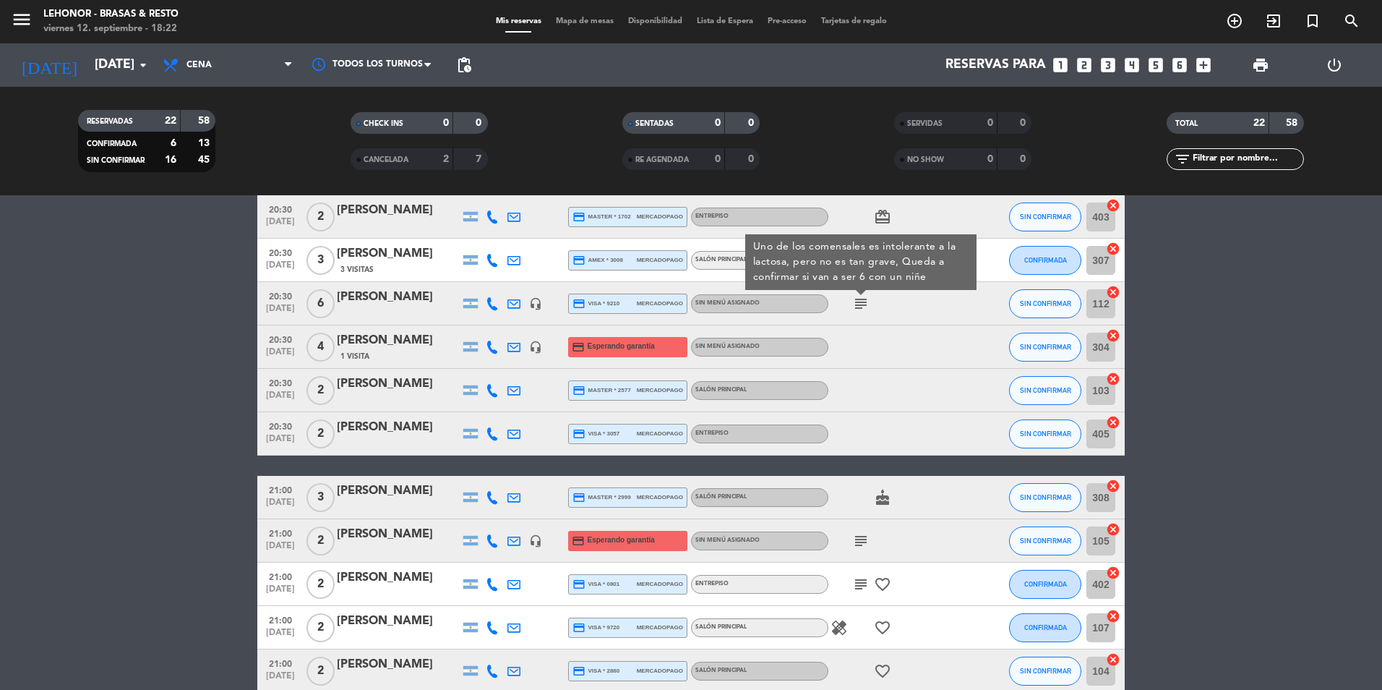
click at [535, 305] on icon "headset_mic" at bounding box center [535, 303] width 13 height 13
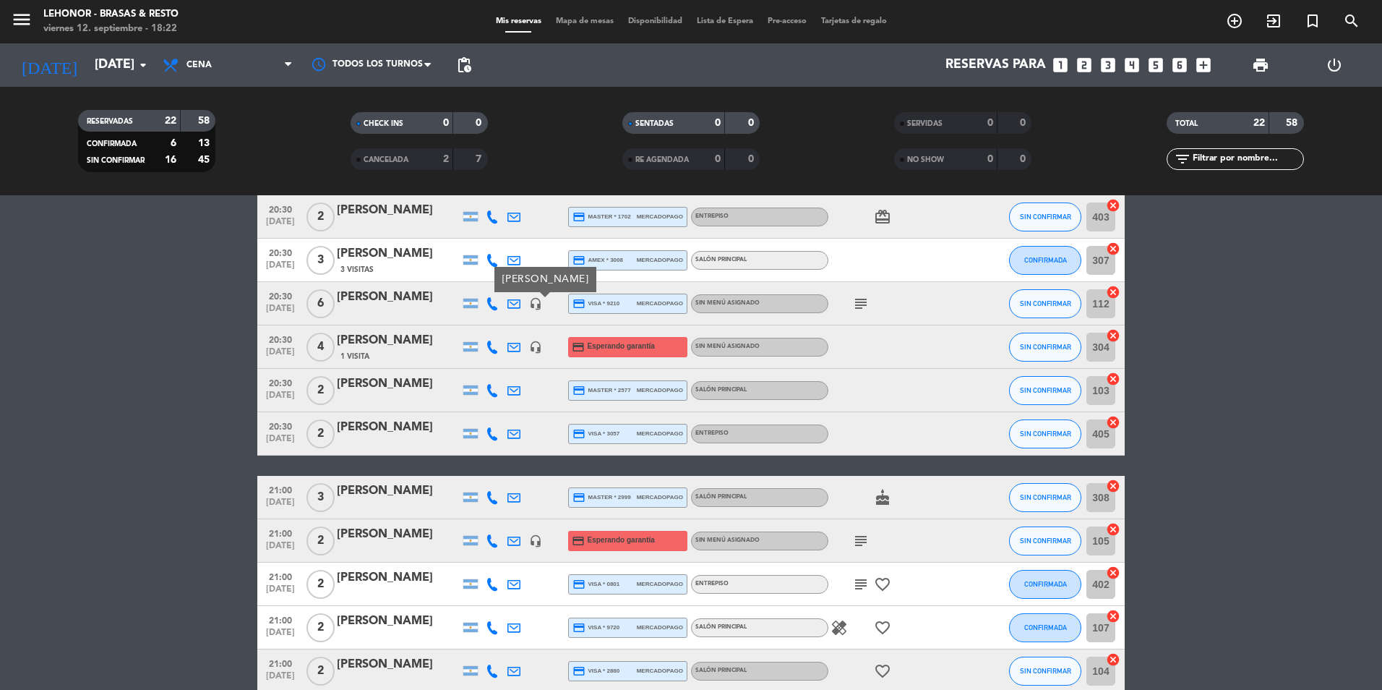
click at [285, 294] on span "20:30" at bounding box center [280, 295] width 36 height 17
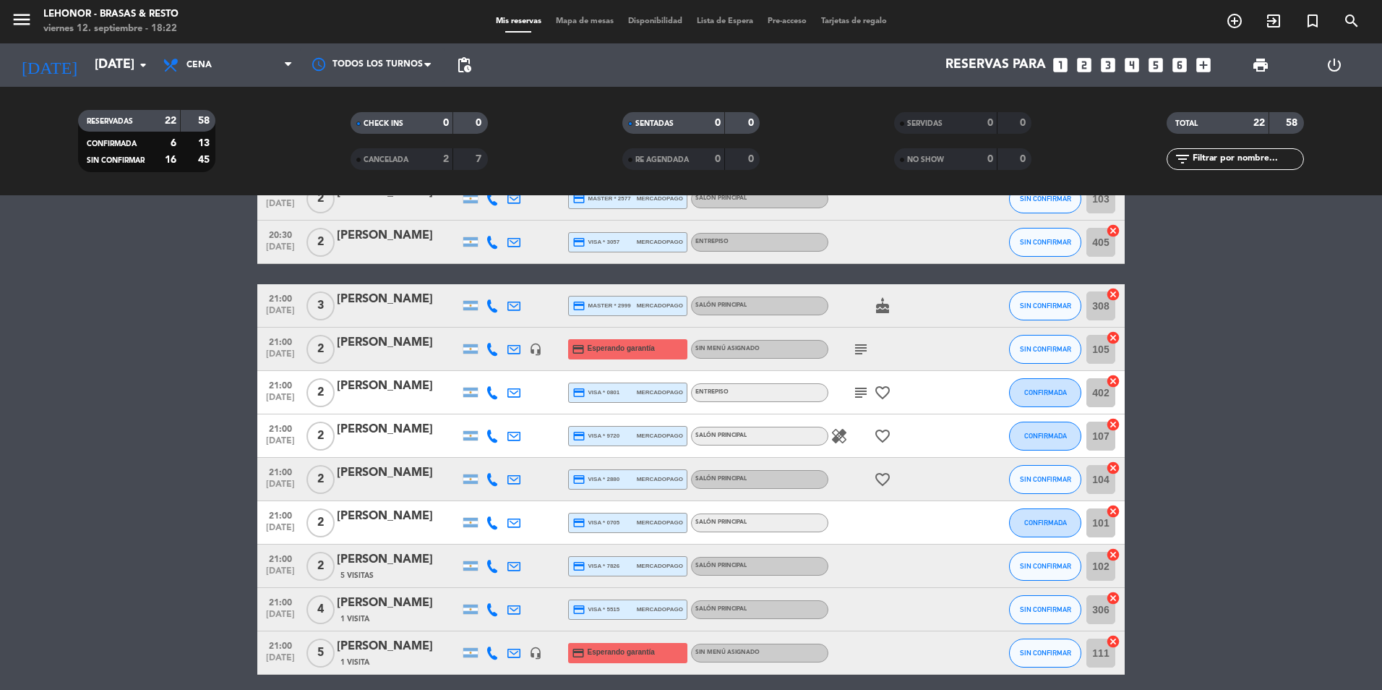
scroll to position [434, 0]
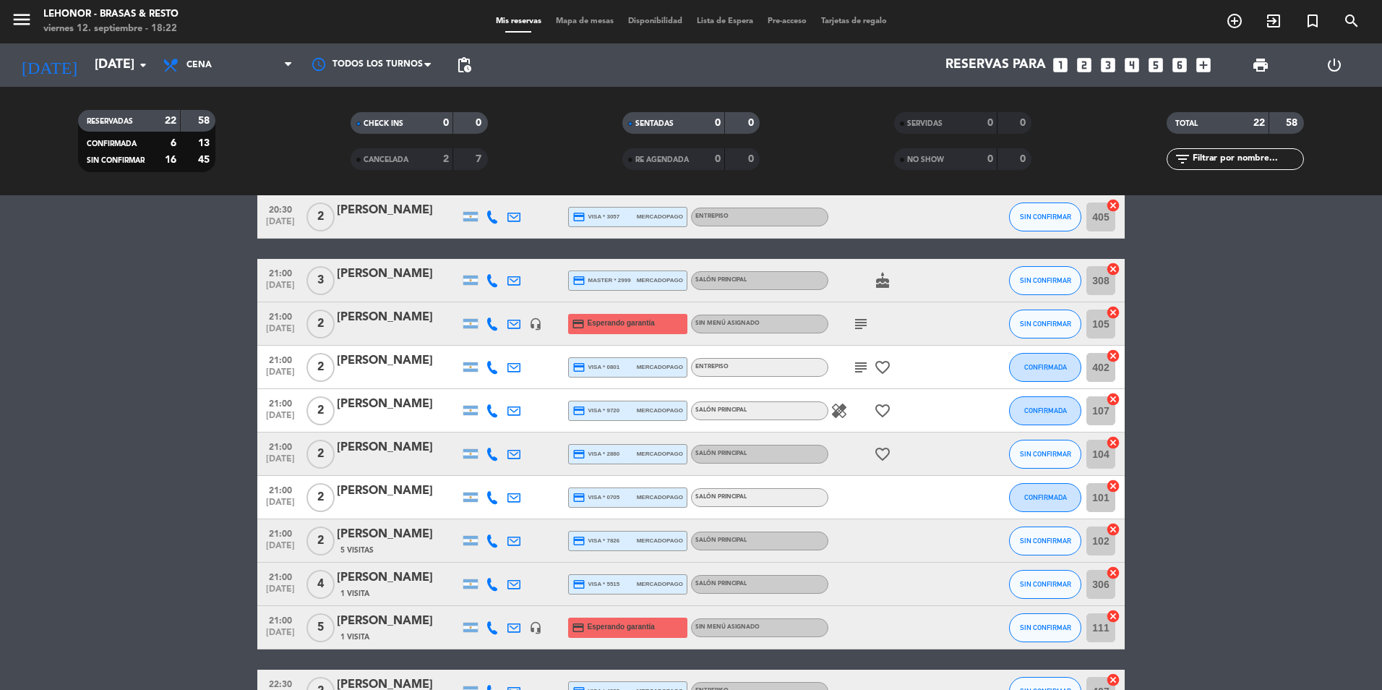
click at [840, 410] on icon "healing" at bounding box center [838, 410] width 17 height 17
click at [882, 411] on icon "favorite_border" at bounding box center [882, 410] width 17 height 17
click at [879, 451] on icon "favorite_border" at bounding box center [882, 453] width 17 height 17
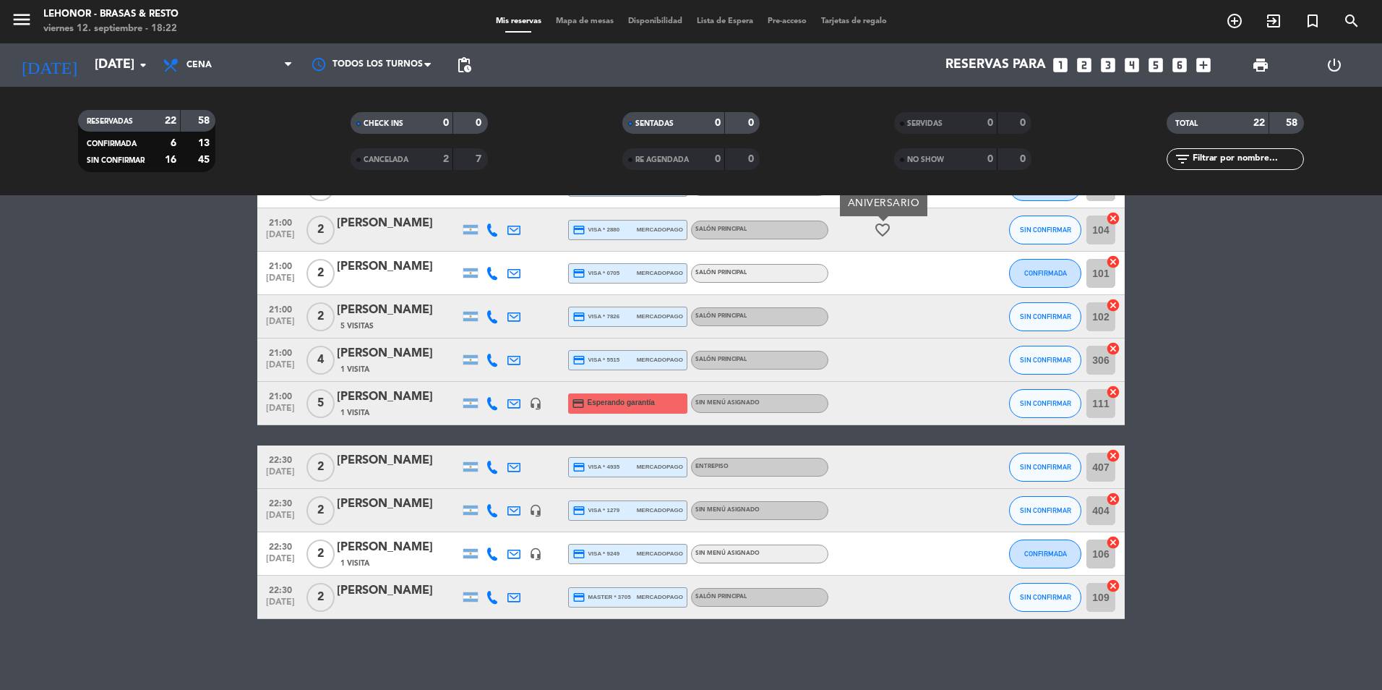
scroll to position [659, 0]
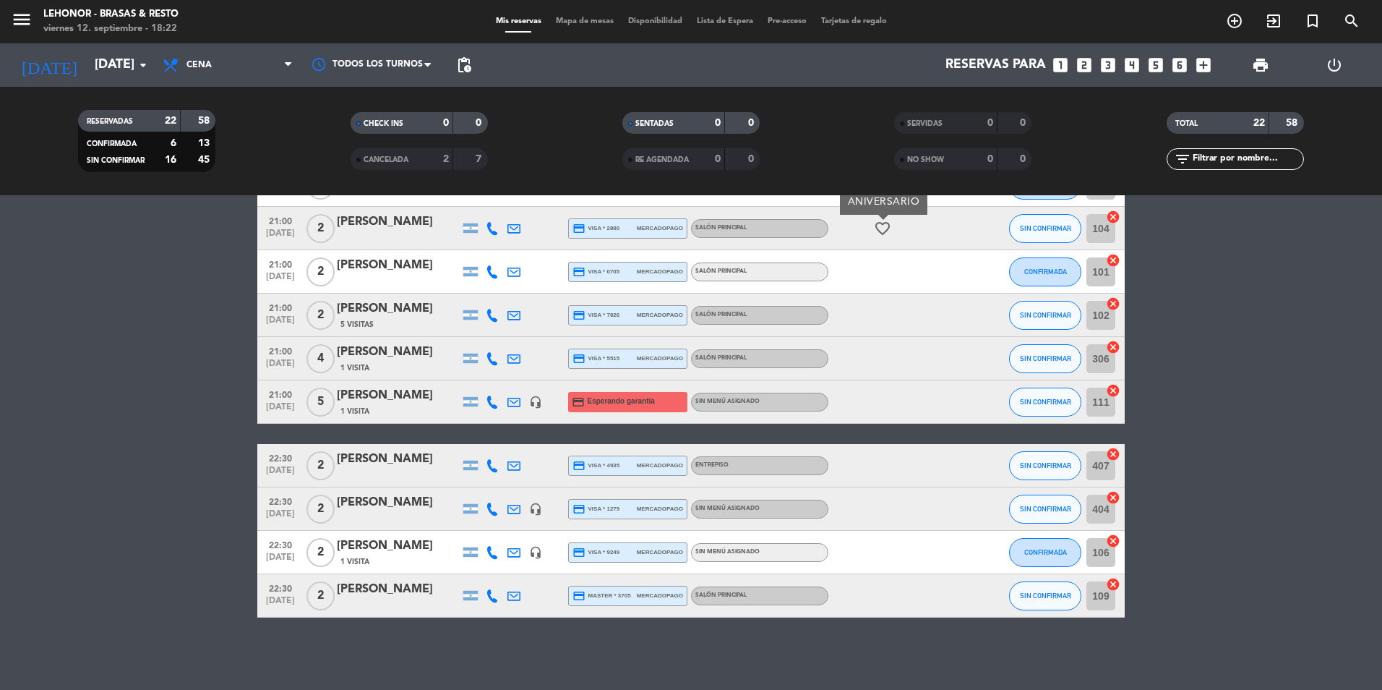
click at [526, 398] on div "headset_mic" at bounding box center [536, 401] width 22 height 43
click at [541, 381] on div "headset_mic" at bounding box center [536, 401] width 22 height 43
click at [535, 406] on icon "headset_mic" at bounding box center [535, 401] width 13 height 13
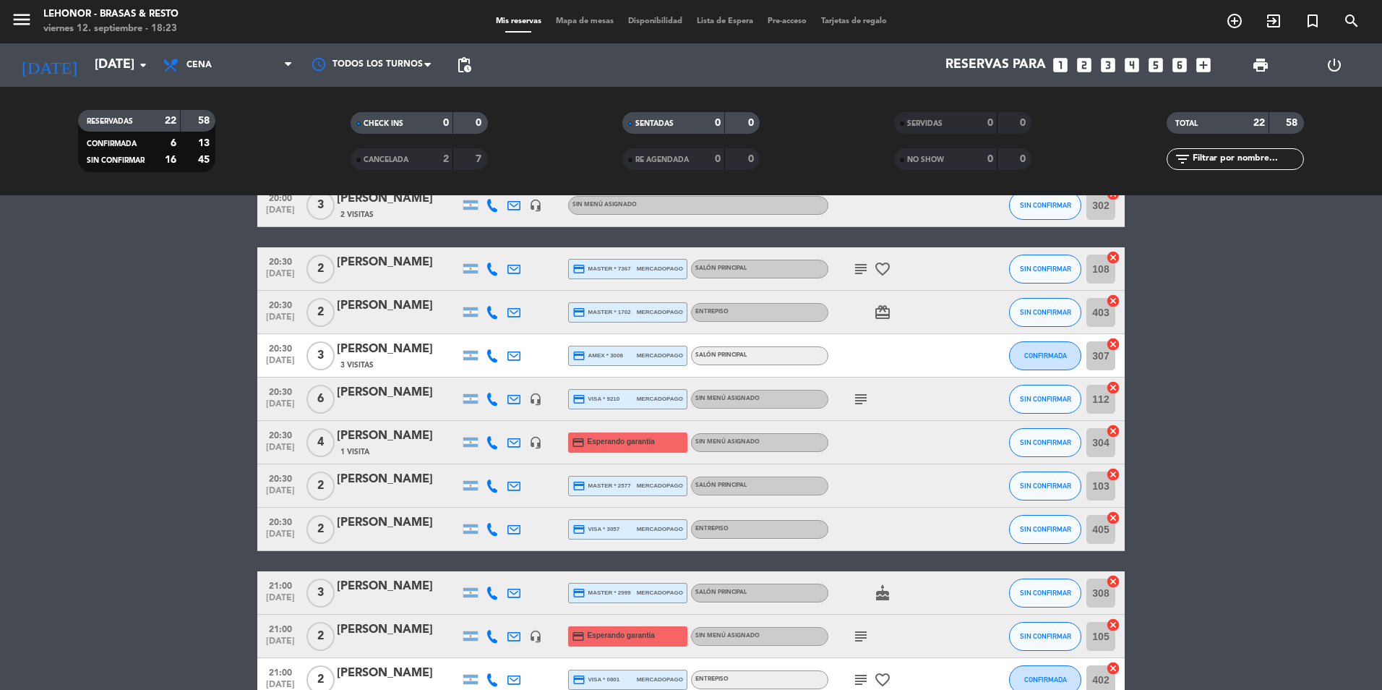
scroll to position [0, 0]
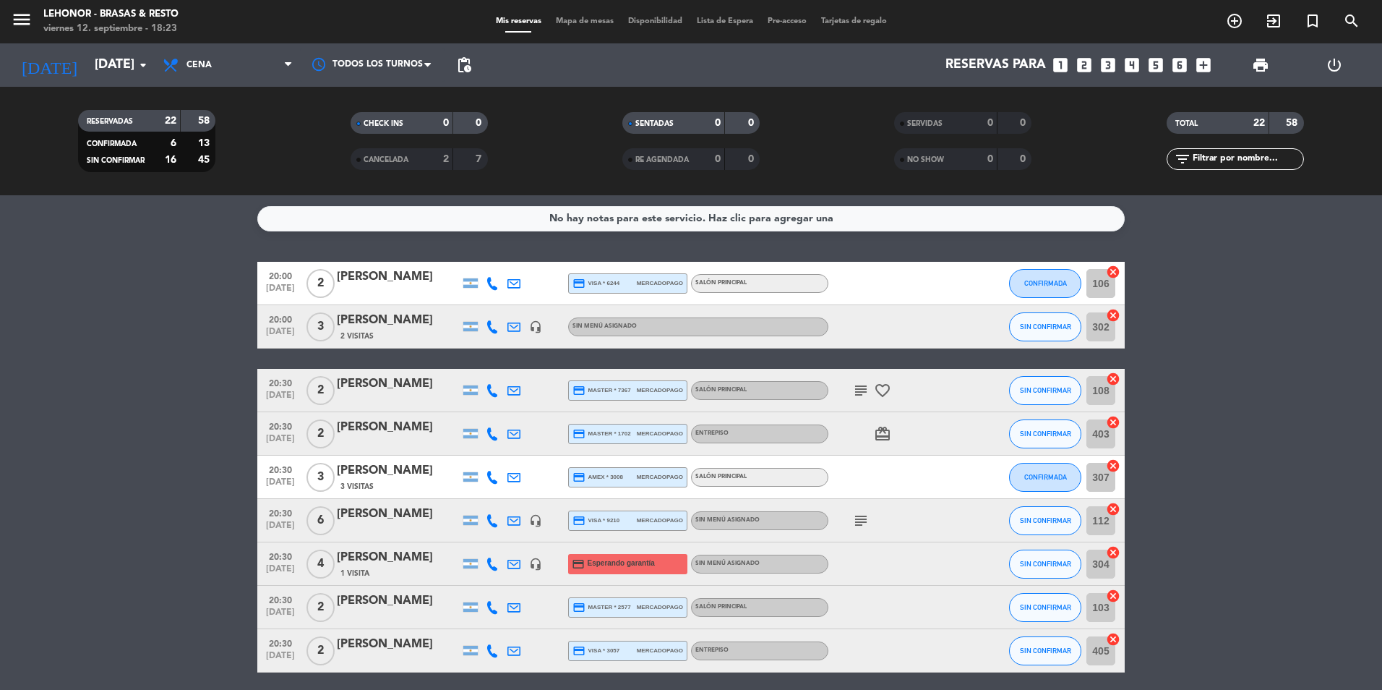
click at [568, 22] on span "Mapa de mesas" at bounding box center [585, 21] width 72 height 8
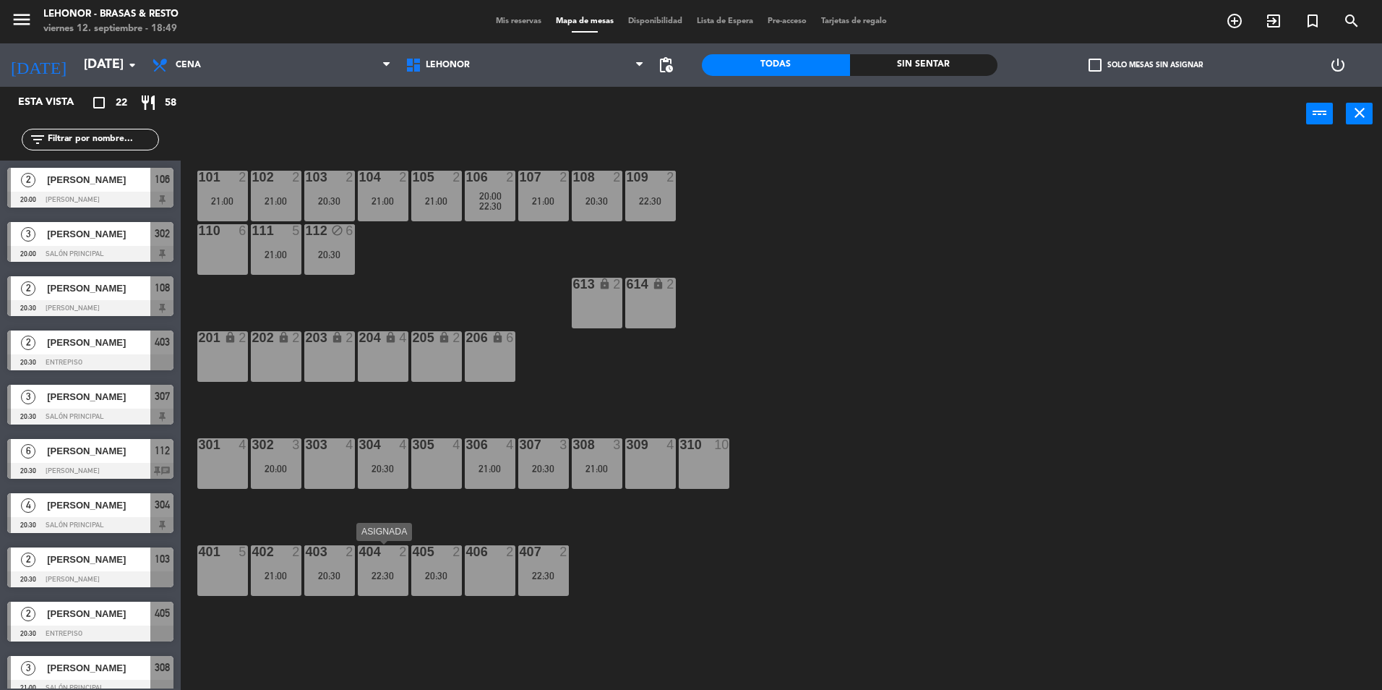
click at [380, 585] on div "404 2 22:30" at bounding box center [383, 570] width 51 height 51
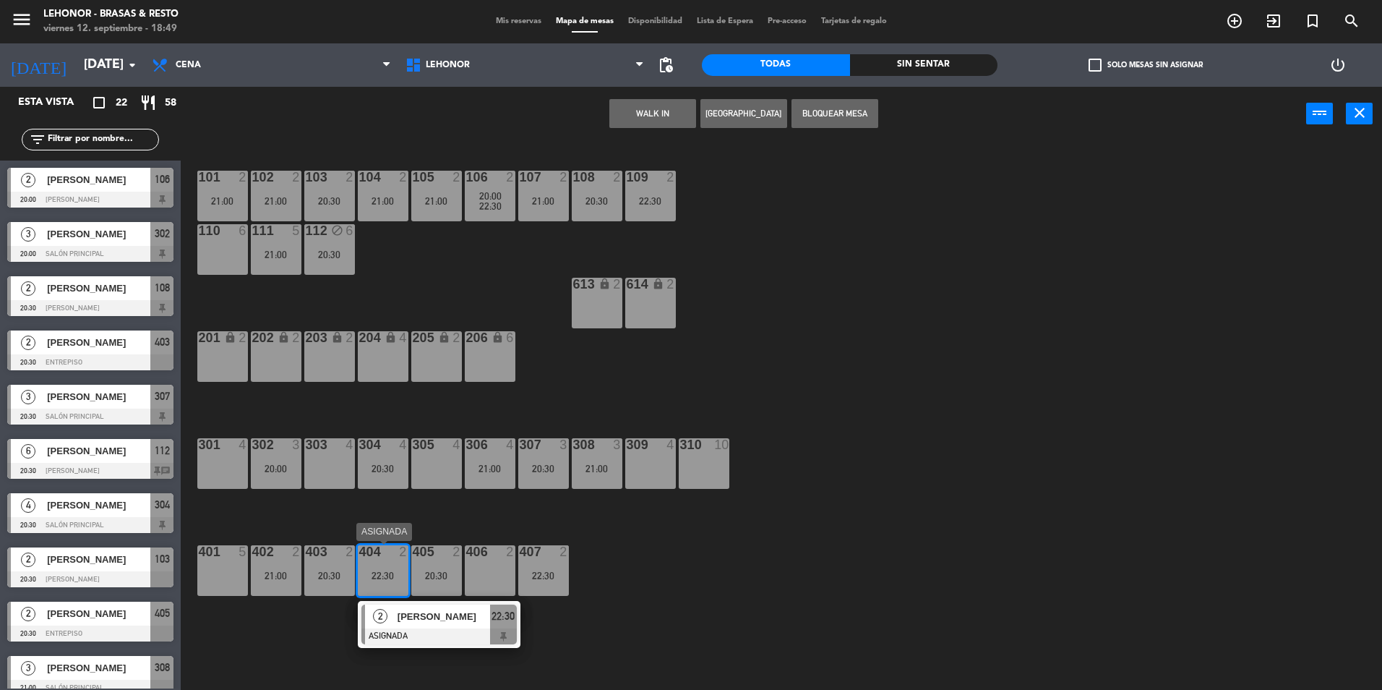
click at [600, 640] on div "101 2 21:00 102 2 21:00 103 2 20:30 104 2 21:00 105 2 21:00 106 2 20:00 22:30 1…" at bounding box center [788, 419] width 1188 height 549
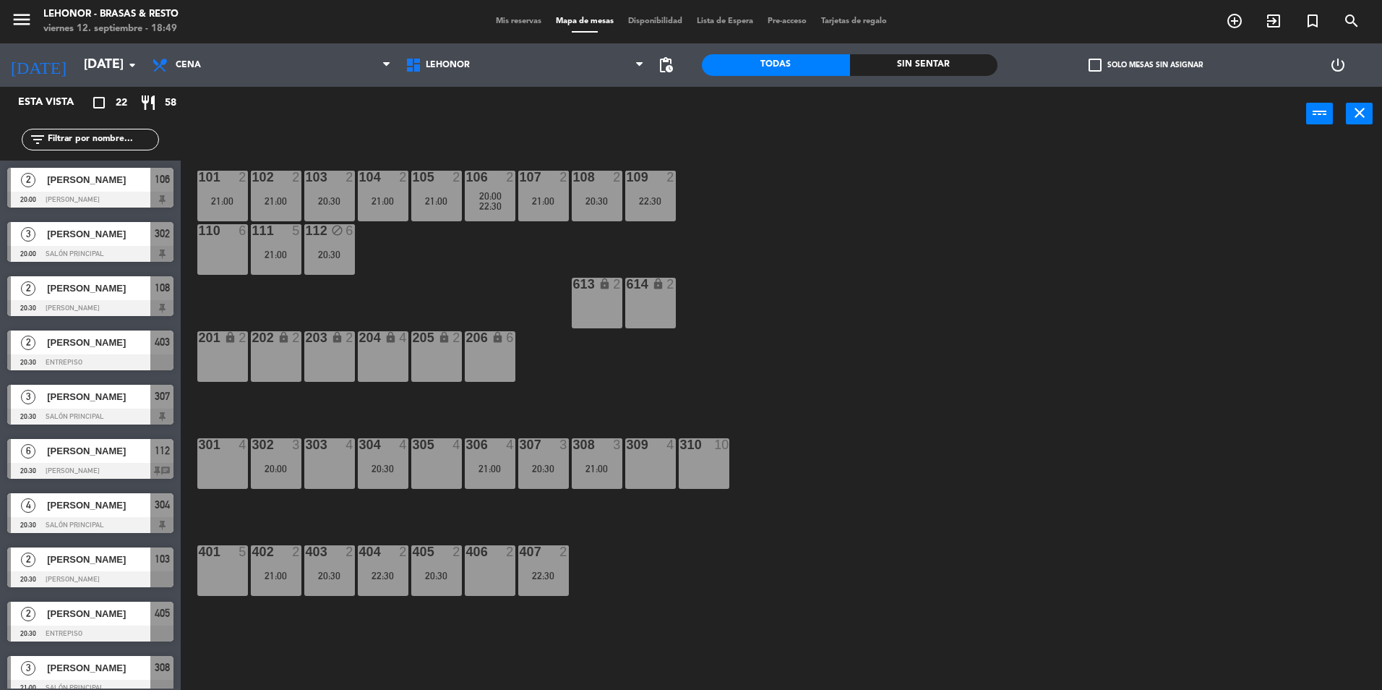
click at [554, 591] on div "407 2 22:30" at bounding box center [543, 570] width 51 height 51
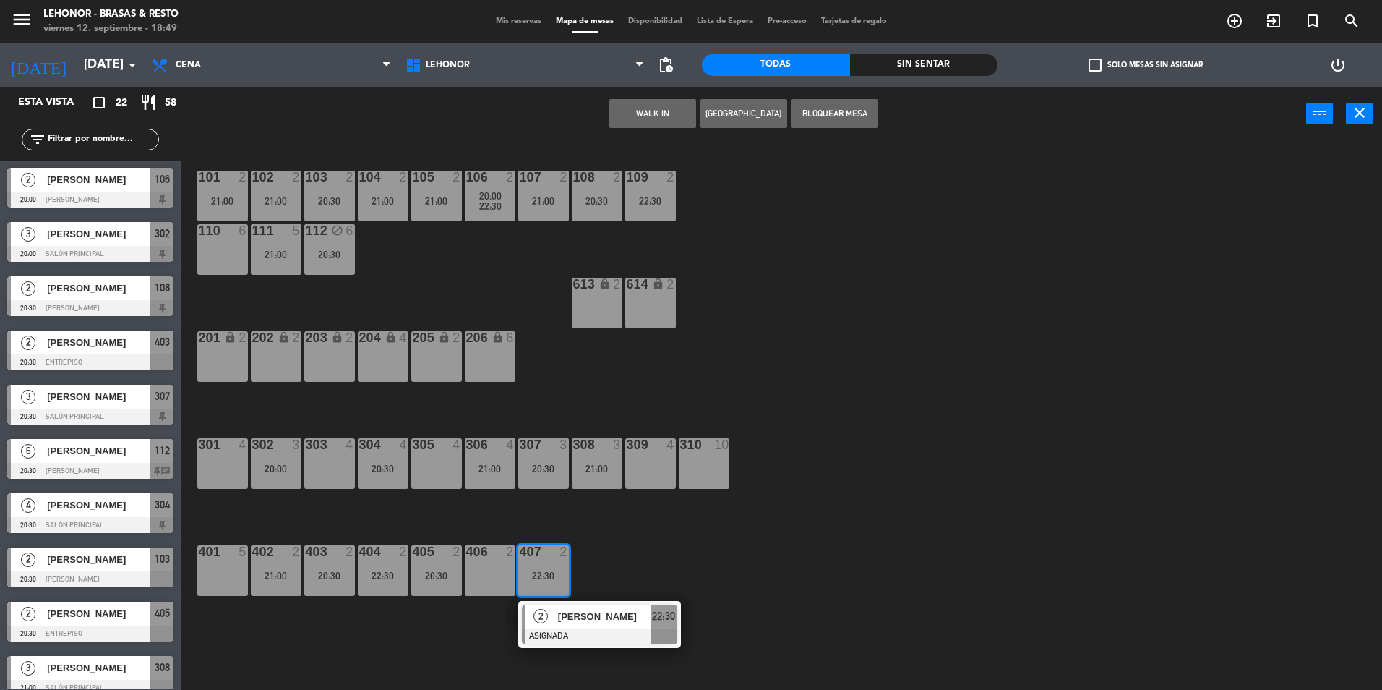
click at [643, 546] on div "101 2 21:00 102 2 21:00 103 2 20:30 104 2 21:00 105 2 21:00 106 2 20:00 22:30 1…" at bounding box center [788, 419] width 1188 height 549
